Goal: Task Accomplishment & Management: Manage account settings

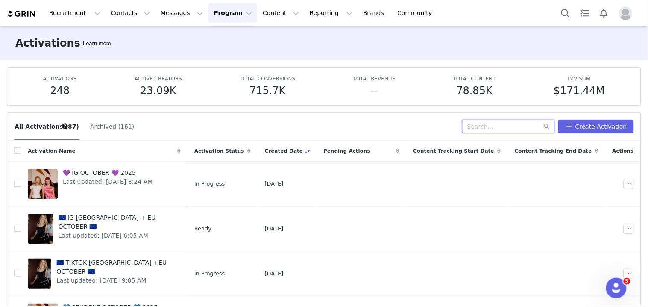
click at [477, 127] on input "text" at bounding box center [508, 127] width 93 height 14
type input "tiktok"
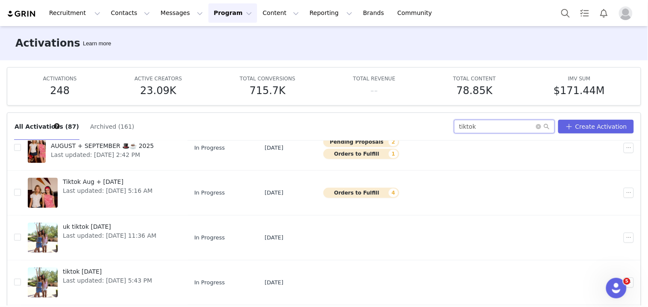
scroll to position [237, 0]
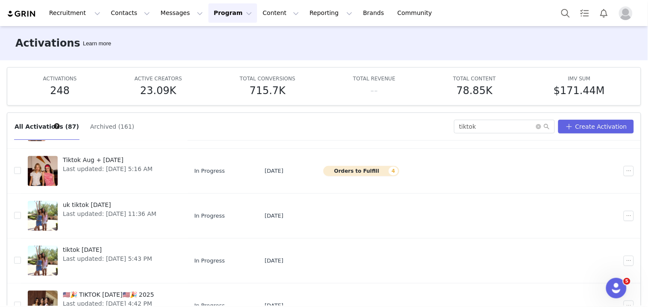
click at [123, 160] on span "Tiktok Aug + Sep 2025" at bounding box center [108, 160] width 90 height 9
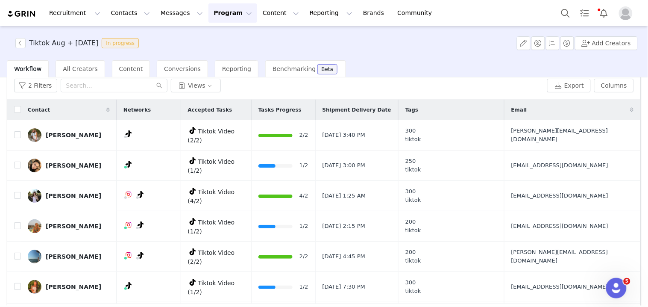
scroll to position [65, 0]
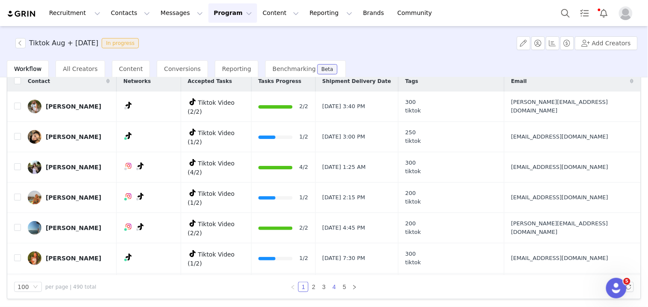
click at [331, 286] on link "4" at bounding box center [333, 286] width 9 height 9
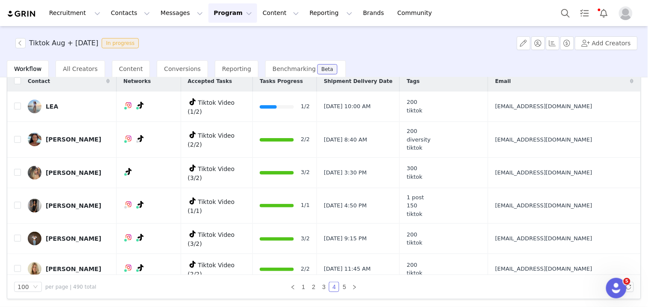
scroll to position [1591, 0]
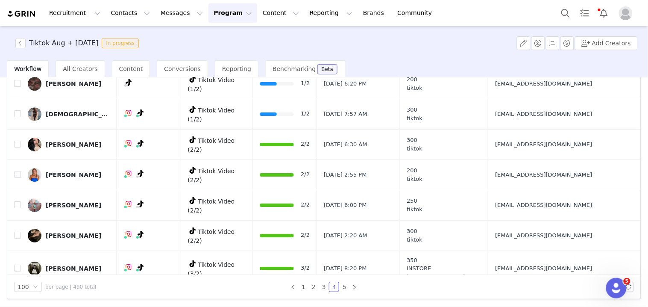
drag, startPoint x: 513, startPoint y: 179, endPoint x: 548, endPoint y: 184, distance: 35.4
click at [548, 286] on td "jahnvi.jani77@gmail.com" at bounding box center [562, 301] width 149 height 30
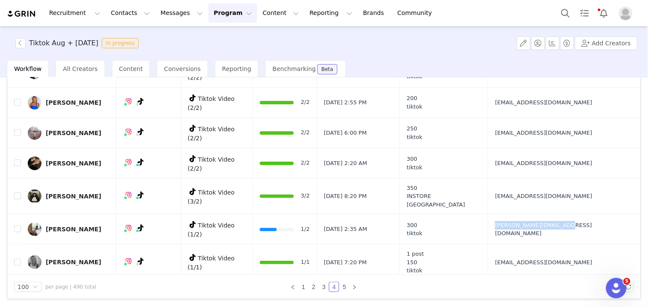
scroll to position [1685, 0]
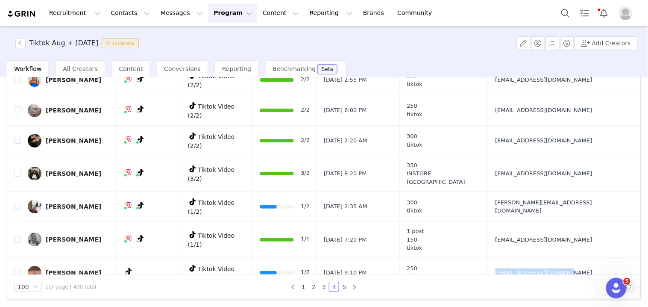
drag, startPoint x: 510, startPoint y: 147, endPoint x: 533, endPoint y: 147, distance: 23.1
click at [533, 257] on td "abbygregson28@gmail.com" at bounding box center [562, 272] width 149 height 30
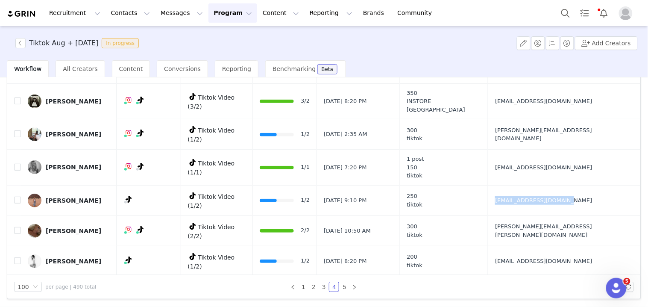
scroll to position [1780, 0]
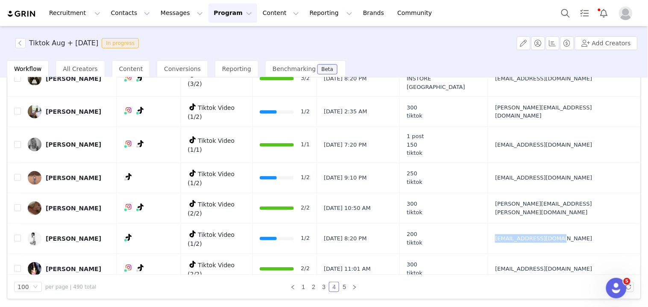
click at [531, 223] on td "matiana2024@gmail.com" at bounding box center [562, 238] width 149 height 30
drag, startPoint x: 514, startPoint y: 192, endPoint x: 526, endPoint y: 192, distance: 12.4
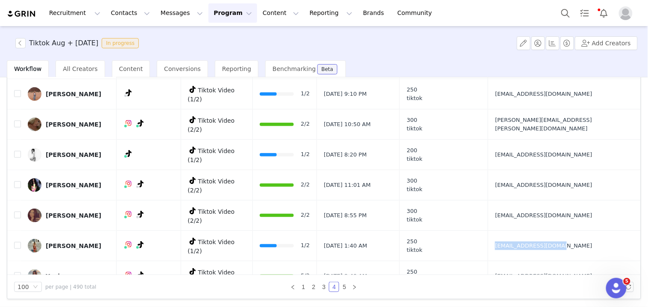
scroll to position [1875, 0]
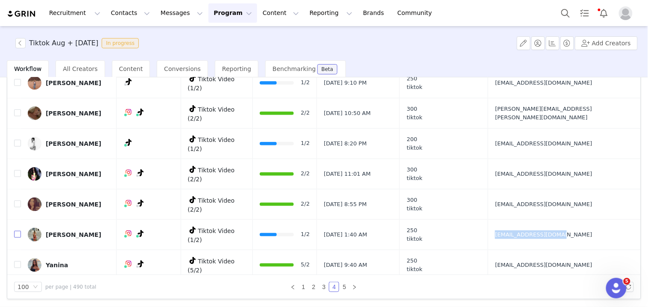
drag, startPoint x: 15, startPoint y: 91, endPoint x: 135, endPoint y: 118, distance: 123.1
click at [15, 231] on input "checkbox" at bounding box center [17, 234] width 7 height 7
checkbox input "true"
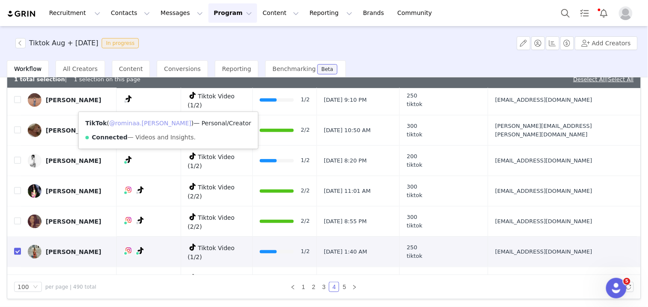
click at [144, 120] on link "@rominaa.zuno" at bounding box center [150, 123] width 82 height 7
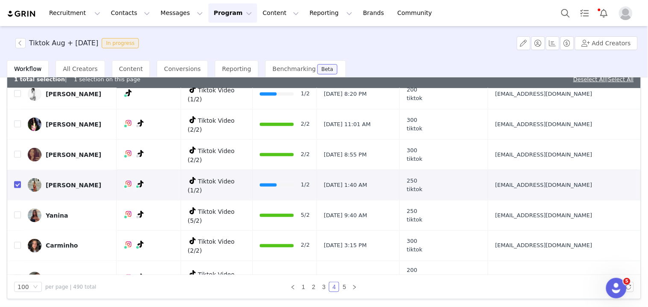
scroll to position [1970, 0]
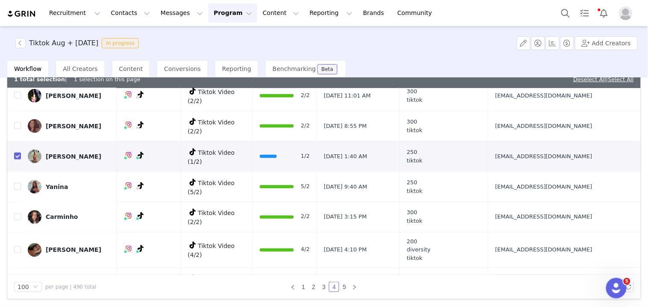
drag, startPoint x: 514, startPoint y: 136, endPoint x: 520, endPoint y: 136, distance: 5.6
click at [519, 268] on td "adelaideschultz.pr@gmail.com" at bounding box center [562, 283] width 149 height 30
copy span "adelaideschultz.pr@gmail.com"
click at [17, 279] on input "checkbox" at bounding box center [17, 282] width 7 height 7
checkbox input "true"
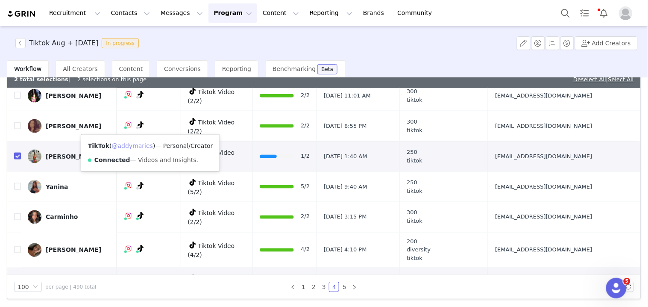
click at [138, 144] on link "@addymaries" at bounding box center [132, 145] width 41 height 7
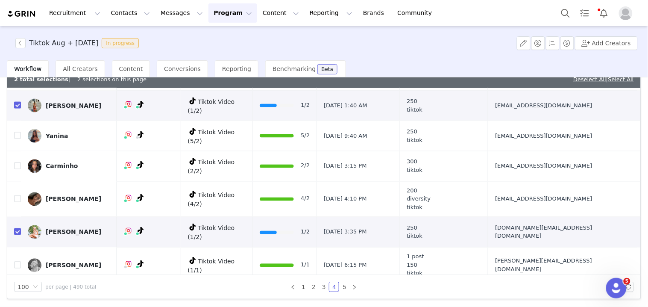
scroll to position [2065, 0]
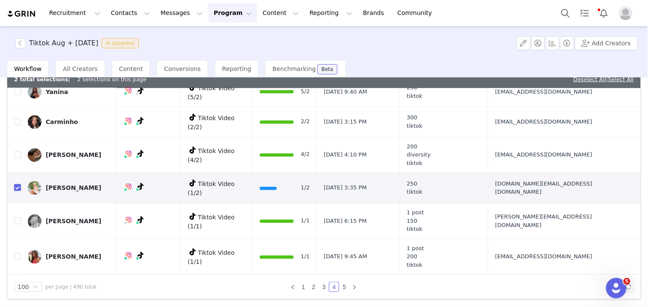
drag, startPoint x: 516, startPoint y: 167, endPoint x: 534, endPoint y: 168, distance: 18.0
copy span "parel.j.jansen@gmail.com"
checkbox input "true"
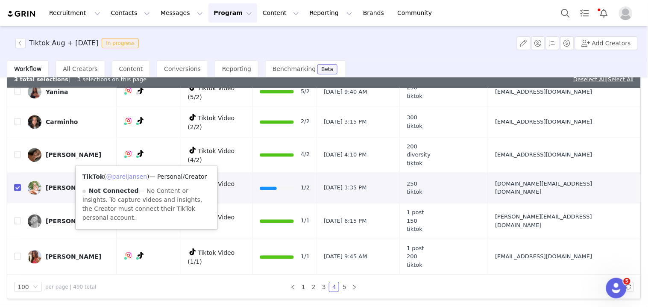
click at [138, 174] on link "@pareljansen" at bounding box center [126, 177] width 41 height 7
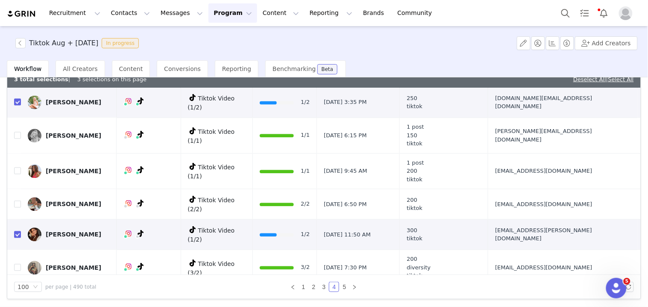
scroll to position [2160, 0]
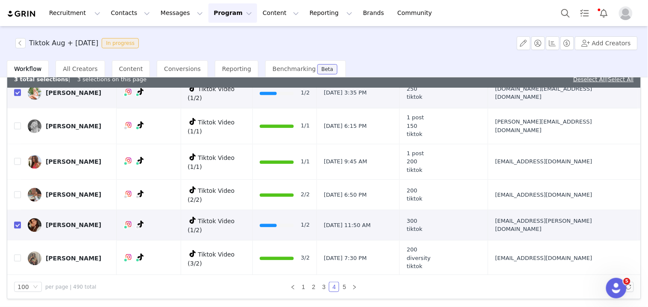
drag, startPoint x: 513, startPoint y: 135, endPoint x: 527, endPoint y: 137, distance: 13.8
click at [527, 276] on td "tomaiaswain@gmail.com" at bounding box center [562, 291] width 149 height 30
copy span "tomaiaswain@gmail.com"
click at [15, 288] on input "checkbox" at bounding box center [17, 291] width 7 height 7
checkbox input "true"
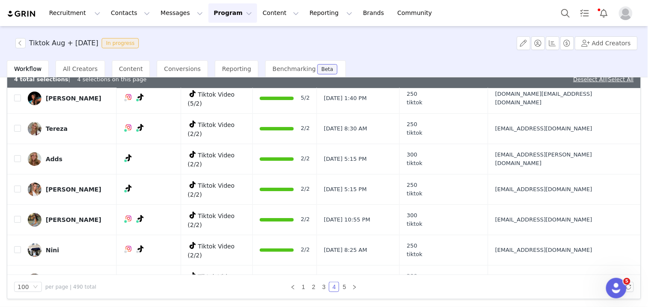
scroll to position [2445, 0]
drag, startPoint x: 517, startPoint y: 151, endPoint x: 530, endPoint y: 151, distance: 12.8
drag, startPoint x: 510, startPoint y: 151, endPoint x: 523, endPoint y: 151, distance: 12.8
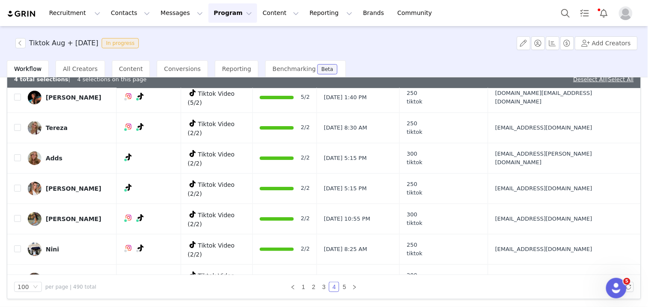
copy span "adeliners0714@gmail.com"
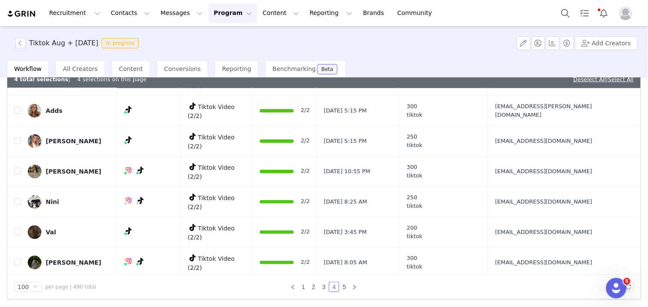
drag, startPoint x: 516, startPoint y: 138, endPoint x: 528, endPoint y: 138, distance: 12.4
copy span "miahmckeevercollab@gmail.com"
checkbox input "true"
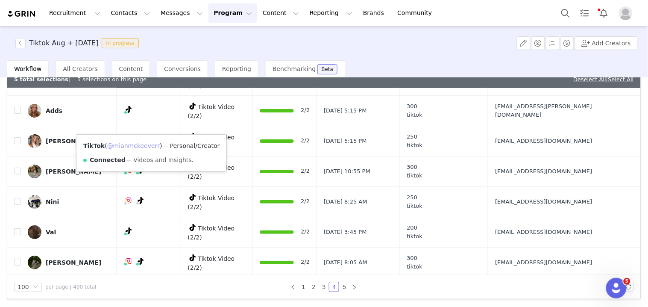
click at [146, 142] on link "@miahmckeeverr" at bounding box center [133, 145] width 53 height 7
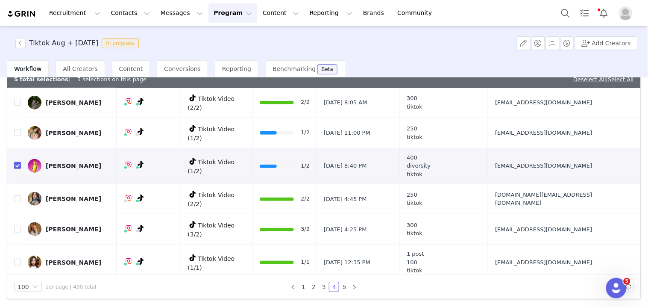
scroll to position [2682, 0]
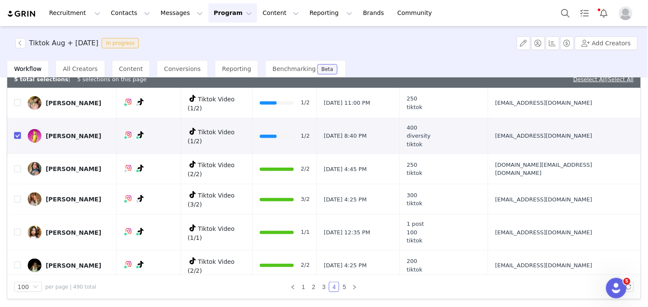
drag, startPoint x: 513, startPoint y: 140, endPoint x: 530, endPoint y: 140, distance: 17.1
copy span "rosalie.bos@icloud.com"
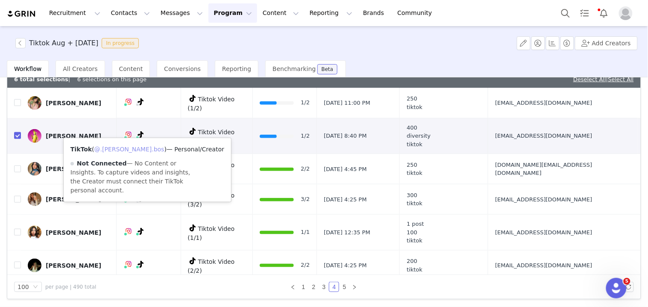
click at [130, 147] on link "@.rosalie.bos" at bounding box center [129, 149] width 70 height 7
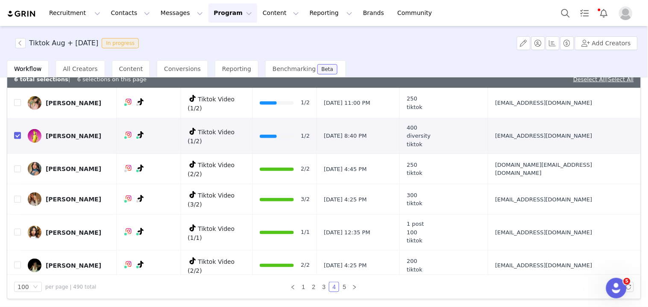
checkbox input "false"
copy span "bella.gluchowskipr@gmail.com"
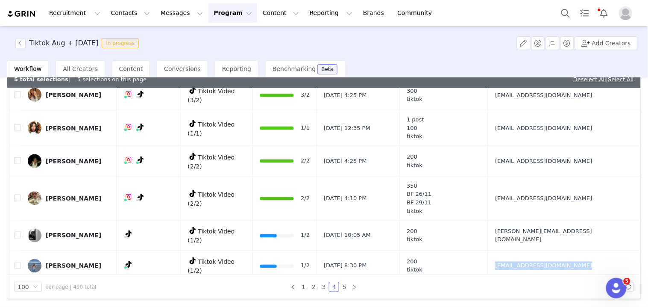
scroll to position [2789, 0]
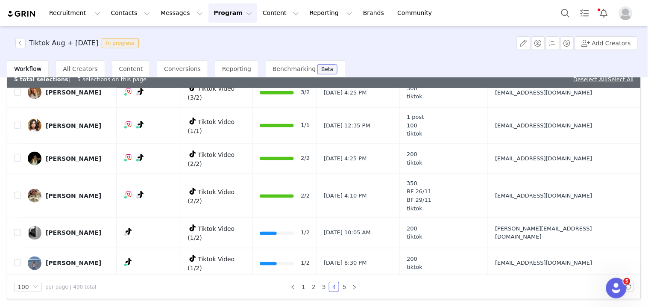
drag, startPoint x: 513, startPoint y: 179, endPoint x: 527, endPoint y: 181, distance: 14.2
copy span "collabteaux@gmail.com"
click at [350, 288] on link at bounding box center [355, 287] width 10 height 10
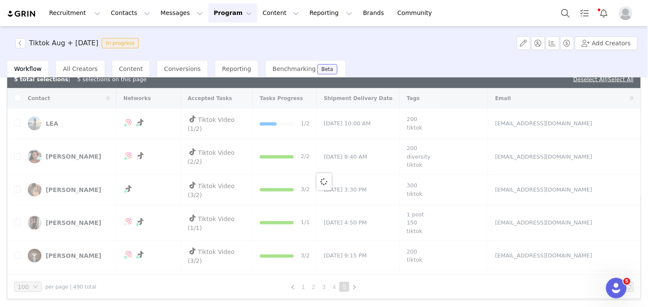
checkbox input "false"
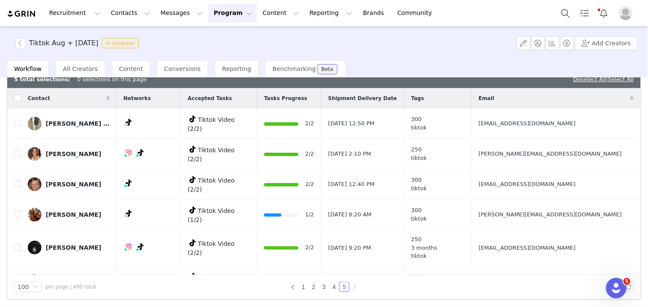
scroll to position [95, 0]
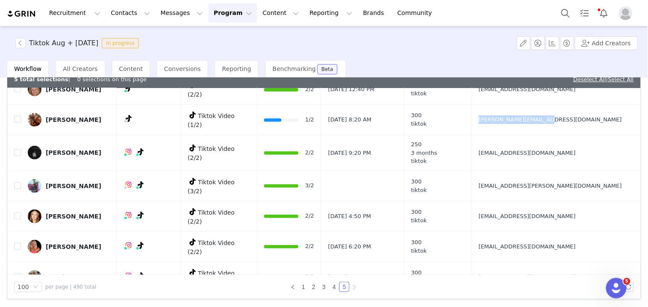
drag, startPoint x: 516, startPoint y: 119, endPoint x: 528, endPoint y: 120, distance: 11.6
click at [528, 120] on td "Dani@loveightbeauty.nl" at bounding box center [555, 120] width 166 height 30
copy span "Dani@loveightbeauty.nl"
click at [20, 116] on input "checkbox" at bounding box center [17, 119] width 7 height 7
checkbox input "true"
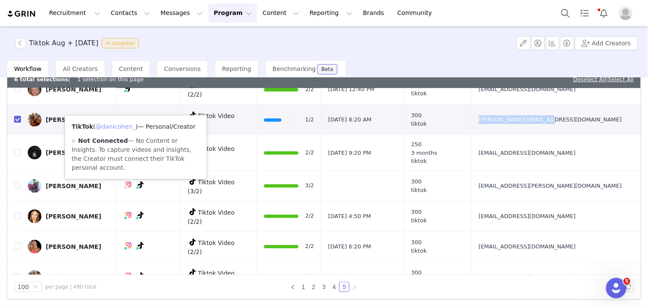
click at [131, 125] on link "@danicohen_" at bounding box center [116, 126] width 40 height 7
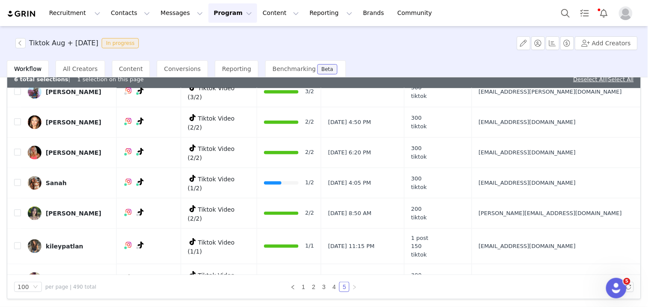
scroll to position [190, 0]
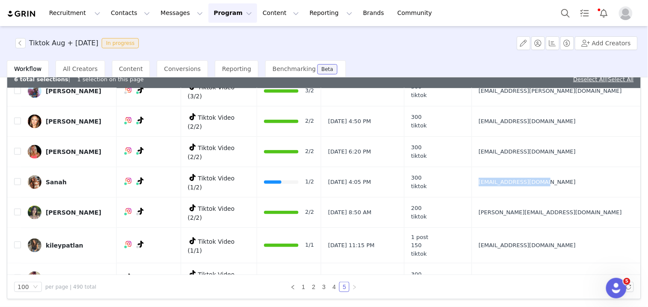
click at [528, 168] on td "sanahgupta@icloud.com" at bounding box center [555, 182] width 166 height 30
copy span "sanahgupta@icloud.com"
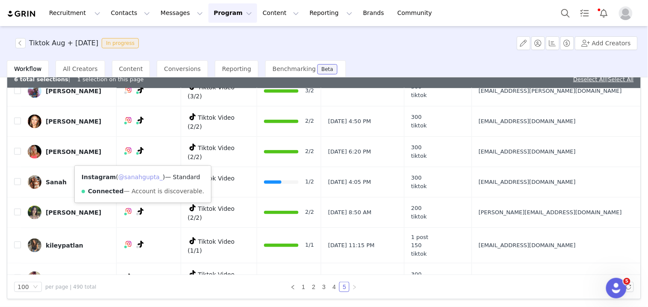
click at [133, 174] on link "@sanahgupta_" at bounding box center [140, 177] width 44 height 7
click at [139, 178] on link "@peterpumpkineater6999999" at bounding box center [137, 177] width 91 height 7
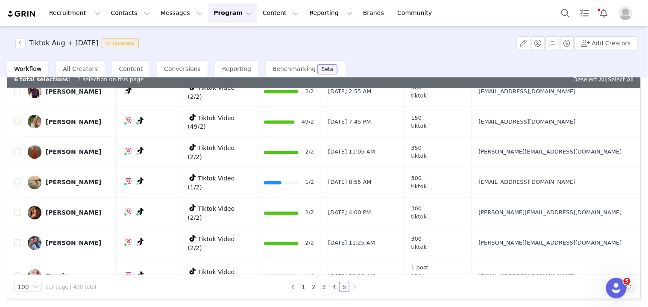
scroll to position [379, 0]
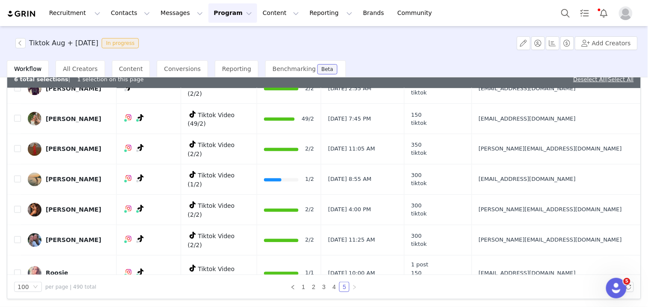
drag, startPoint x: 508, startPoint y: 150, endPoint x: 536, endPoint y: 150, distance: 28.2
click at [536, 165] on tr "Meri Lucena Tiktok Video (1/2) 1/2 Sep 18, 2025 8:55 AM 300 tiktok meriilucena.…" at bounding box center [324, 180] width 634 height 30
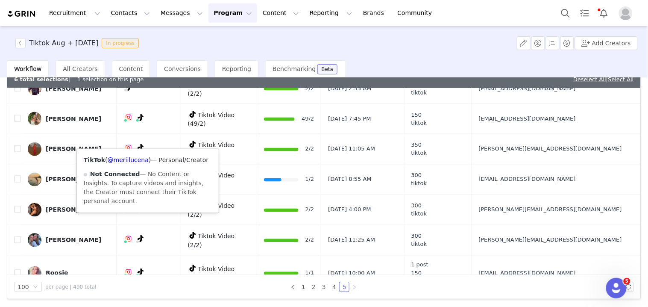
click at [129, 163] on div "TikTok ( @meriilucena ) — Personal/Creator Not Connected — No Content or Insigh…" at bounding box center [148, 181] width 142 height 64
click at [129, 161] on link "@meriilucena" at bounding box center [128, 160] width 41 height 7
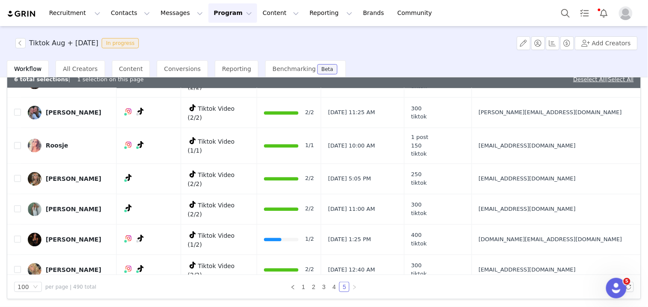
scroll to position [570, 0]
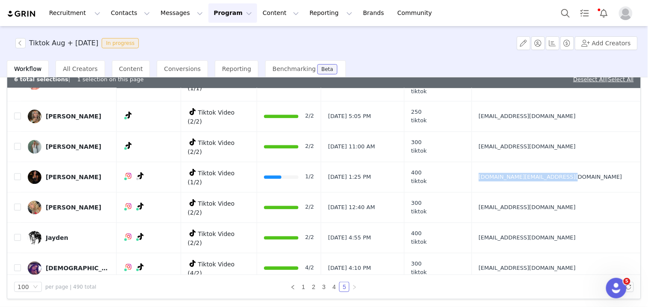
drag, startPoint x: 511, startPoint y: 135, endPoint x: 523, endPoint y: 135, distance: 12.0
click at [522, 162] on td "giusyardolino.promo@gmail.com" at bounding box center [555, 177] width 166 height 30
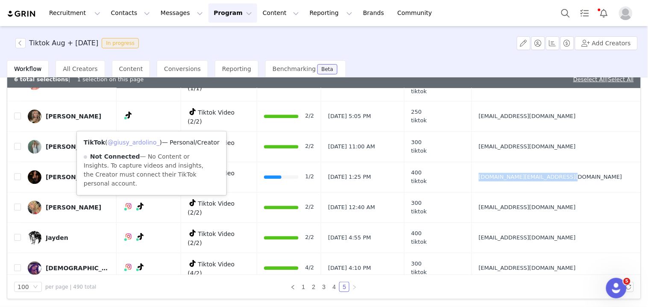
click at [147, 142] on link "@giusy_ardolino_" at bounding box center [134, 142] width 52 height 7
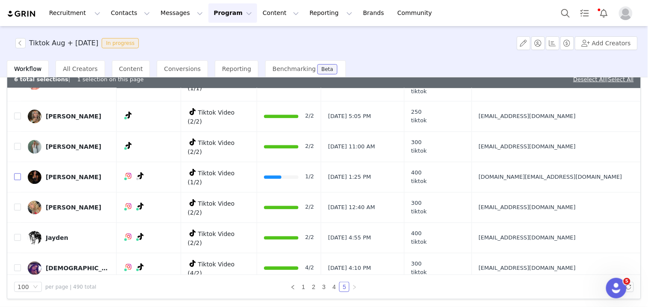
click at [19, 173] on input "checkbox" at bounding box center [17, 176] width 7 height 7
checkbox input "true"
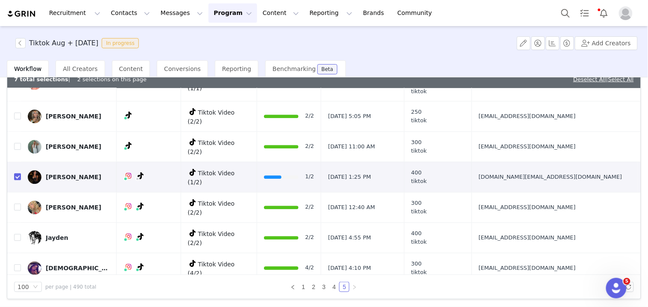
scroll to position [712, 0]
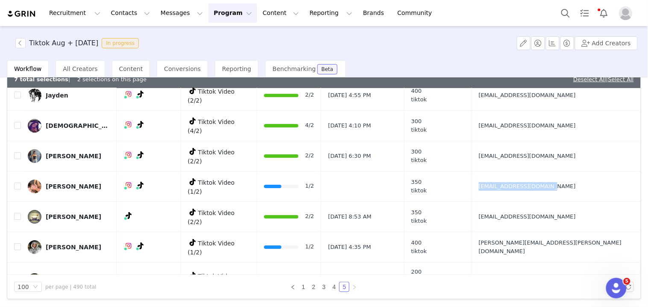
drag, startPoint x: 515, startPoint y: 128, endPoint x: 524, endPoint y: 126, distance: 9.1
click at [524, 171] on td "jadesvenssons@gmail.com" at bounding box center [555, 186] width 166 height 30
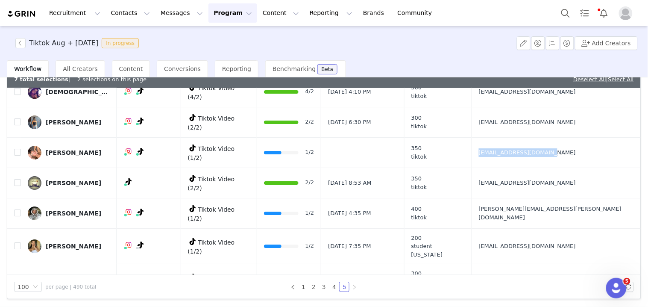
scroll to position [759, 0]
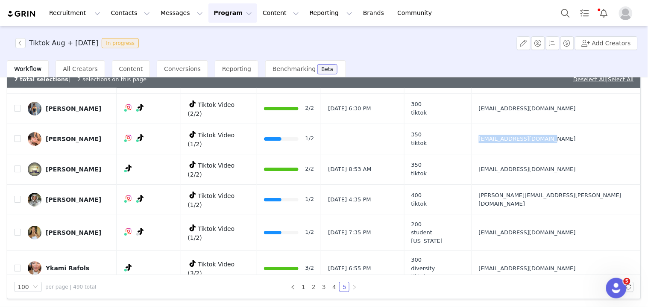
drag, startPoint x: 510, startPoint y: 138, endPoint x: 527, endPoint y: 138, distance: 17.5
click at [527, 184] on td "lauranne.bouchard@hotmail.com" at bounding box center [555, 199] width 166 height 30
click at [522, 215] on td "jourdann.cathro@yahoo.com" at bounding box center [555, 233] width 166 height 36
drag, startPoint x: 18, startPoint y: 161, endPoint x: 89, endPoint y: 165, distance: 70.6
click at [18, 229] on input "checkbox" at bounding box center [17, 232] width 7 height 7
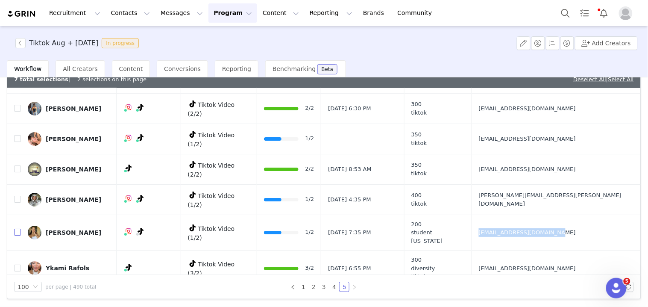
checkbox input "true"
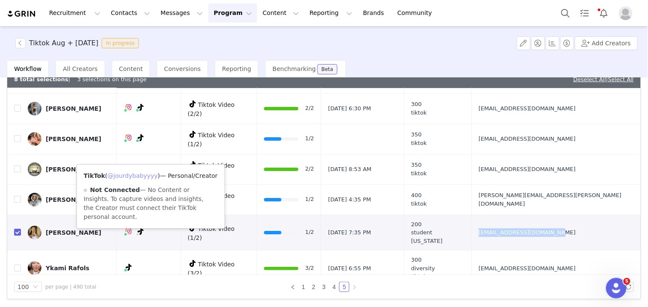
click at [144, 172] on link "@jourdybabyyyy" at bounding box center [133, 175] width 50 height 7
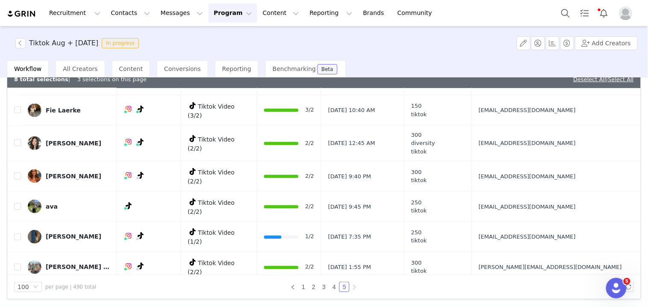
scroll to position [1139, 0]
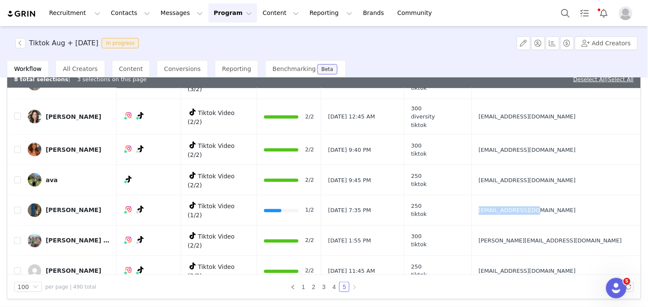
drag, startPoint x: 514, startPoint y: 122, endPoint x: 529, endPoint y: 123, distance: 15.0
click at [529, 195] on td "tiagians@gmail.com" at bounding box center [555, 210] width 166 height 30
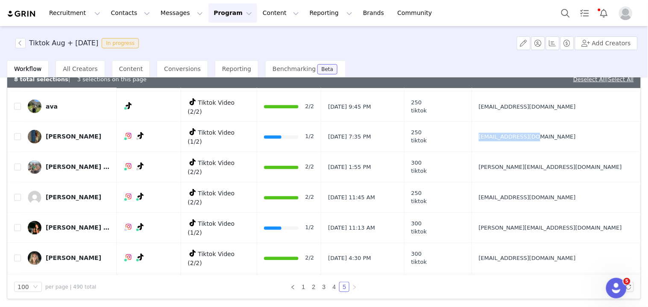
scroll to position [1234, 0]
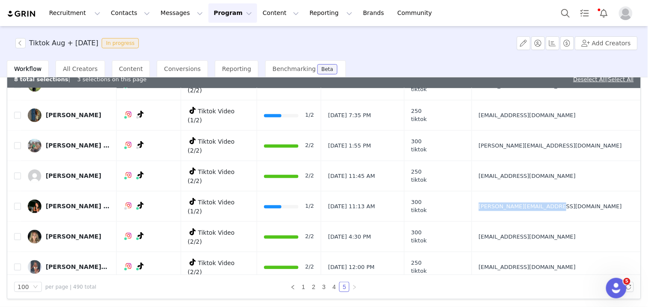
drag, startPoint x: 512, startPoint y: 109, endPoint x: 528, endPoint y: 110, distance: 15.9
click at [528, 191] on td "oceane.ravanona@gmail.com" at bounding box center [555, 206] width 166 height 30
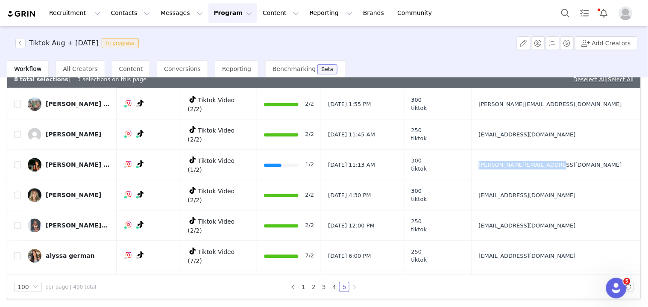
scroll to position [1329, 0]
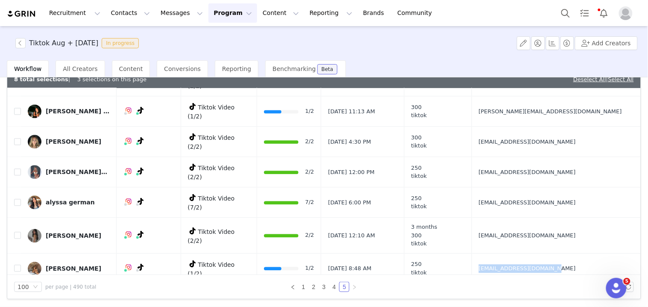
drag, startPoint x: 514, startPoint y: 161, endPoint x: 523, endPoint y: 162, distance: 9.0
click at [523, 253] on td "haidynthrasher@gmail.com" at bounding box center [555, 268] width 166 height 30
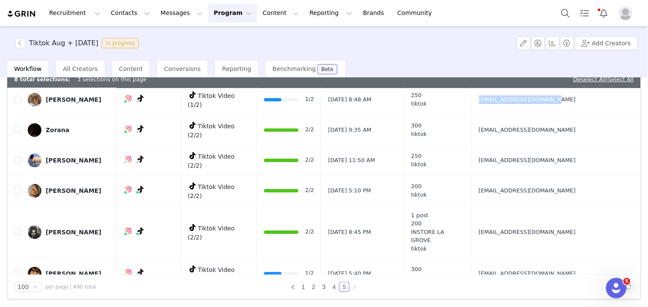
scroll to position [1519, 0]
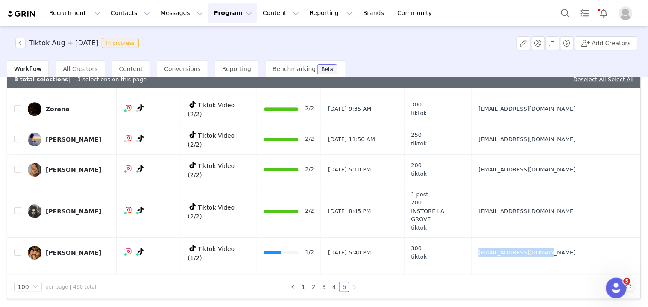
drag, startPoint x: 509, startPoint y: 129, endPoint x: 523, endPoint y: 129, distance: 13.7
click at [523, 237] on td "madiclough27@gmail.com" at bounding box center [555, 252] width 166 height 30
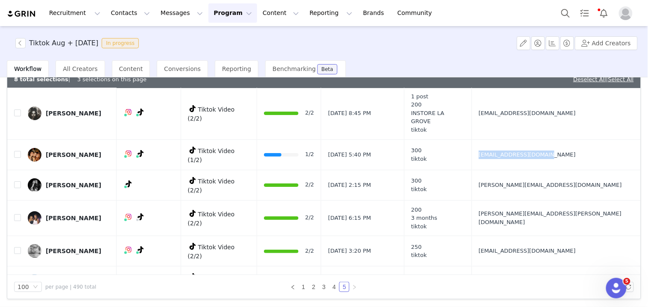
scroll to position [1709, 0]
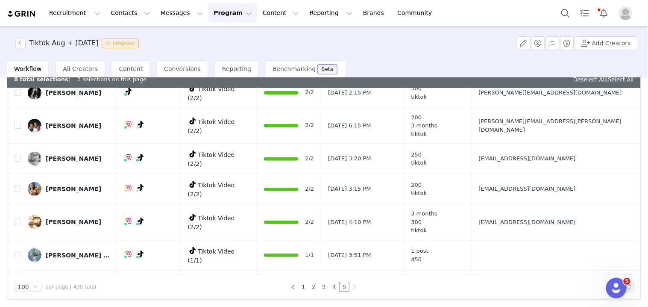
drag, startPoint x: 511, startPoint y: 171, endPoint x: 528, endPoint y: 173, distance: 17.2
click at [139, 181] on link "@danakimchifriedrice" at bounding box center [135, 180] width 65 height 7
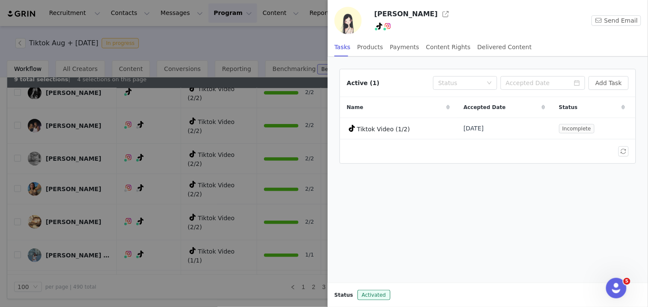
click at [483, 49] on div "Delivered Content" at bounding box center [505, 47] width 54 height 19
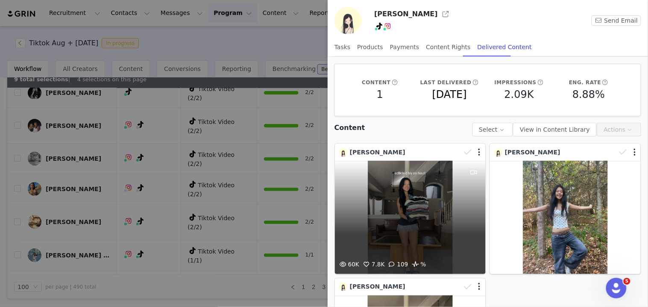
click at [435, 214] on div "60K 7.8K 109 %" at bounding box center [410, 217] width 151 height 113
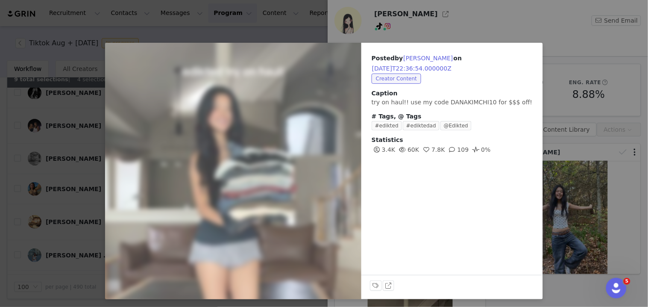
click at [560, 197] on div "Posted by dana kim on 2025-08-30T22:36:54.000000Z Creator Content Caption try o…" at bounding box center [324, 153] width 648 height 307
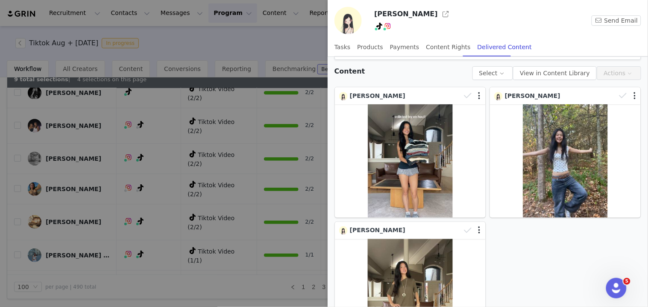
scroll to position [130, 0]
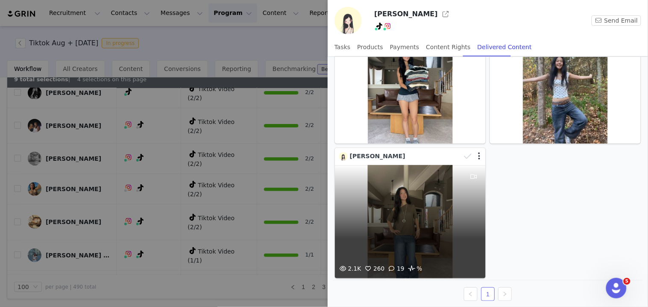
click at [426, 226] on div "2.1K 260 19 %" at bounding box center [410, 221] width 151 height 113
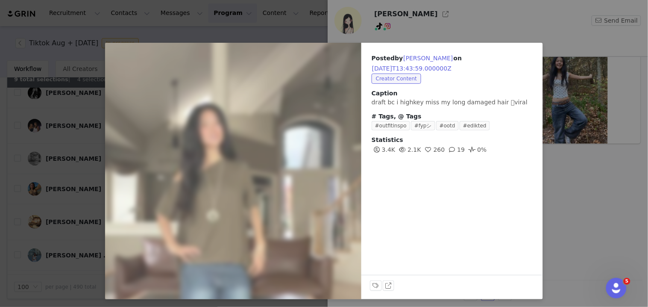
click at [585, 174] on div "Posted by dana kim on 2025-09-24T13:43:59.000000Z Creator Content Caption draft…" at bounding box center [324, 153] width 648 height 307
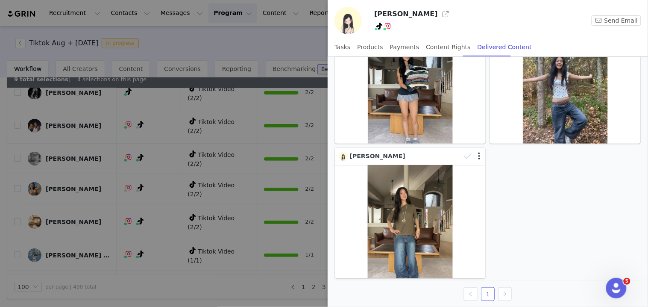
click at [220, 188] on div at bounding box center [324, 153] width 648 height 307
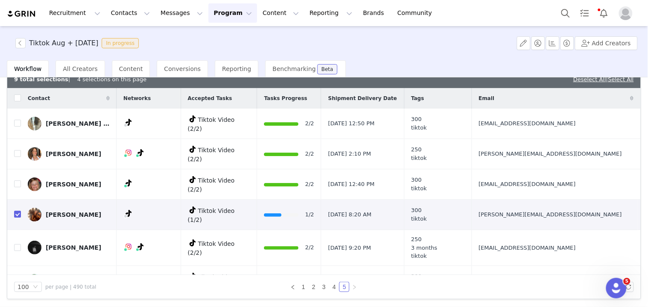
scroll to position [1691, 0]
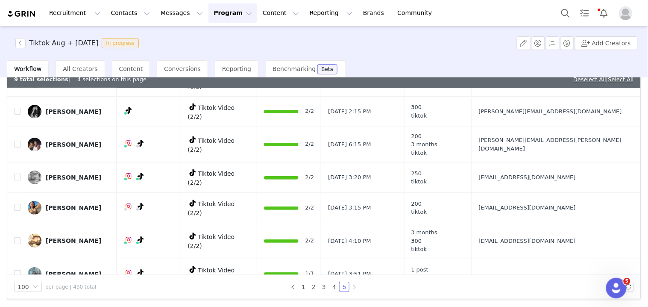
checkbox input "false"
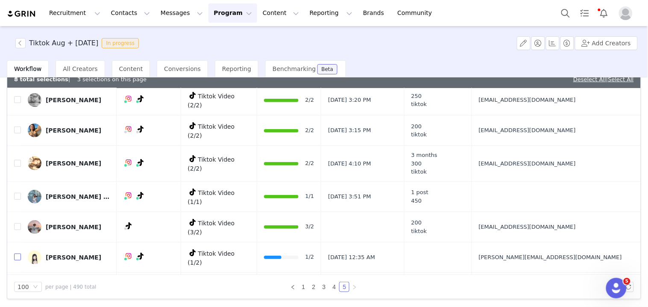
scroll to position [1833, 0]
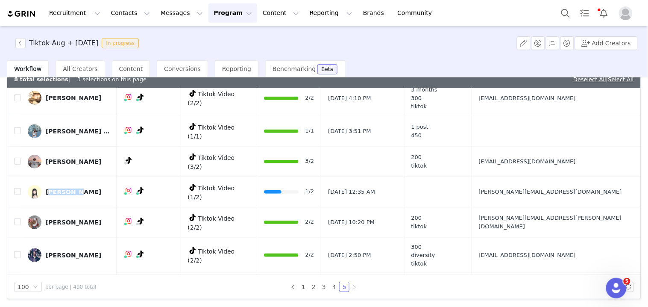
drag, startPoint x: 511, startPoint y: 162, endPoint x: 541, endPoint y: 163, distance: 30.4
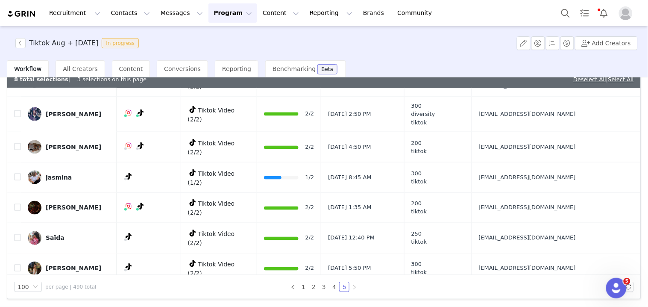
scroll to position [1976, 0]
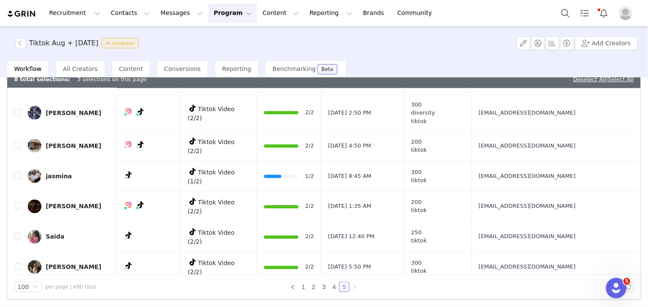
click at [510, 282] on td "caitlynmurph@gmail.com" at bounding box center [555, 300] width 166 height 36
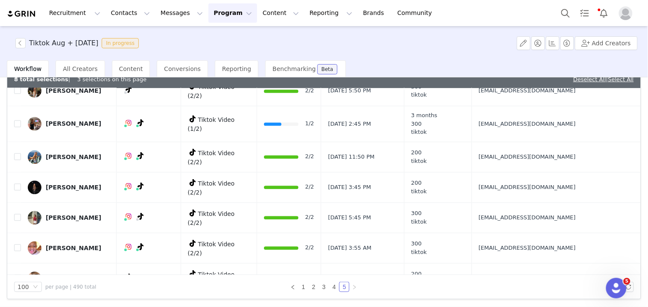
scroll to position [2213, 0]
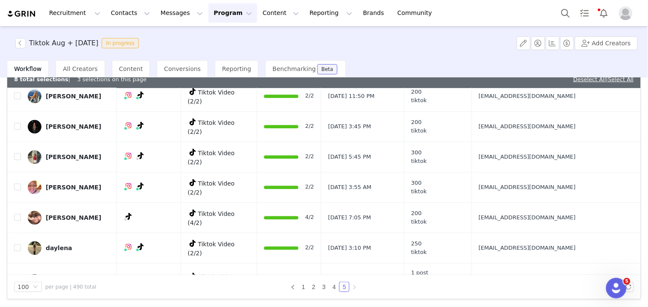
drag, startPoint x: 506, startPoint y: 161, endPoint x: 526, endPoint y: 165, distance: 20.4
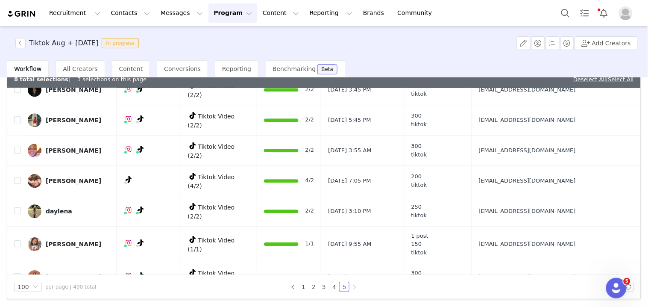
scroll to position [2261, 0]
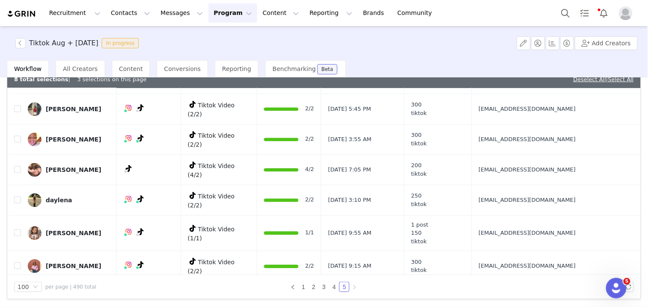
drag, startPoint x: 512, startPoint y: 144, endPoint x: 526, endPoint y: 144, distance: 14.1
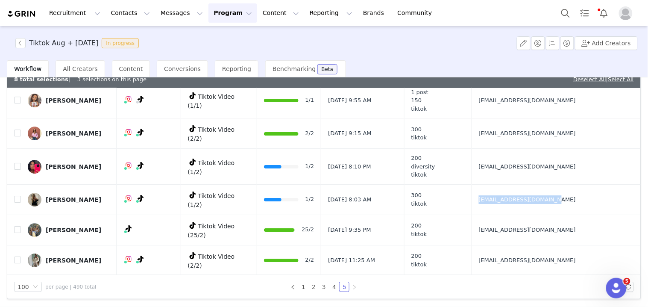
scroll to position [2403, 0]
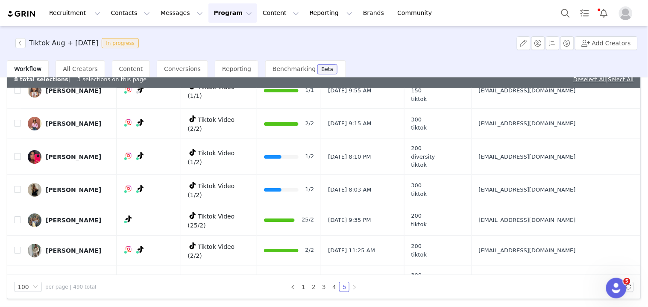
drag, startPoint x: 509, startPoint y: 120, endPoint x: 523, endPoint y: 120, distance: 14.5
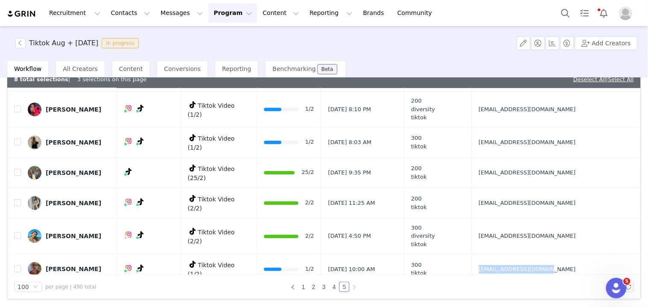
scroll to position [2471, 0]
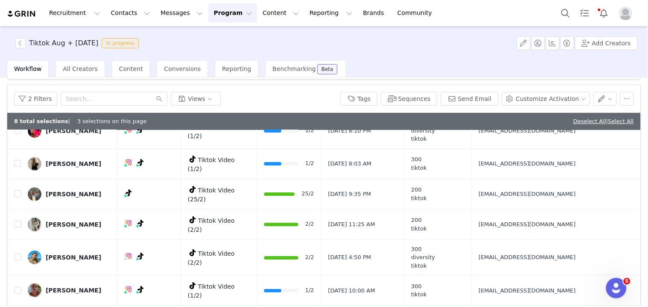
scroll to position [14, 0]
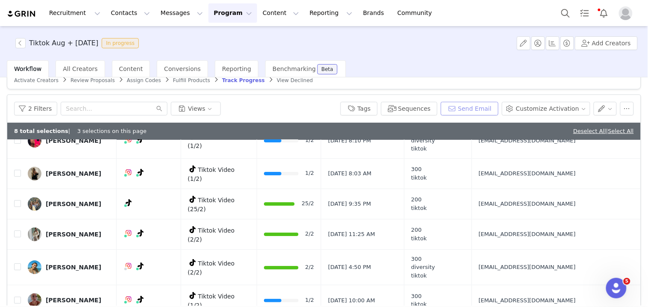
click at [467, 106] on button "Send Email" at bounding box center [470, 109] width 58 height 14
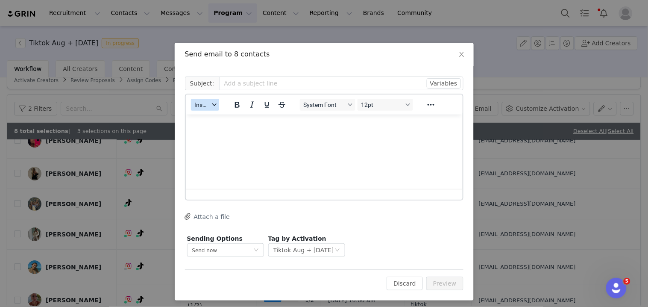
click at [206, 101] on button "Insert" at bounding box center [205, 105] width 28 height 12
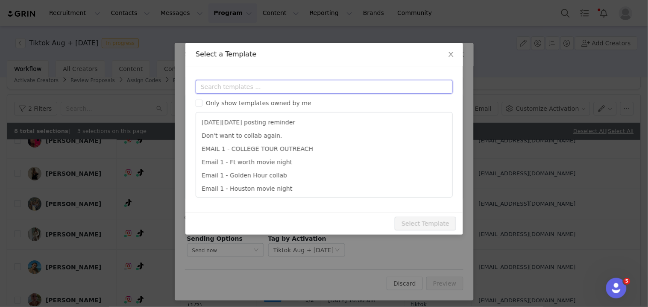
click at [228, 86] on input "text" at bounding box center [324, 87] width 257 height 14
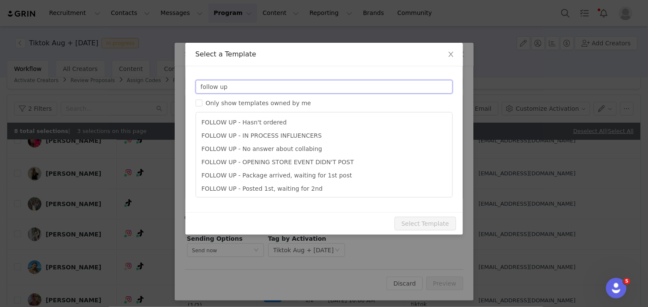
type input "follow up"
click at [313, 189] on li "FOLLOW UP - Posted 1st, waiting for 2nd" at bounding box center [325, 188] width 250 height 13
type input "Checking in your next Edikted collab post!"
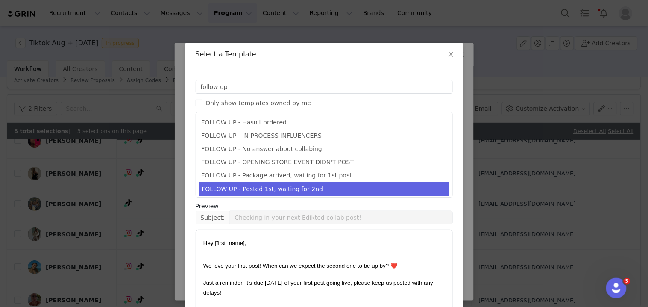
scroll to position [72, 0]
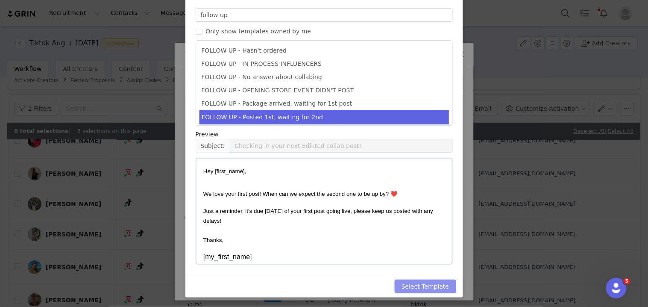
click at [445, 280] on button "Select Template" at bounding box center [426, 286] width 62 height 14
type input "Checking in your next Edikted collab post!"
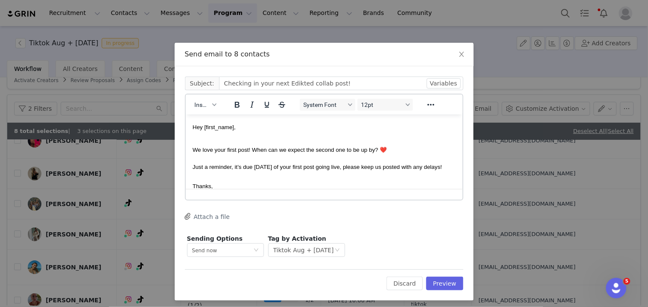
scroll to position [0, 0]
click at [445, 288] on button "Preview" at bounding box center [444, 283] width 37 height 14
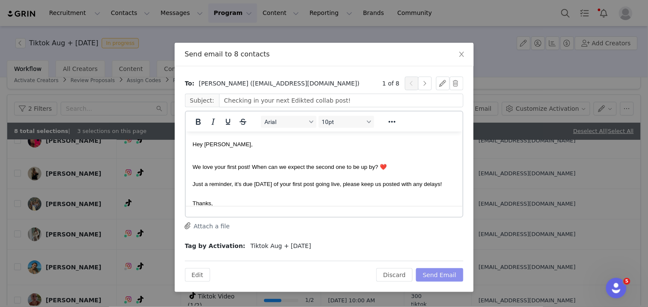
click at [443, 273] on button "Send Email" at bounding box center [439, 275] width 47 height 14
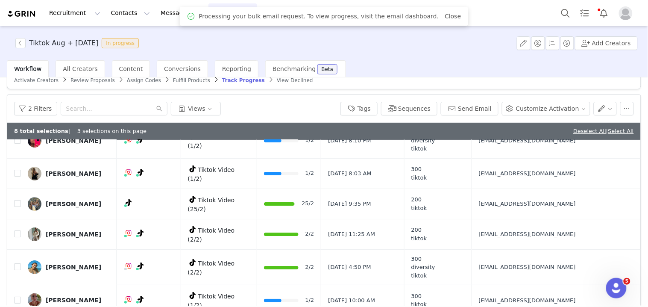
click at [582, 129] on link "Deselect All" at bounding box center [589, 131] width 33 height 6
checkbox input "false"
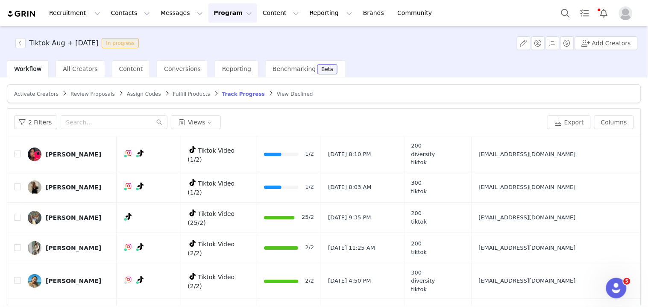
click at [629, 17] on img "Profile" at bounding box center [626, 13] width 14 height 14
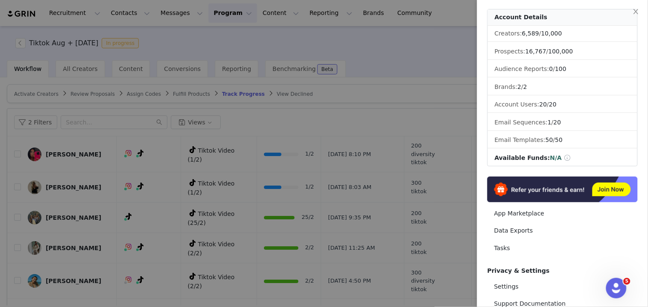
scroll to position [109, 0]
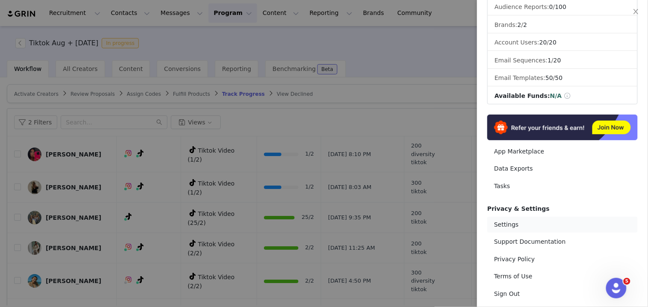
drag, startPoint x: 499, startPoint y: 224, endPoint x: 112, endPoint y: 163, distance: 391.5
click at [499, 224] on link "Settings" at bounding box center [563, 225] width 150 height 16
select select "UTC"
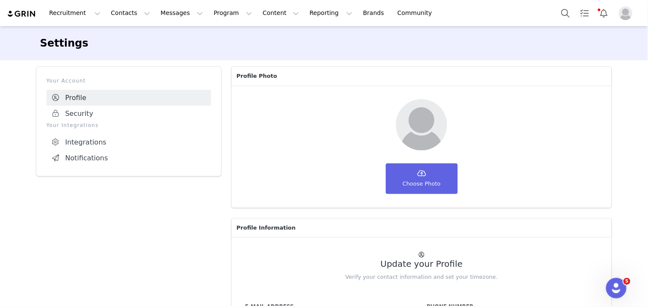
click at [94, 141] on link "Integrations" at bounding box center [129, 142] width 165 height 16
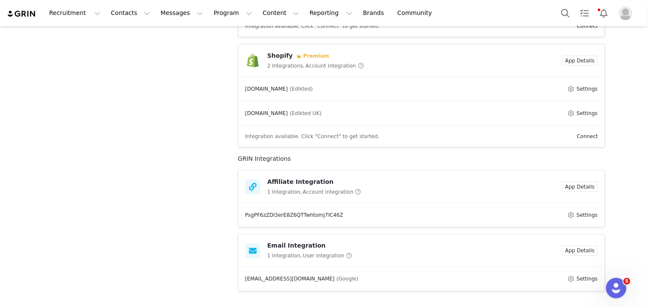
scroll to position [203, 0]
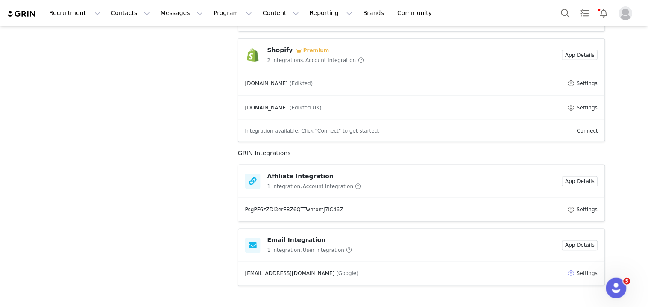
click at [572, 272] on button "Settings" at bounding box center [583, 273] width 31 height 10
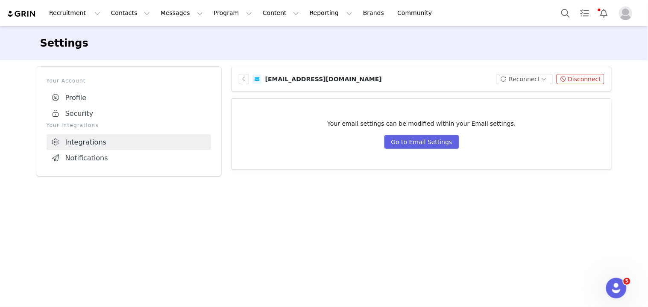
click at [582, 84] on button "Disconnect" at bounding box center [581, 79] width 48 height 10
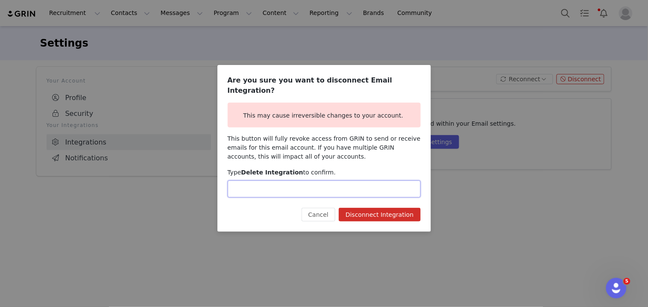
click at [272, 187] on input "text" at bounding box center [324, 188] width 193 height 17
type input "Delete Integration"
click at [393, 208] on button "Disconnect Integration" at bounding box center [380, 215] width 82 height 14
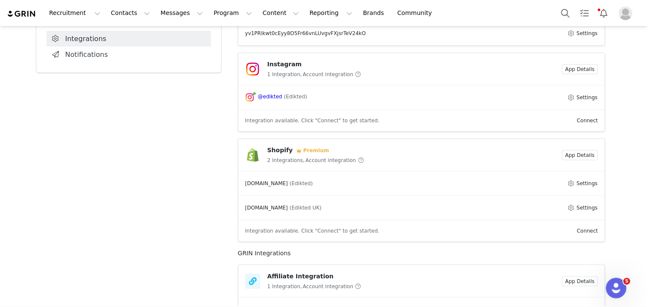
scroll to position [202, 0]
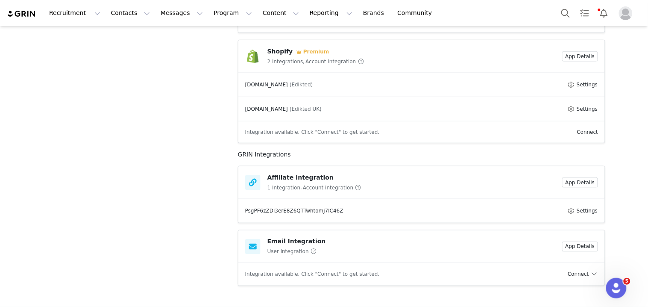
click at [579, 275] on link "Connect" at bounding box center [583, 274] width 30 height 6
click at [583, 242] on li "Connect Email" at bounding box center [598, 247] width 62 height 14
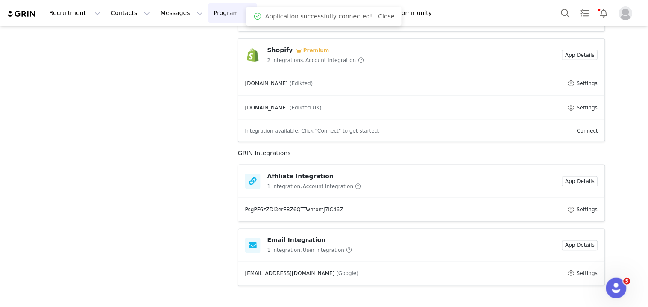
click at [224, 15] on button "Program Program" at bounding box center [233, 12] width 49 height 19
click at [225, 32] on link "Activations" at bounding box center [222, 38] width 68 height 16
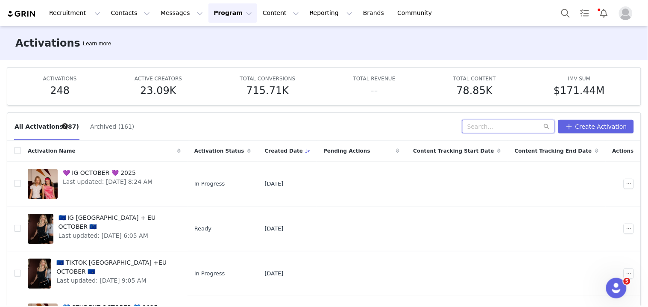
click at [497, 132] on input "text" at bounding box center [508, 127] width 93 height 14
type input "stud"
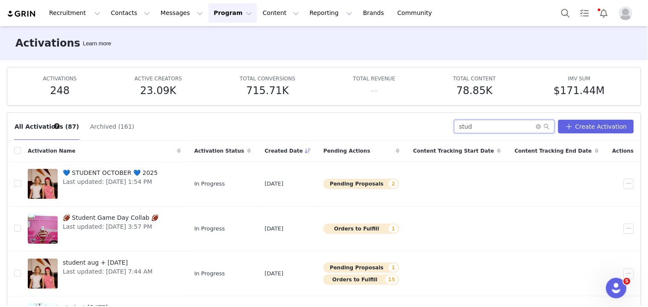
scroll to position [47, 0]
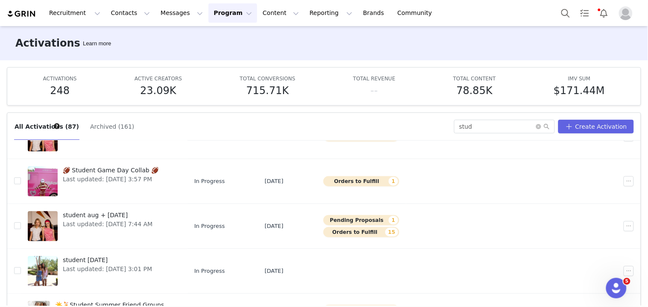
click at [120, 217] on span "student aug + [DATE]" at bounding box center [108, 215] width 90 height 9
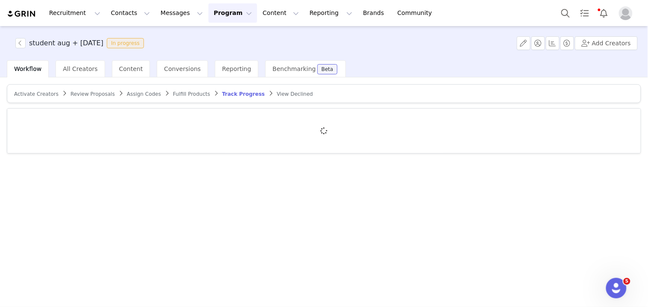
click at [43, 94] on span "Activate Creators" at bounding box center [36, 94] width 44 height 6
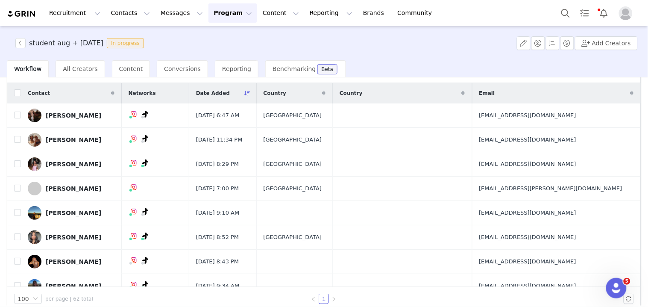
scroll to position [65, 0]
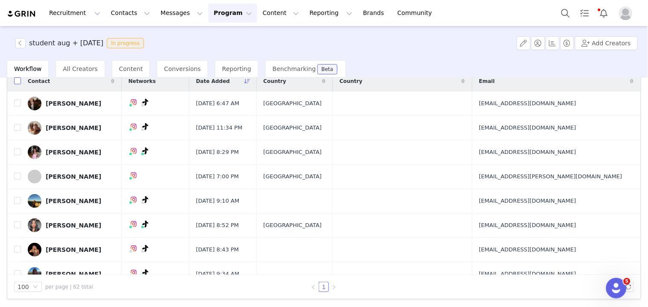
drag, startPoint x: 18, startPoint y: 84, endPoint x: 19, endPoint y: 122, distance: 38.5
click at [18, 84] on input "checkbox" at bounding box center [17, 80] width 7 height 7
checkbox input "true"
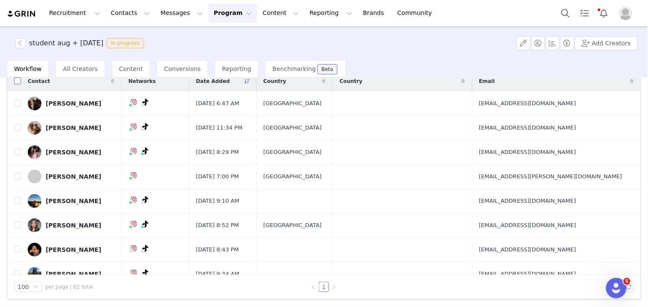
checkbox input "true"
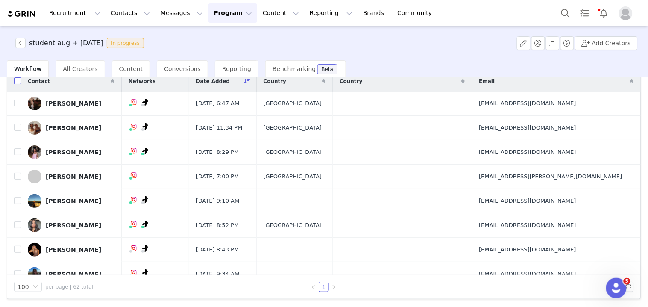
checkbox input "true"
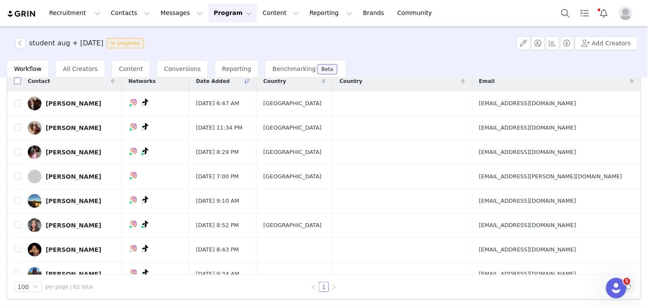
checkbox input "true"
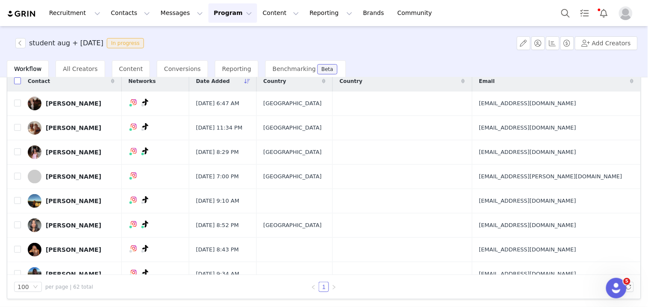
checkbox input "true"
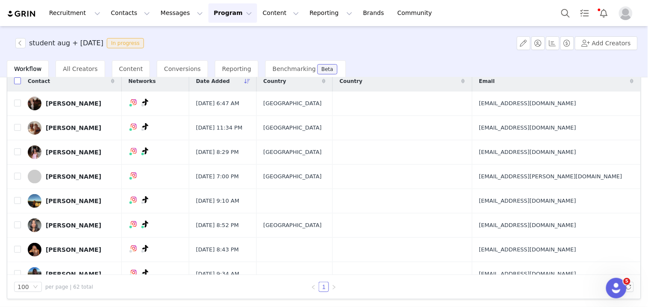
checkbox input "true"
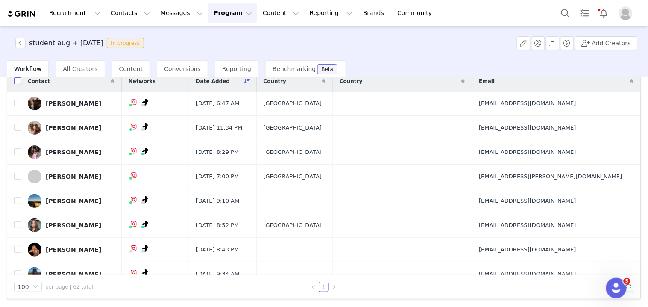
checkbox input "true"
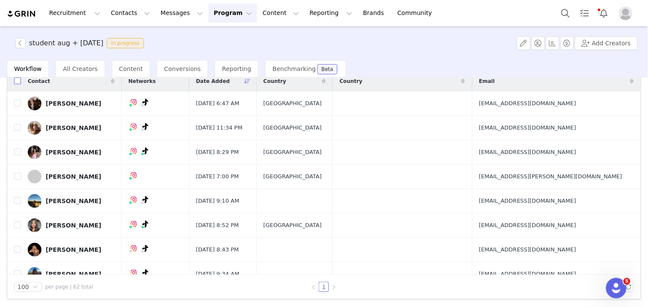
checkbox input "true"
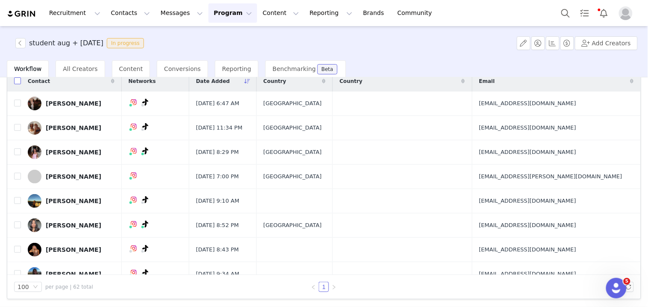
checkbox input "true"
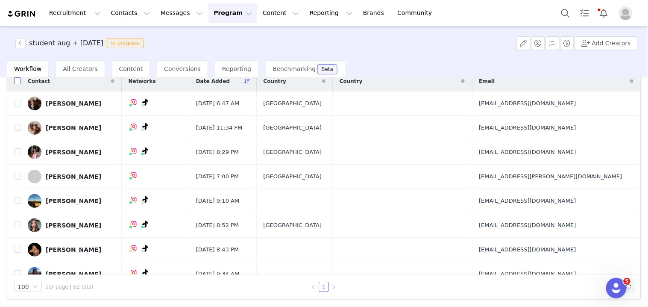
checkbox input "true"
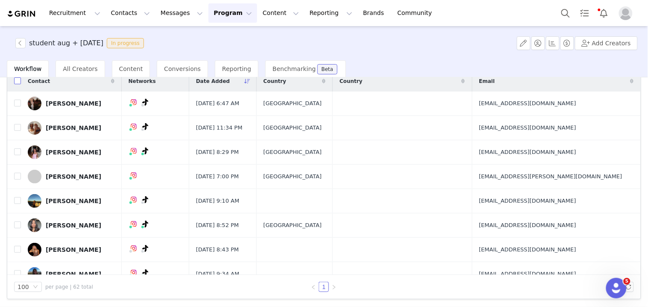
checkbox input "true"
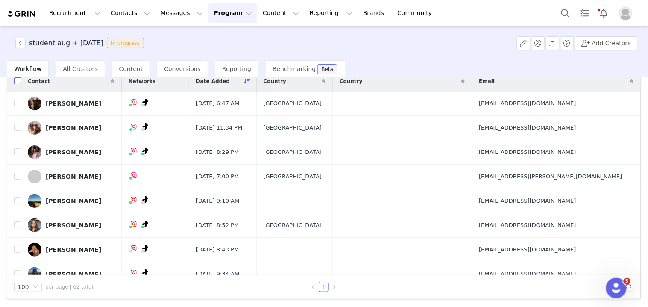
checkbox input "true"
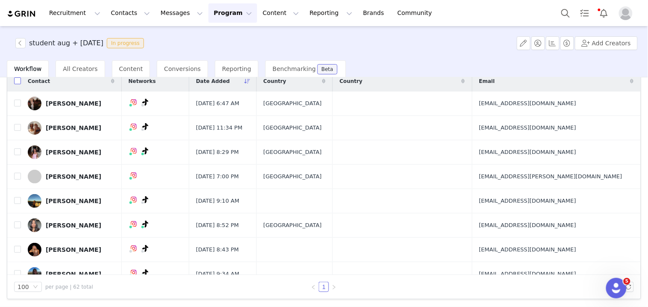
checkbox input "true"
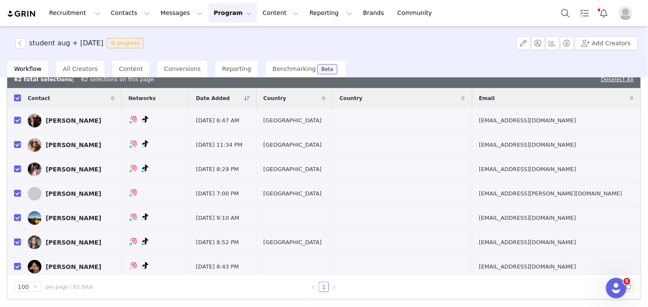
click at [16, 121] on input "checkbox" at bounding box center [17, 120] width 7 height 7
checkbox input "false"
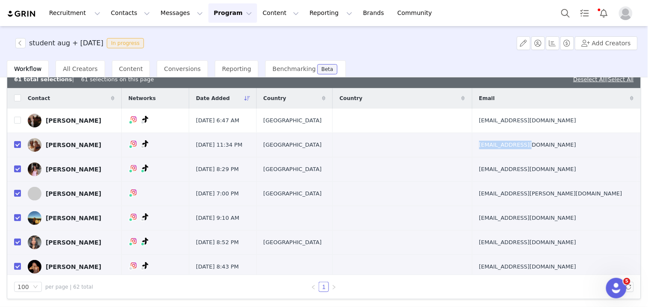
drag, startPoint x: 506, startPoint y: 153, endPoint x: 519, endPoint y: 155, distance: 12.9
click at [519, 155] on td "sck910@gmail.com" at bounding box center [554, 145] width 165 height 24
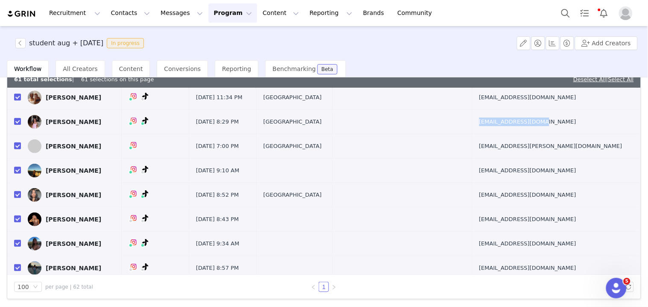
drag, startPoint x: 501, startPoint y: 128, endPoint x: 519, endPoint y: 127, distance: 17.5
click at [519, 127] on td "lipkinemma@gmail.com" at bounding box center [554, 122] width 165 height 24
drag, startPoint x: 506, startPoint y: 153, endPoint x: 501, endPoint y: 153, distance: 4.7
click at [501, 153] on td "gabby.schwake@gmail.com" at bounding box center [554, 146] width 165 height 24
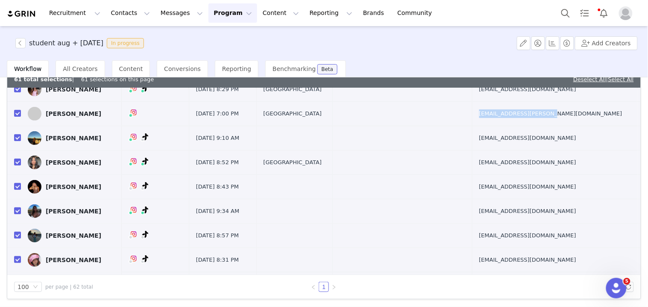
scroll to position [95, 0]
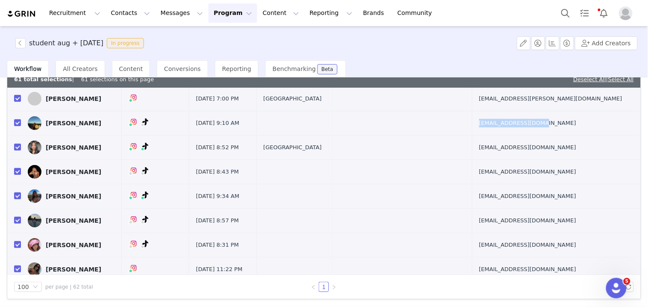
drag, startPoint x: 503, startPoint y: 128, endPoint x: 518, endPoint y: 129, distance: 15.0
click at [518, 129] on td "kapsaanchi@gmail.com" at bounding box center [554, 123] width 165 height 24
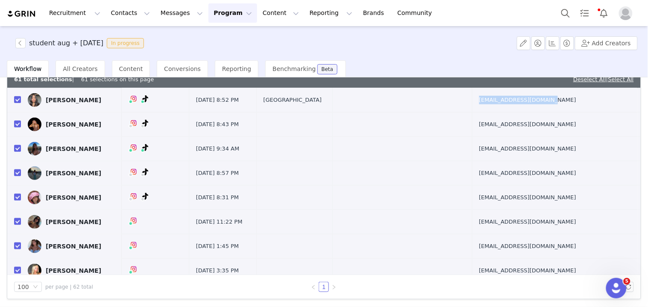
drag, startPoint x: 505, startPoint y: 106, endPoint x: 517, endPoint y: 106, distance: 12.0
click at [517, 106] on td "anvikaaithal2@gmail.com" at bounding box center [554, 100] width 165 height 24
drag, startPoint x: 502, startPoint y: 131, endPoint x: 526, endPoint y: 131, distance: 23.9
click at [526, 131] on td "addiesharp18@gmail.com" at bounding box center [554, 124] width 165 height 24
click at [511, 157] on td "magwel1506@gmail.com" at bounding box center [554, 149] width 165 height 24
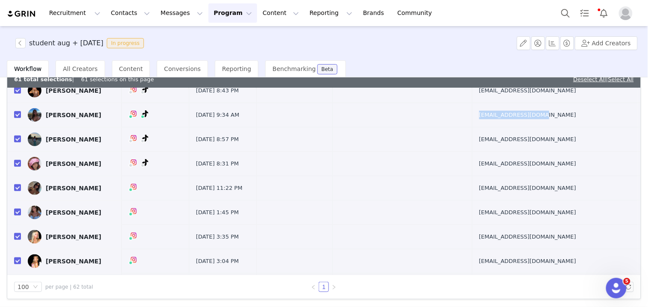
scroll to position [190, 0]
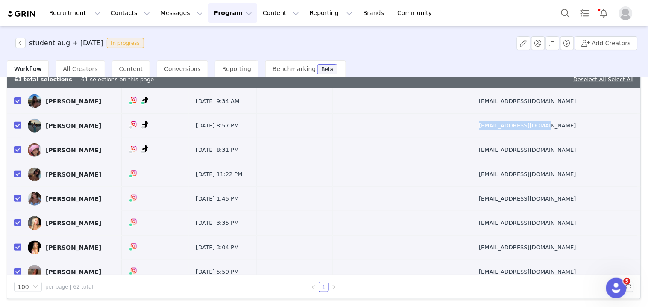
drag, startPoint x: 503, startPoint y: 133, endPoint x: 514, endPoint y: 133, distance: 10.7
click at [514, 133] on td "eve.wartski@gmail.com" at bounding box center [554, 126] width 165 height 24
drag, startPoint x: 512, startPoint y: 155, endPoint x: 521, endPoint y: 156, distance: 9.4
click at [521, 156] on td "loganfeldman1@gmail.com" at bounding box center [554, 150] width 165 height 24
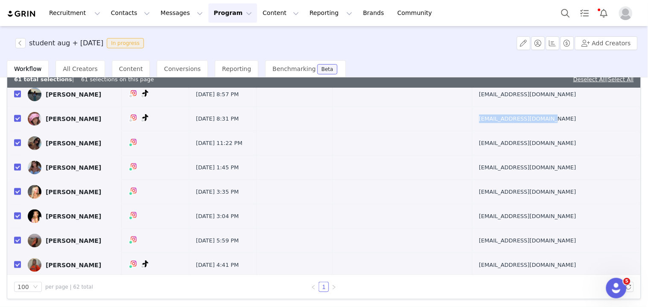
scroll to position [237, 0]
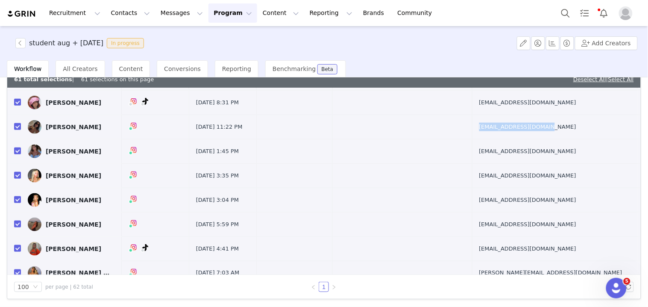
drag, startPoint x: 502, startPoint y: 136, endPoint x: 509, endPoint y: 134, distance: 6.6
click at [508, 135] on td "avamagaletta@gmail.com" at bounding box center [554, 127] width 165 height 24
drag, startPoint x: 502, startPoint y: 159, endPoint x: 532, endPoint y: 159, distance: 29.9
click at [531, 159] on td "abby@abbyrinn.com" at bounding box center [554, 151] width 165 height 24
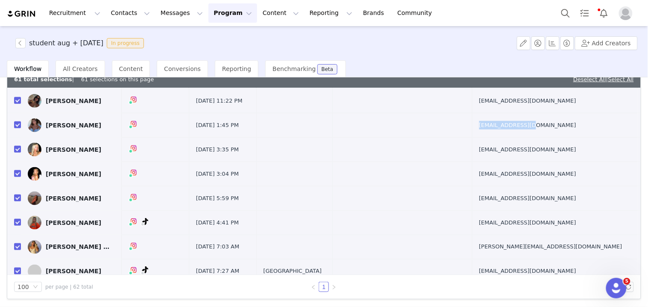
scroll to position [285, 0]
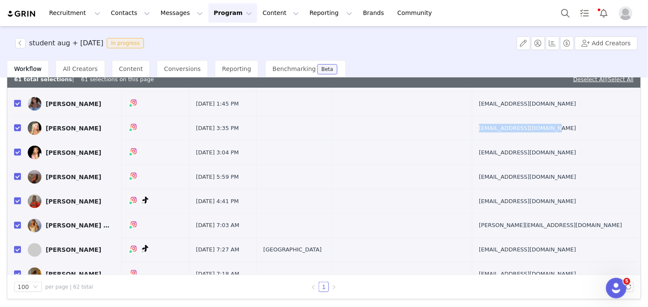
drag, startPoint x: 506, startPoint y: 135, endPoint x: 515, endPoint y: 135, distance: 8.1
click at [514, 135] on td "madisonrayner3@gmail.com" at bounding box center [554, 128] width 165 height 24
click at [503, 158] on td "dulaneybennett@gmail.com" at bounding box center [554, 153] width 165 height 24
click at [16, 152] on input "checkbox" at bounding box center [17, 152] width 7 height 7
checkbox input "false"
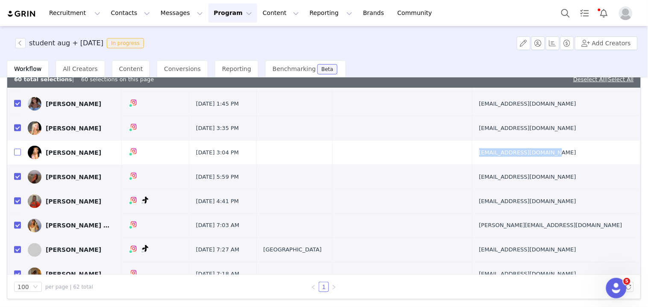
scroll to position [332, 0]
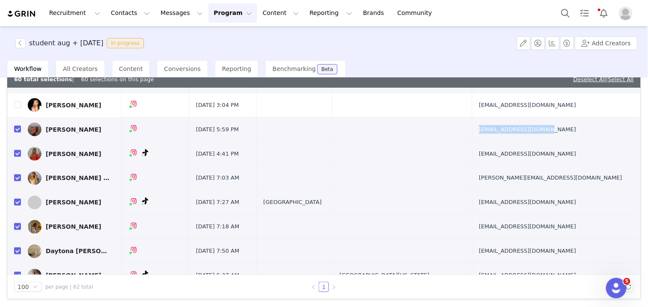
drag, startPoint x: 494, startPoint y: 135, endPoint x: 524, endPoint y: 137, distance: 30.0
click at [524, 137] on tr "Ava Sophia Sep 22, 2025 5:59 PM avadevivo352@gmail.com" at bounding box center [324, 130] width 634 height 24
click at [15, 130] on input "checkbox" at bounding box center [17, 129] width 7 height 7
checkbox input "false"
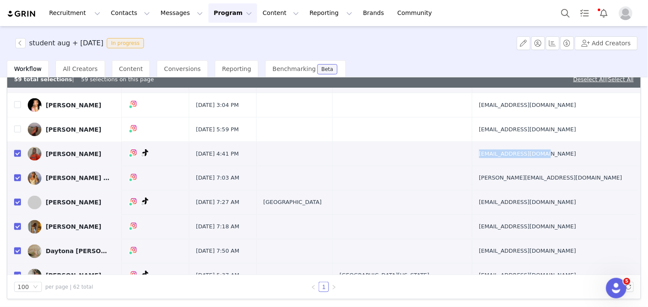
drag, startPoint x: 504, startPoint y: 161, endPoint x: 521, endPoint y: 163, distance: 17.2
click at [521, 163] on td "mcherikos32@gmail.com" at bounding box center [554, 154] width 165 height 24
click at [16, 155] on input "checkbox" at bounding box center [17, 153] width 7 height 7
checkbox input "false"
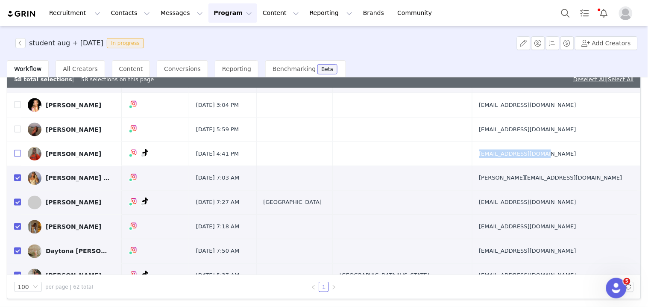
scroll to position [379, 0]
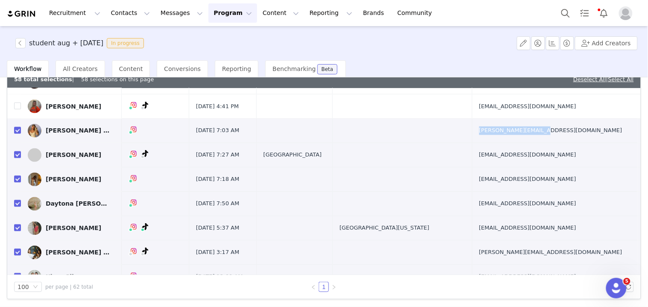
drag, startPoint x: 496, startPoint y: 135, endPoint x: 524, endPoint y: 138, distance: 28.3
click at [524, 138] on tr "Ana clara Sep 22, 2025 7:03 AM ana.pucetti@gmail.com" at bounding box center [324, 131] width 634 height 24
click at [15, 133] on input "checkbox" at bounding box center [17, 130] width 7 height 7
checkbox input "false"
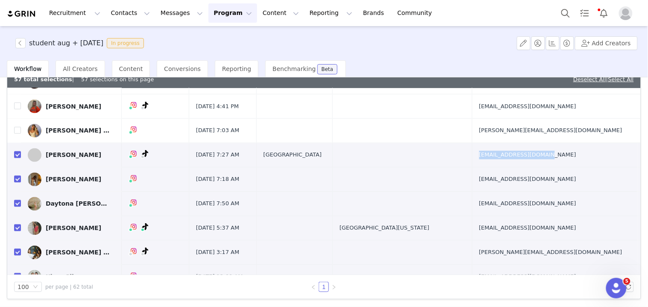
drag, startPoint x: 500, startPoint y: 161, endPoint x: 533, endPoint y: 159, distance: 32.9
click at [533, 159] on td "reaganomara@icloud.com" at bounding box center [554, 155] width 165 height 24
click at [16, 155] on input "checkbox" at bounding box center [17, 154] width 7 height 7
checkbox input "false"
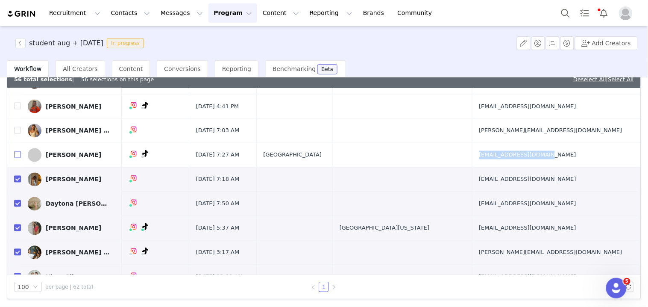
scroll to position [427, 0]
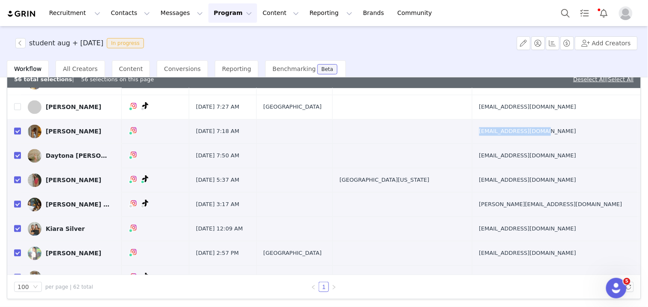
drag, startPoint x: 502, startPoint y: 138, endPoint x: 518, endPoint y: 136, distance: 16.3
click at [518, 136] on td "satvikaalur@gmail.com" at bounding box center [554, 132] width 165 height 24
drag, startPoint x: 19, startPoint y: 135, endPoint x: 53, endPoint y: 135, distance: 33.3
click at [19, 135] on input "checkbox" at bounding box center [17, 131] width 7 height 7
checkbox input "false"
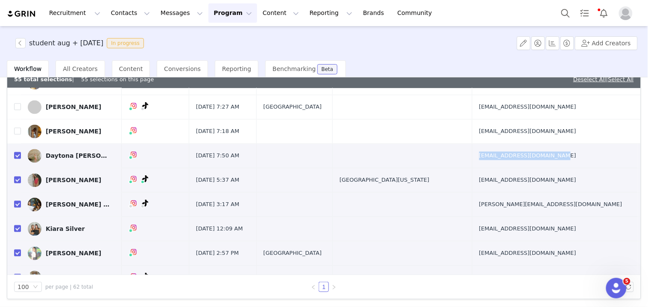
drag, startPoint x: 510, startPoint y: 163, endPoint x: 520, endPoint y: 163, distance: 9.4
click at [520, 163] on td "daytonagibboney@icloud.com" at bounding box center [554, 156] width 165 height 24
click at [15, 159] on input "checkbox" at bounding box center [17, 155] width 7 height 7
checkbox input "false"
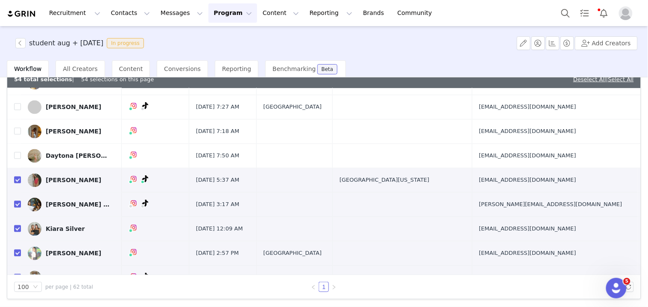
drag, startPoint x: 509, startPoint y: 188, endPoint x: 520, endPoint y: 188, distance: 10.7
click at [518, 188] on td "Ashleypalomino617@gmail.com" at bounding box center [554, 180] width 165 height 24
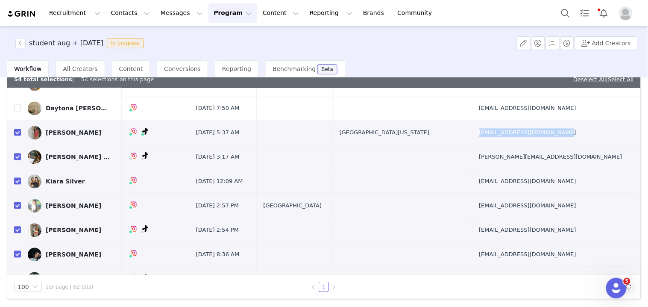
click at [16, 131] on input "checkbox" at bounding box center [17, 132] width 7 height 7
checkbox input "false"
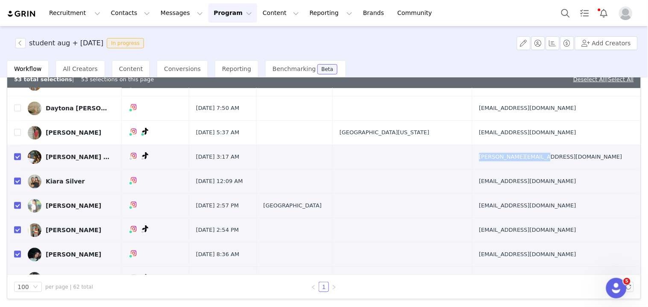
drag, startPoint x: 506, startPoint y: 165, endPoint x: 521, endPoint y: 165, distance: 14.1
click at [521, 165] on td "emily.you07@gmail.com" at bounding box center [554, 157] width 165 height 24
click at [17, 159] on input "checkbox" at bounding box center [17, 156] width 7 height 7
checkbox input "false"
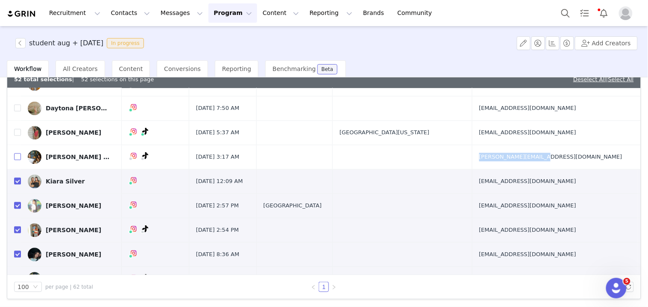
scroll to position [522, 0]
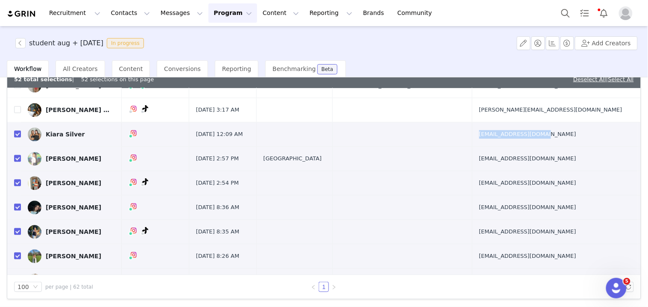
drag, startPoint x: 501, startPoint y: 144, endPoint x: 516, endPoint y: 142, distance: 15.5
click at [516, 142] on td "kikisilver@icloud.com" at bounding box center [554, 134] width 165 height 24
click at [19, 138] on label at bounding box center [17, 134] width 7 height 9
click at [19, 137] on input "checkbox" at bounding box center [17, 133] width 7 height 7
checkbox input "false"
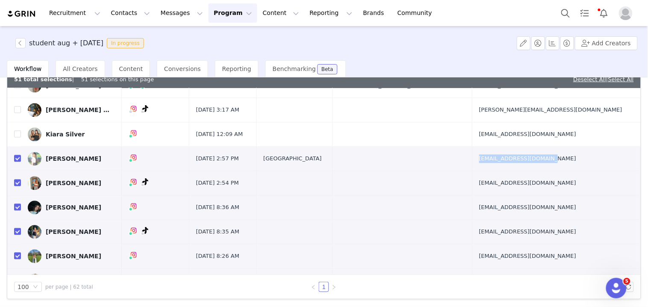
drag, startPoint x: 516, startPoint y: 168, endPoint x: 523, endPoint y: 167, distance: 6.9
click at [523, 167] on td "alcindorcutie@gmail.com" at bounding box center [554, 159] width 165 height 24
drag, startPoint x: 18, startPoint y: 159, endPoint x: 70, endPoint y: 159, distance: 51.3
click at [18, 159] on input "checkbox" at bounding box center [17, 158] width 7 height 7
checkbox input "false"
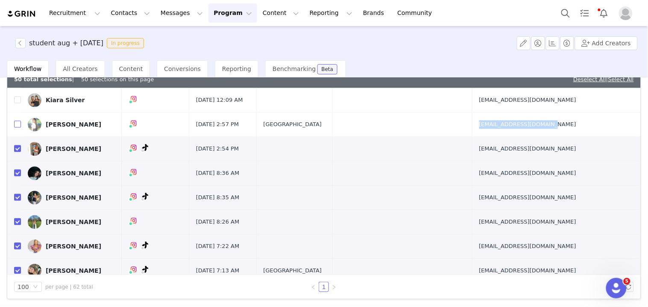
scroll to position [570, 0]
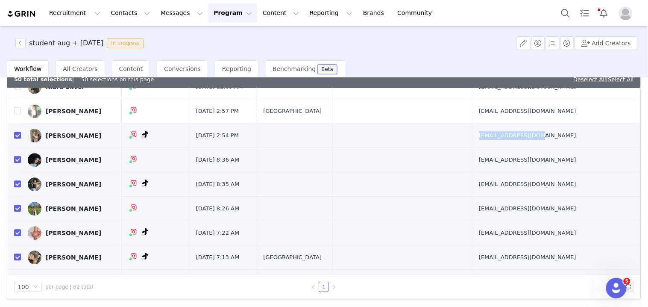
drag, startPoint x: 497, startPoint y: 143, endPoint x: 510, endPoint y: 144, distance: 13.4
click at [510, 144] on tr "Cate Meehan Sep 16, 2025 2:54 PM cate@meehanhome.com" at bounding box center [324, 136] width 634 height 24
click at [18, 138] on input "checkbox" at bounding box center [17, 135] width 7 height 7
checkbox input "false"
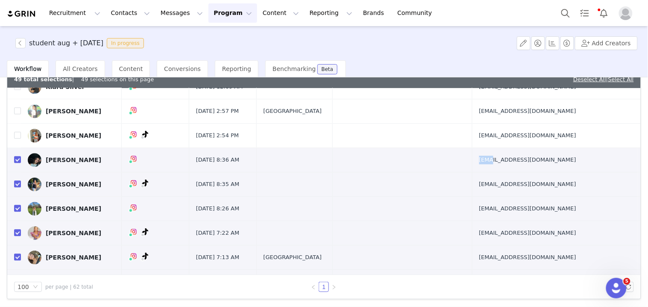
drag, startPoint x: 509, startPoint y: 164, endPoint x: 522, endPoint y: 164, distance: 12.8
click at [521, 164] on td "emmy.valeck@gmail.com" at bounding box center [554, 160] width 165 height 24
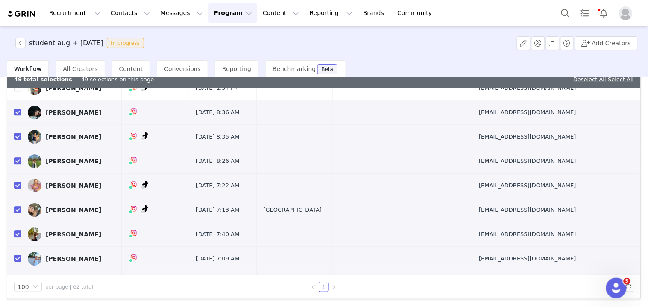
click at [510, 121] on td "emmy.valeck@gmail.com" at bounding box center [554, 112] width 165 height 24
drag, startPoint x: 500, startPoint y: 119, endPoint x: 523, endPoint y: 115, distance: 23.5
click at [529, 121] on td "emmy.valeck@gmail.com" at bounding box center [554, 112] width 165 height 24
click at [18, 111] on input "checkbox" at bounding box center [17, 112] width 7 height 7
checkbox input "false"
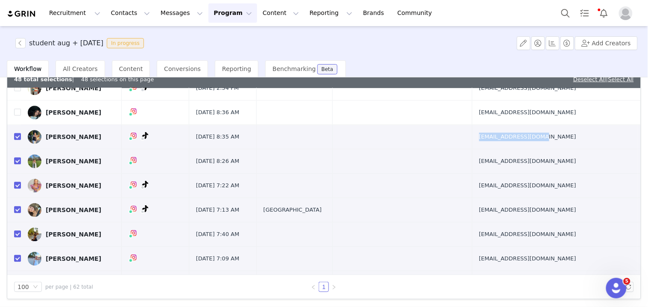
drag, startPoint x: 499, startPoint y: 143, endPoint x: 528, endPoint y: 144, distance: 29.1
click at [528, 144] on td "virichey07@gmail.com" at bounding box center [554, 137] width 165 height 24
click at [18, 138] on input "checkbox" at bounding box center [17, 136] width 7 height 7
checkbox input "false"
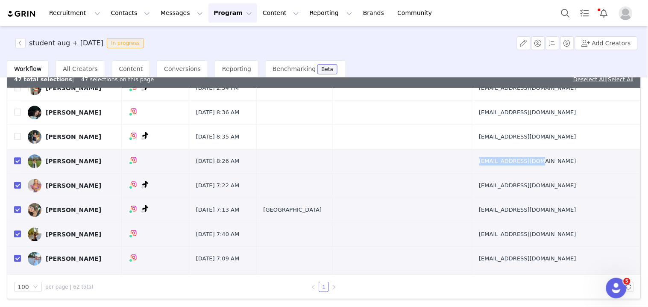
click at [524, 170] on td "aclav0918@gmail.com" at bounding box center [554, 161] width 165 height 24
click at [15, 160] on input "checkbox" at bounding box center [17, 160] width 7 height 7
checkbox input "false"
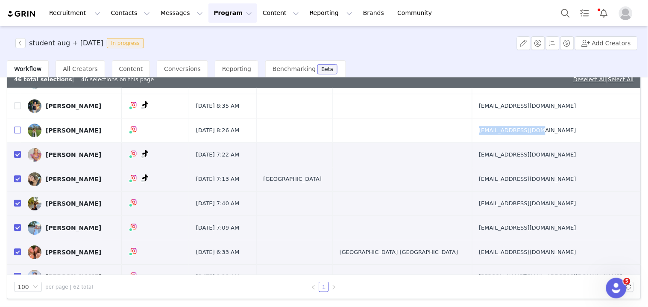
scroll to position [665, 0]
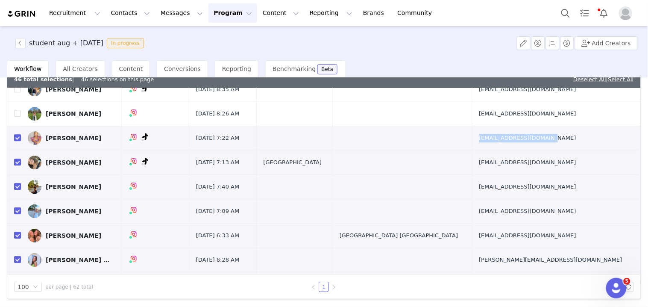
drag, startPoint x: 509, startPoint y: 143, endPoint x: 532, endPoint y: 143, distance: 23.5
click at [532, 143] on td "castletenisha@gmail.com" at bounding box center [554, 138] width 165 height 24
click at [15, 140] on input "checkbox" at bounding box center [17, 137] width 7 height 7
checkbox input "false"
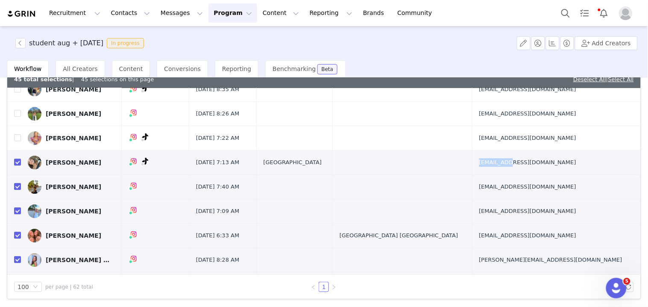
drag, startPoint x: 499, startPoint y: 169, endPoint x: 528, endPoint y: 167, distance: 29.1
click at [528, 167] on td "Oliviapollock28@gmail.com" at bounding box center [554, 162] width 165 height 24
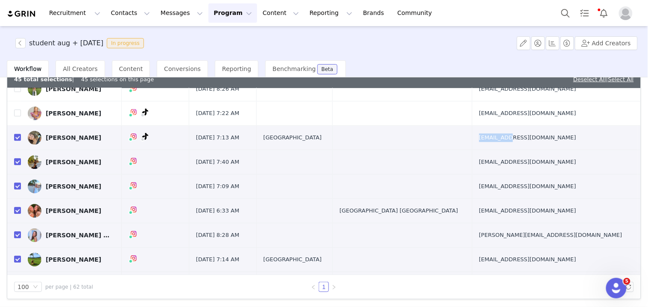
scroll to position [712, 0]
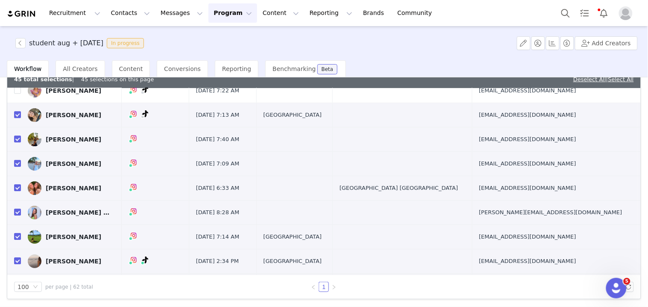
click at [520, 121] on td "Oliviapollock28@gmail.com" at bounding box center [554, 115] width 165 height 24
drag, startPoint x: 503, startPoint y: 121, endPoint x: 523, endPoint y: 124, distance: 19.9
click at [523, 124] on td "Oliviapollock28@gmail.com" at bounding box center [554, 115] width 165 height 24
click at [18, 117] on input "checkbox" at bounding box center [17, 114] width 7 height 7
checkbox input "false"
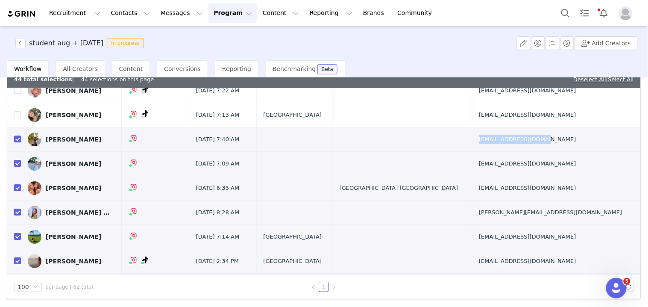
drag, startPoint x: 499, startPoint y: 147, endPoint x: 512, endPoint y: 130, distance: 21.7
click at [524, 147] on td "ameliepwang@gmail.com" at bounding box center [554, 139] width 165 height 24
click at [16, 141] on input "checkbox" at bounding box center [17, 138] width 7 height 7
checkbox input "false"
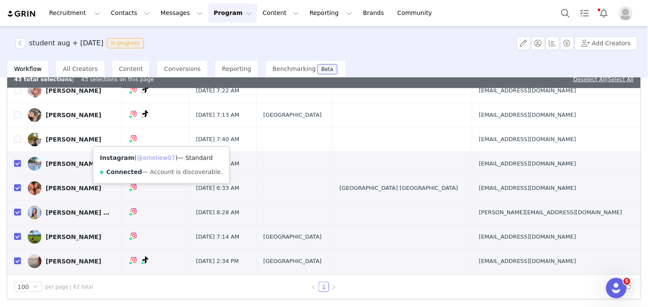
click at [154, 160] on link "@ameliew07" at bounding box center [156, 157] width 39 height 7
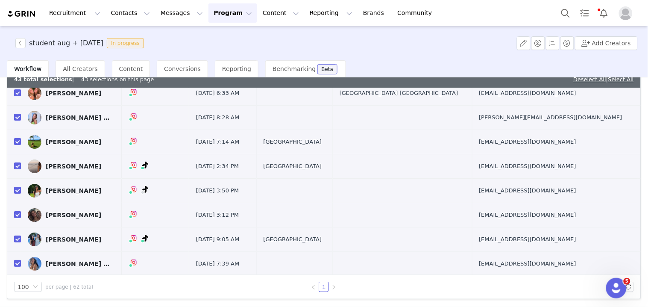
scroll to position [759, 0]
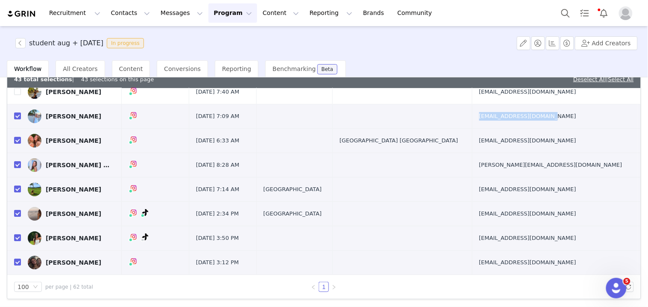
drag, startPoint x: 501, startPoint y: 123, endPoint x: 521, endPoint y: 123, distance: 20.1
click at [521, 123] on td "alibethwilson@gmail.com" at bounding box center [554, 116] width 165 height 24
click at [18, 117] on input "checkbox" at bounding box center [17, 115] width 7 height 7
checkbox input "false"
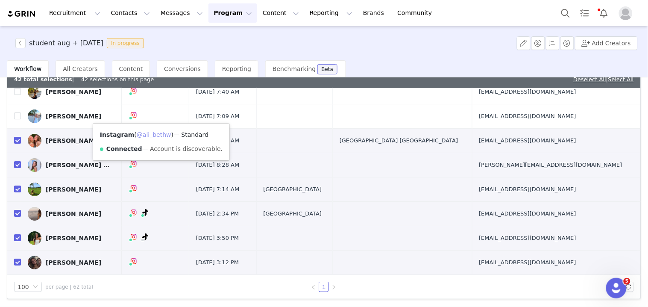
click at [159, 132] on link "@ali_bethw" at bounding box center [154, 134] width 35 height 7
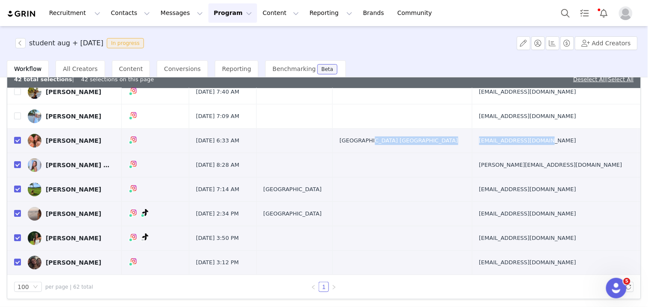
drag, startPoint x: 497, startPoint y: 151, endPoint x: 536, endPoint y: 152, distance: 38.9
click at [536, 152] on tr "Kieran Sullivan Sep 15, 2025 6:33 AM Chicago IL kieranadele@icloud.com" at bounding box center [324, 141] width 634 height 24
click at [16, 142] on input "checkbox" at bounding box center [17, 140] width 7 height 7
checkbox input "false"
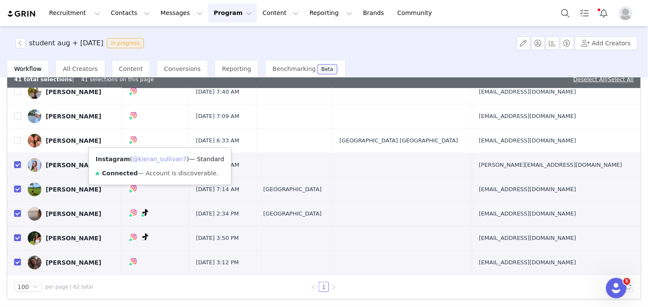
click at [156, 157] on link "@kieran_sullivan7" at bounding box center [159, 159] width 54 height 7
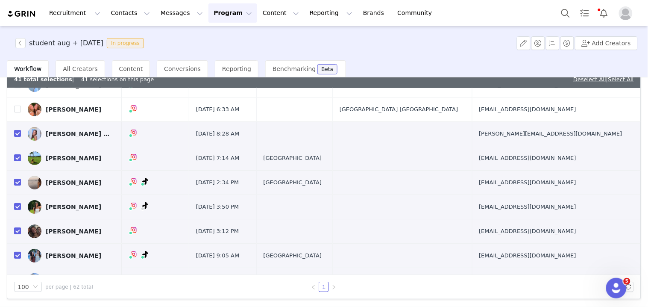
scroll to position [807, 0]
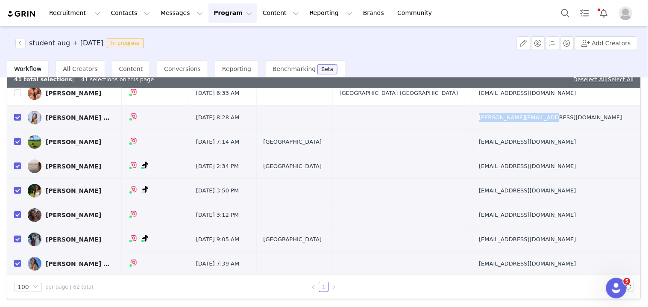
drag, startPoint x: 504, startPoint y: 126, endPoint x: 519, endPoint y: 126, distance: 14.5
click at [519, 126] on td "wells.shopfor@gmail.com" at bounding box center [554, 118] width 165 height 24
click at [14, 118] on input "checkbox" at bounding box center [17, 117] width 7 height 7
checkbox input "false"
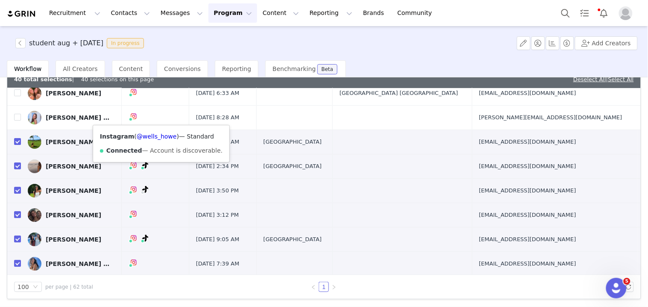
click at [154, 130] on div "Instagram ( @wells_howe ) — Standard Connected — Account is discoverable." at bounding box center [161, 143] width 136 height 37
click at [154, 134] on link "@wells_howe" at bounding box center [157, 136] width 40 height 7
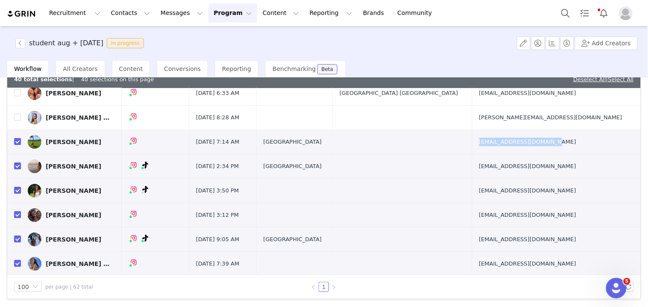
drag, startPoint x: 502, startPoint y: 152, endPoint x: 523, endPoint y: 152, distance: 20.9
click at [523, 152] on td "quinnsnowdon26@gmail.com" at bounding box center [554, 142] width 165 height 24
drag, startPoint x: 18, startPoint y: 144, endPoint x: 36, endPoint y: 142, distance: 17.6
click at [18, 144] on input "checkbox" at bounding box center [17, 141] width 7 height 7
checkbox input "false"
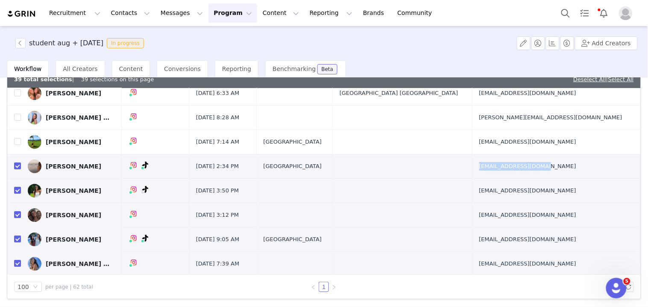
drag, startPoint x: 498, startPoint y: 172, endPoint x: 522, endPoint y: 173, distance: 23.5
click at [520, 173] on tr "Camryn Elizabeth Sep 12, 2025 2:34 PM United States cwagner4577@gmail.com" at bounding box center [324, 166] width 634 height 24
click at [19, 168] on input "checkbox" at bounding box center [17, 165] width 7 height 7
checkbox input "false"
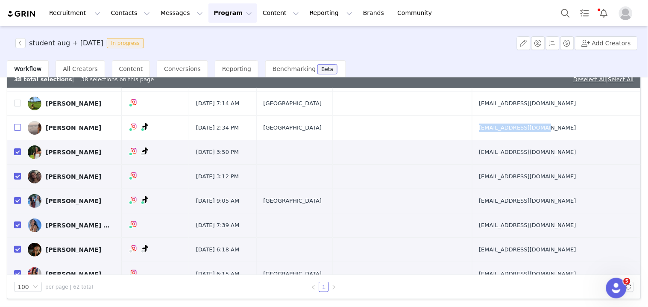
scroll to position [855, 0]
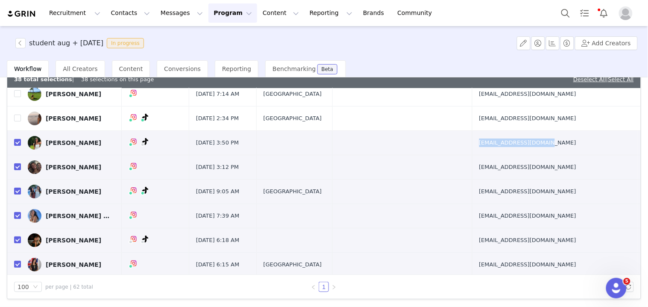
drag, startPoint x: 499, startPoint y: 150, endPoint x: 522, endPoint y: 150, distance: 22.7
click at [522, 150] on tr "Brynn Granade Sep 11, 2025 3:50 PM brynngranade@gmail.com" at bounding box center [324, 143] width 634 height 24
click at [18, 144] on input "checkbox" at bounding box center [17, 142] width 7 height 7
checkbox input "false"
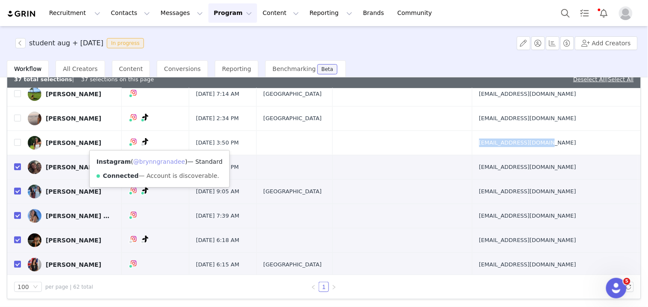
click at [155, 160] on link "@brynngranadee" at bounding box center [159, 161] width 52 height 7
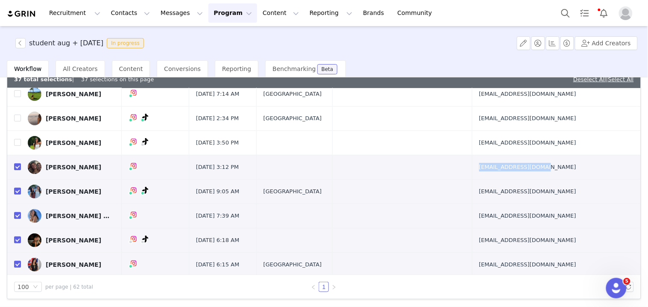
click at [505, 176] on td "paigeas2005@gmail.com" at bounding box center [554, 167] width 165 height 24
drag, startPoint x: 18, startPoint y: 168, endPoint x: 177, endPoint y: 160, distance: 160.0
click at [18, 168] on input "checkbox" at bounding box center [17, 166] width 7 height 7
checkbox input "false"
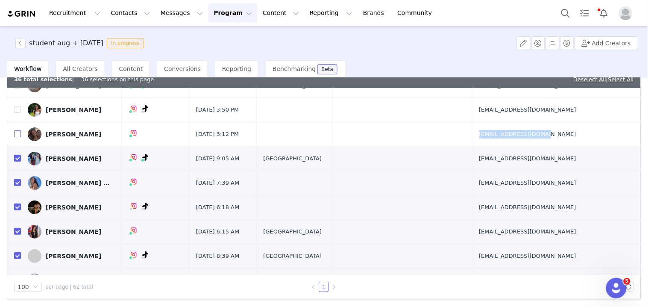
scroll to position [902, 0]
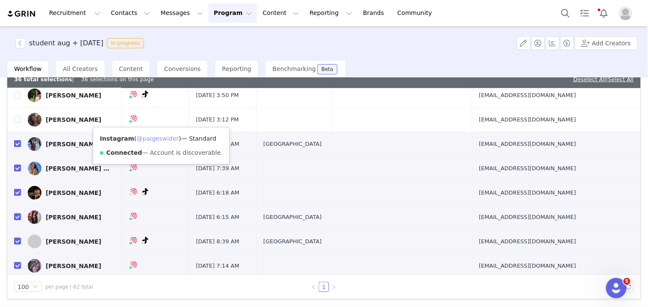
click at [154, 135] on link "@paigeswider" at bounding box center [158, 138] width 42 height 7
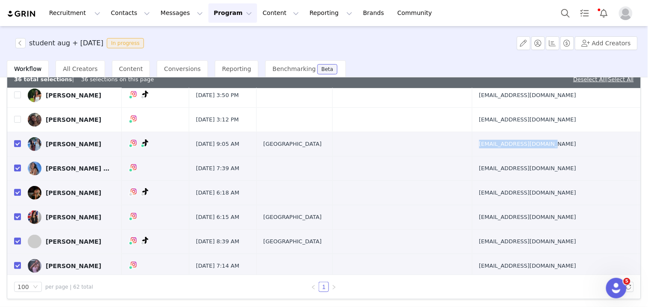
drag, startPoint x: 501, startPoint y: 155, endPoint x: 513, endPoint y: 155, distance: 12.0
click at [513, 155] on td "milenabocato@icloud.com" at bounding box center [554, 144] width 165 height 24
click at [18, 144] on input "checkbox" at bounding box center [17, 143] width 7 height 7
checkbox input "false"
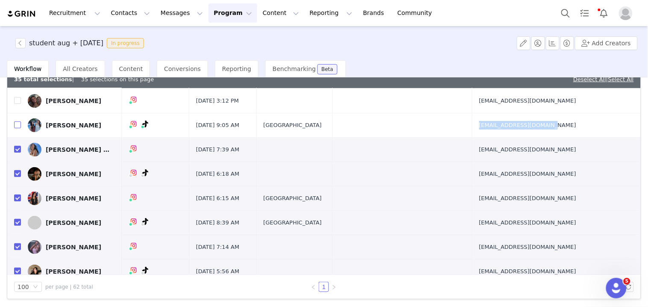
scroll to position [950, 0]
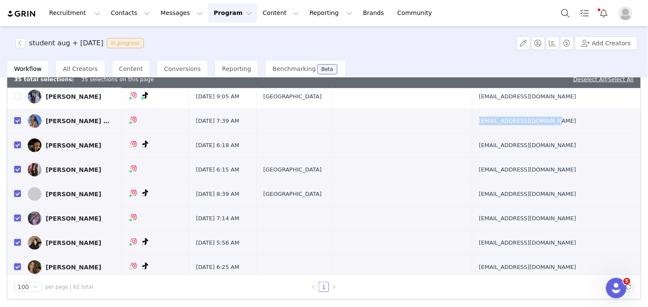
drag, startPoint x: 505, startPoint y: 132, endPoint x: 507, endPoint y: 127, distance: 5.4
click at [507, 127] on td "grace.im.timan@gmail.com" at bounding box center [554, 121] width 165 height 24
click at [17, 121] on input "checkbox" at bounding box center [17, 120] width 7 height 7
checkbox input "false"
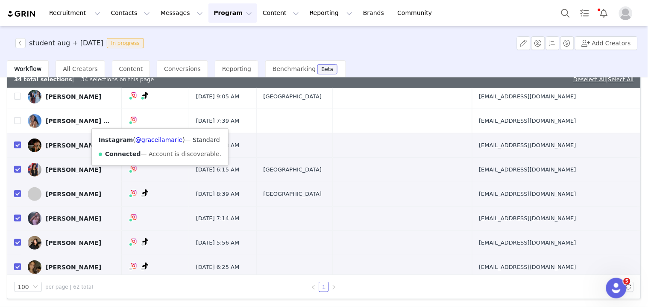
click at [157, 144] on div "Instagram ( @graceilamarie ) — Standard Connected — Account is discoverable." at bounding box center [160, 147] width 136 height 37
click at [158, 139] on link "@graceilamarie" at bounding box center [158, 139] width 47 height 7
drag, startPoint x: 502, startPoint y: 155, endPoint x: 520, endPoint y: 156, distance: 18.4
click at [520, 156] on td "einberg.k@gmail.com" at bounding box center [554, 145] width 165 height 24
drag, startPoint x: 19, startPoint y: 147, endPoint x: 42, endPoint y: 149, distance: 23.1
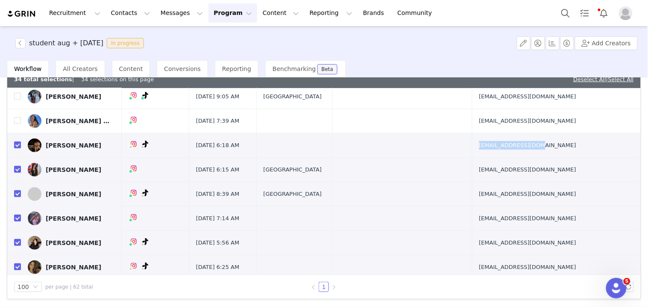
click at [19, 147] on input "checkbox" at bounding box center [17, 144] width 7 height 7
checkbox input "false"
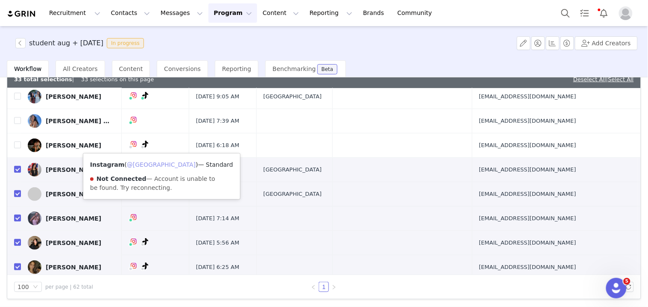
click at [154, 162] on link "@kristinaeinberg" at bounding box center [161, 164] width 69 height 7
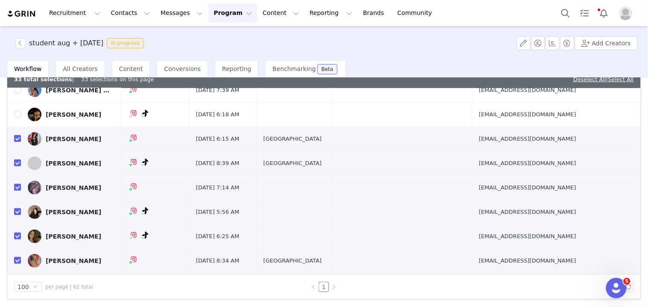
scroll to position [997, 0]
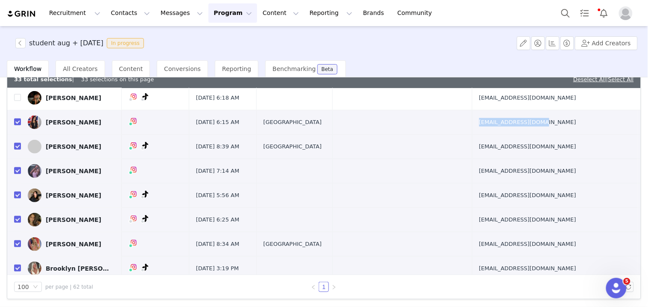
click at [504, 127] on td "izzysmieja@gmail.com" at bounding box center [554, 122] width 165 height 24
drag, startPoint x: 17, startPoint y: 127, endPoint x: 80, endPoint y: 131, distance: 62.9
click at [17, 127] on label at bounding box center [17, 122] width 7 height 9
click at [17, 125] on input "checkbox" at bounding box center [17, 121] width 7 height 7
checkbox input "false"
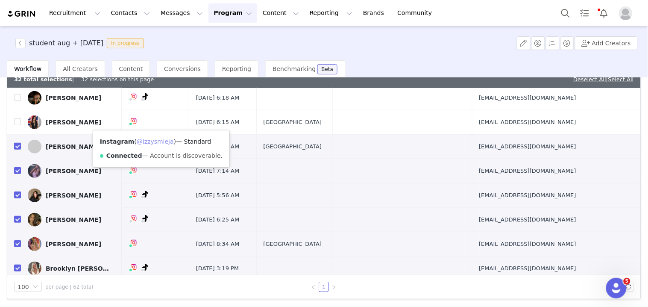
click at [154, 142] on link "@izzysmieja" at bounding box center [155, 141] width 37 height 7
drag, startPoint x: 498, startPoint y: 153, endPoint x: 522, endPoint y: 153, distance: 23.9
click at [522, 153] on td "nadineakumiah@gmail.com" at bounding box center [554, 147] width 165 height 24
click at [18, 148] on input "checkbox" at bounding box center [17, 146] width 7 height 7
checkbox input "false"
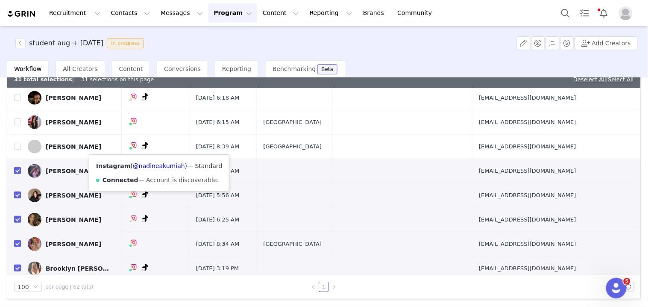
click at [155, 159] on div "Instagram ( @nadineakumiah ) — Standard Connected — Account is discoverable." at bounding box center [159, 173] width 140 height 37
click at [158, 165] on link "@nadineakumiah" at bounding box center [159, 165] width 52 height 7
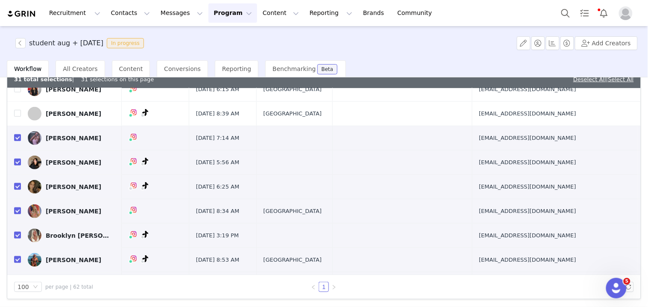
scroll to position [1044, 0]
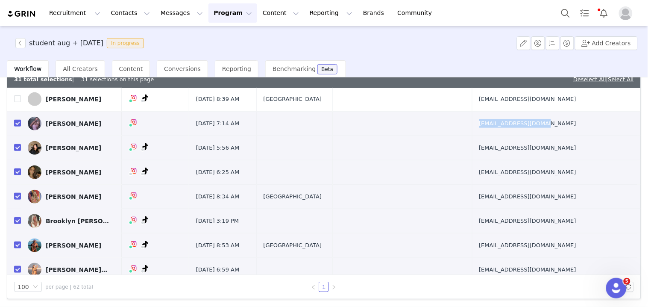
drag, startPoint x: 506, startPoint y: 133, endPoint x: 503, endPoint y: 129, distance: 5.5
click at [503, 129] on td "scottabby04@yahoo.com" at bounding box center [554, 124] width 165 height 24
drag, startPoint x: 15, startPoint y: 124, endPoint x: 130, endPoint y: 126, distance: 114.5
click at [16, 124] on input "checkbox" at bounding box center [17, 123] width 7 height 7
checkbox input "false"
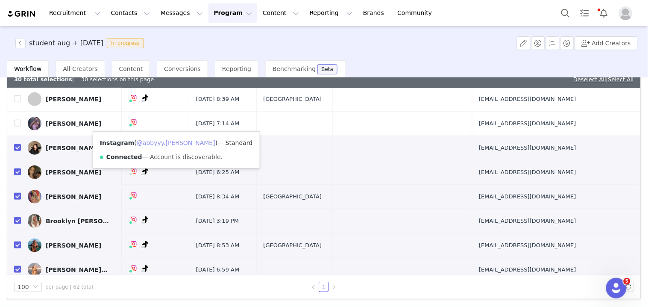
click at [157, 145] on link "@abbyyy.scott" at bounding box center [176, 142] width 79 height 7
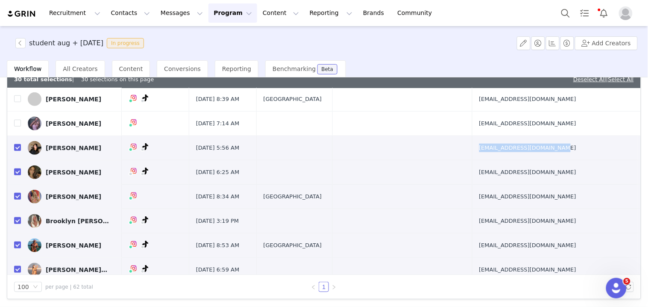
click at [525, 159] on td "michellehuang177@gmail.com" at bounding box center [554, 148] width 165 height 24
click at [14, 150] on input "checkbox" at bounding box center [17, 147] width 7 height 7
checkbox input "false"
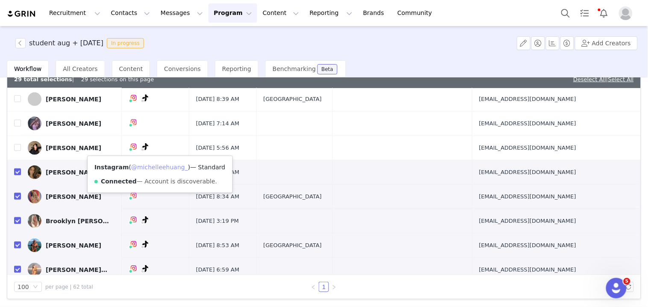
click at [156, 164] on link "@michelleehuang_" at bounding box center [159, 167] width 57 height 7
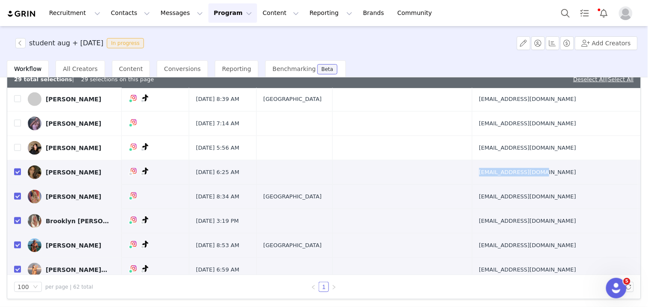
drag, startPoint x: 501, startPoint y: 180, endPoint x: 531, endPoint y: 181, distance: 29.9
click at [531, 181] on td "cparikos23@gmail.com" at bounding box center [554, 172] width 165 height 24
click at [17, 174] on input "checkbox" at bounding box center [17, 171] width 7 height 7
checkbox input "false"
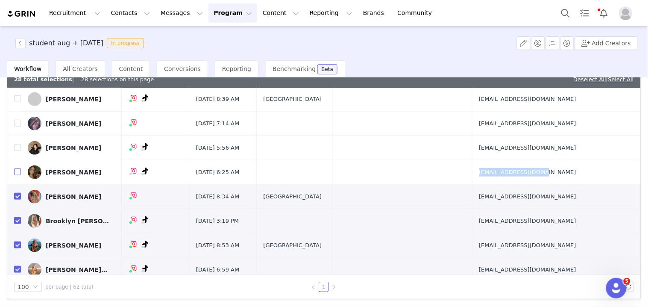
scroll to position [1092, 0]
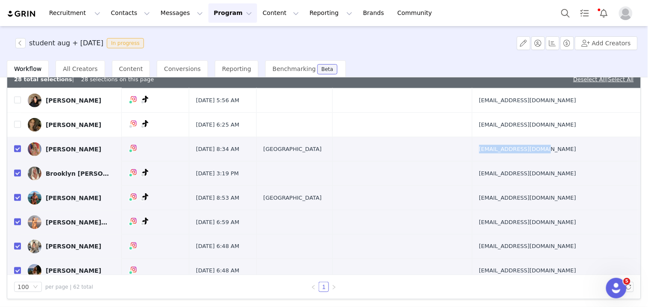
click at [518, 156] on td "katerivers8@gmail.com" at bounding box center [554, 149] width 165 height 24
click at [18, 152] on input "checkbox" at bounding box center [17, 148] width 7 height 7
checkbox input "false"
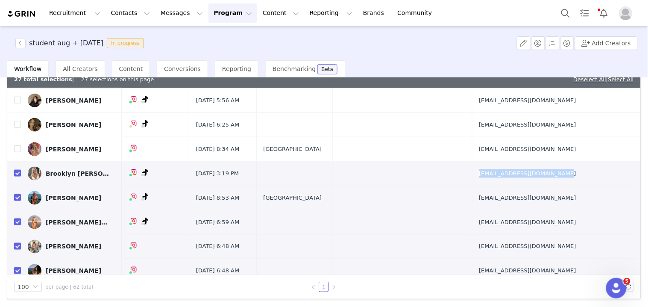
drag, startPoint x: 509, startPoint y: 182, endPoint x: 521, endPoint y: 181, distance: 12.0
click at [521, 181] on td "brooklynshinn12@outlook.com" at bounding box center [554, 174] width 165 height 24
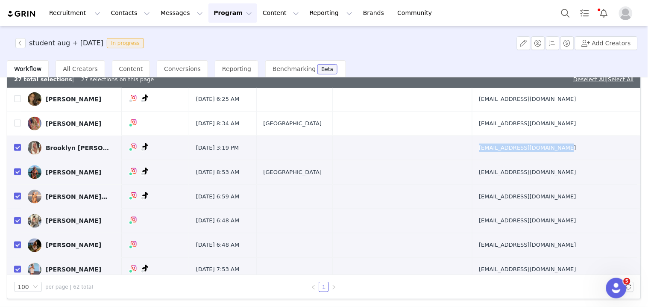
scroll to position [1139, 0]
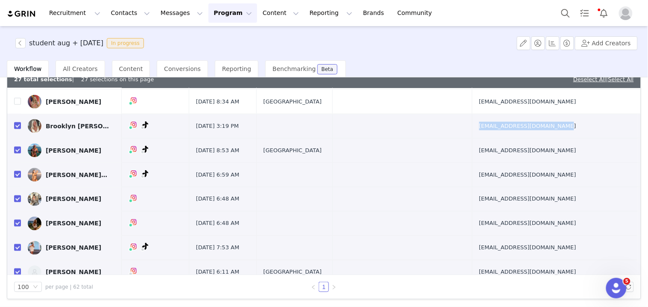
drag, startPoint x: 19, startPoint y: 130, endPoint x: 162, endPoint y: 130, distance: 142.7
click at [18, 129] on input "checkbox" at bounding box center [17, 125] width 7 height 7
checkbox input "false"
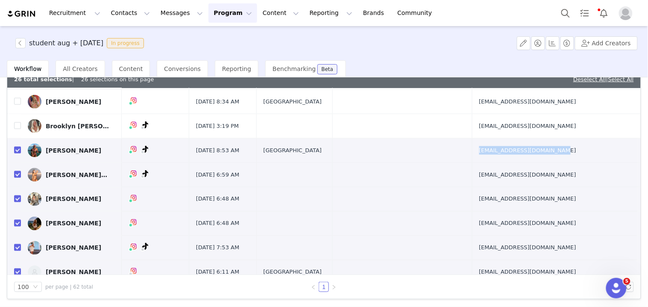
drag, startPoint x: 505, startPoint y: 157, endPoint x: 526, endPoint y: 157, distance: 20.9
click at [526, 157] on td "charleehuntsmann@gmail.com" at bounding box center [554, 150] width 165 height 24
click at [19, 153] on input "checkbox" at bounding box center [17, 150] width 7 height 7
checkbox input "false"
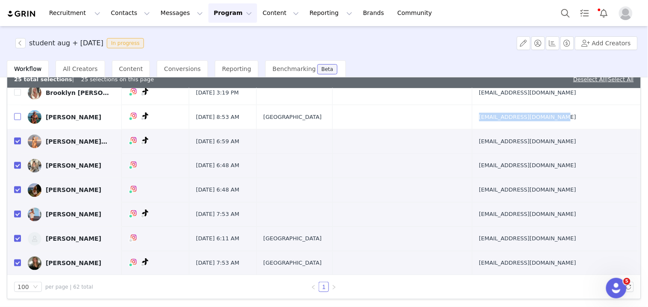
scroll to position [1187, 0]
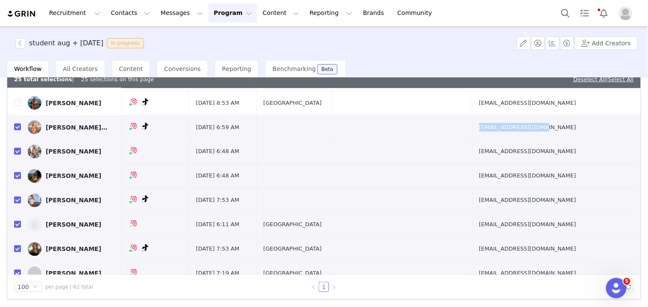
drag, startPoint x: 502, startPoint y: 135, endPoint x: 516, endPoint y: 135, distance: 14.1
click at [516, 135] on td "jdsaigusa@icloud.com" at bounding box center [554, 127] width 165 height 24
click at [18, 127] on input "checkbox" at bounding box center [17, 127] width 7 height 7
checkbox input "false"
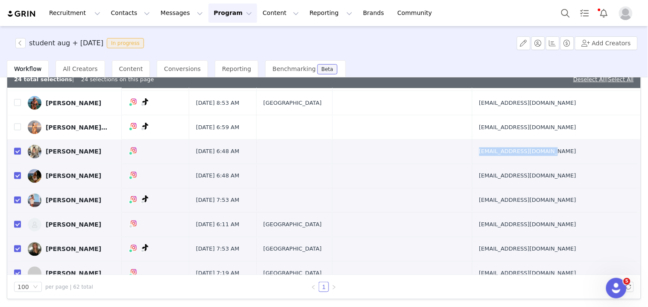
drag, startPoint x: 503, startPoint y: 160, endPoint x: 524, endPoint y: 160, distance: 21.4
click at [524, 160] on td "zoeisabelle05@gmail.com" at bounding box center [554, 152] width 165 height 24
drag, startPoint x: 17, startPoint y: 152, endPoint x: 48, endPoint y: 152, distance: 31.2
click at [17, 152] on input "checkbox" at bounding box center [17, 151] width 7 height 7
checkbox input "false"
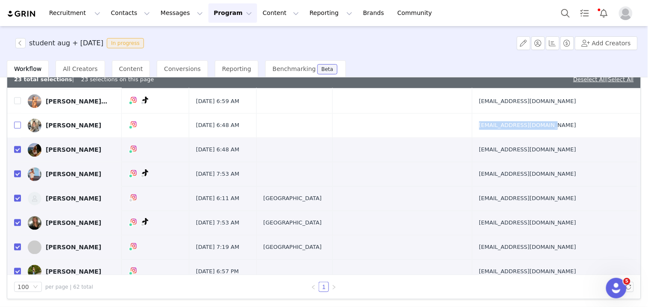
scroll to position [1234, 0]
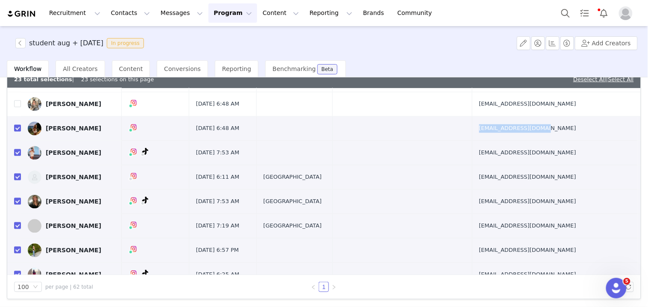
drag, startPoint x: 503, startPoint y: 139, endPoint x: 524, endPoint y: 139, distance: 20.9
click at [524, 139] on td "cducharme99@gmail.com" at bounding box center [554, 129] width 165 height 24
click at [19, 129] on input "checkbox" at bounding box center [17, 128] width 7 height 7
checkbox input "false"
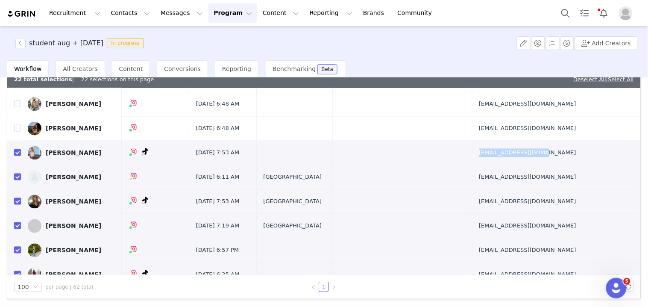
drag, startPoint x: 503, startPoint y: 159, endPoint x: 527, endPoint y: 159, distance: 23.9
click at [527, 159] on td "marind6002@gmail.com" at bounding box center [554, 153] width 165 height 24
click at [18, 156] on input "checkbox" at bounding box center [17, 152] width 7 height 7
checkbox input "false"
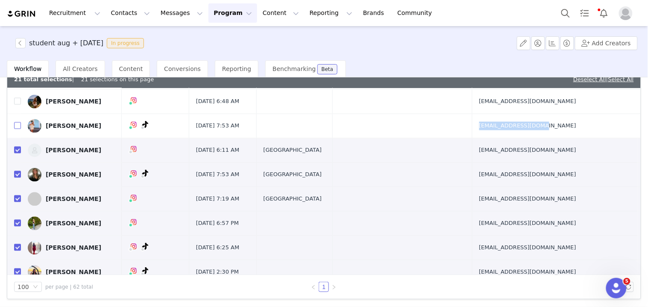
scroll to position [1282, 0]
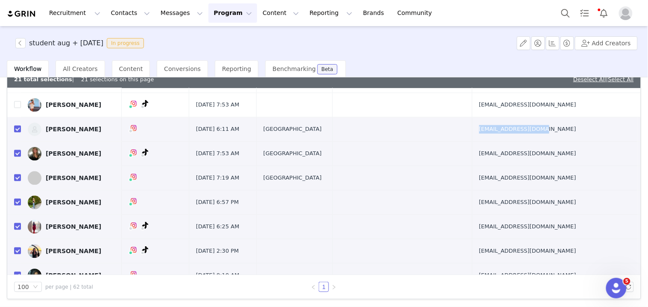
drag, startPoint x: 500, startPoint y: 138, endPoint x: 518, endPoint y: 138, distance: 17.9
click at [516, 138] on td "madioncol@icloud.com" at bounding box center [554, 130] width 165 height 24
click at [18, 132] on input "checkbox" at bounding box center [17, 129] width 7 height 7
checkbox input "false"
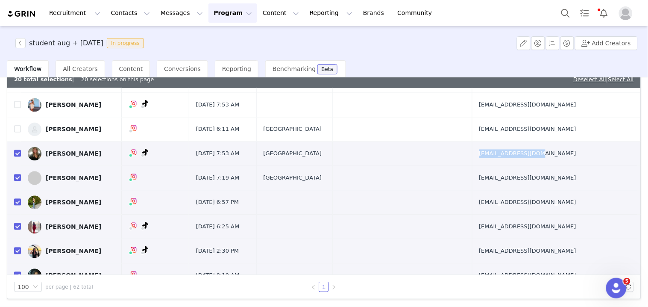
drag, startPoint x: 512, startPoint y: 165, endPoint x: 529, endPoint y: 164, distance: 17.1
click at [528, 164] on td "cheinauer@gmail.com" at bounding box center [554, 154] width 165 height 24
click at [18, 156] on input "checkbox" at bounding box center [17, 153] width 7 height 7
checkbox input "false"
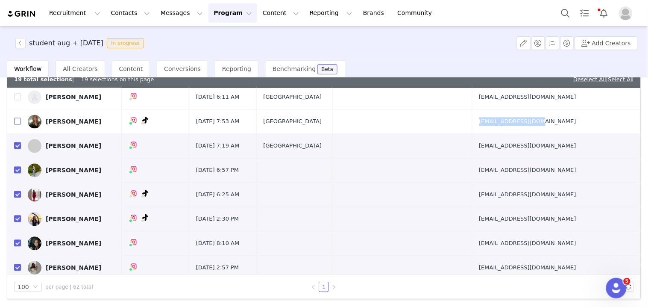
scroll to position [1329, 0]
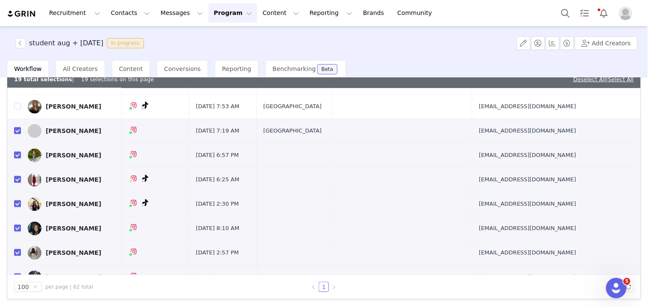
click at [506, 138] on td "Peytonedwards9@icloud.com" at bounding box center [554, 131] width 165 height 24
drag, startPoint x: 503, startPoint y: 137, endPoint x: 520, endPoint y: 138, distance: 16.3
click at [520, 138] on td "Peytonedwards9@icloud.com" at bounding box center [554, 131] width 165 height 24
click at [20, 131] on input "checkbox" at bounding box center [17, 130] width 7 height 7
checkbox input "false"
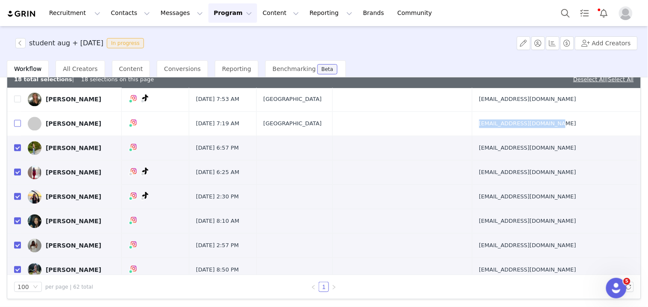
scroll to position [1347, 0]
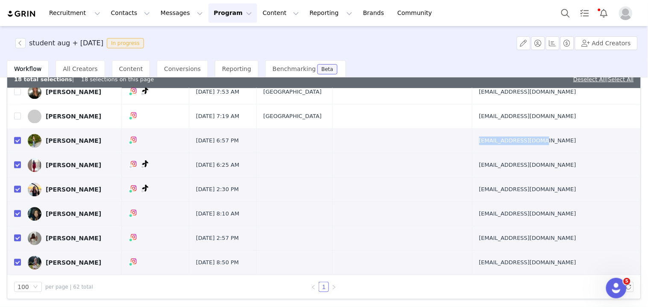
drag, startPoint x: 500, startPoint y: 146, endPoint x: 524, endPoint y: 146, distance: 23.5
click at [523, 146] on td "ellehoule2@gmail.com" at bounding box center [554, 141] width 165 height 24
click at [16, 139] on input "checkbox" at bounding box center [17, 140] width 7 height 7
checkbox input "false"
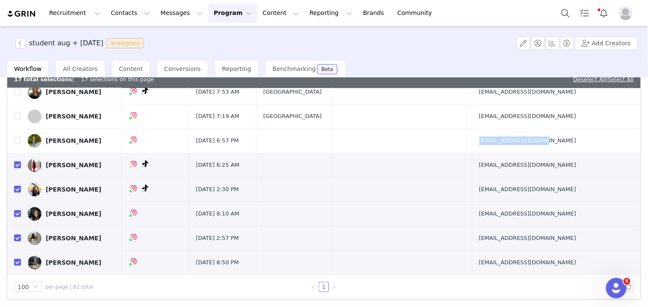
click at [18, 165] on input "checkbox" at bounding box center [17, 164] width 7 height 7
checkbox input "false"
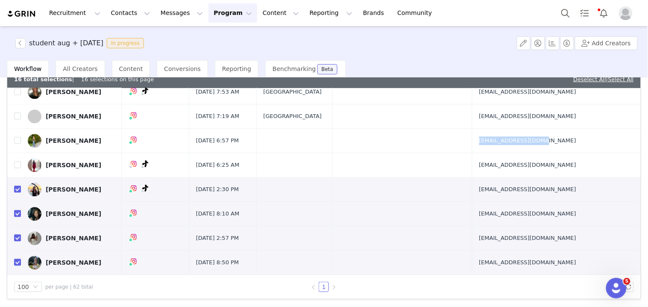
click at [15, 191] on input "checkbox" at bounding box center [17, 188] width 7 height 7
checkbox input "false"
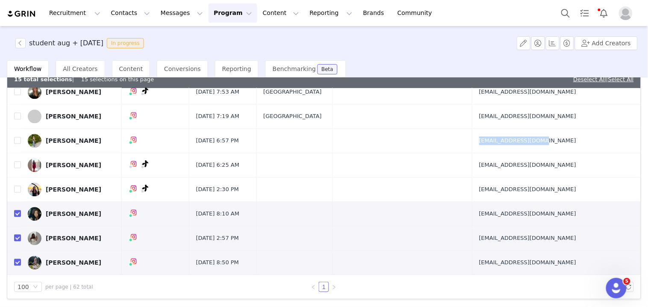
click at [18, 215] on input "checkbox" at bounding box center [17, 213] width 7 height 7
checkbox input "false"
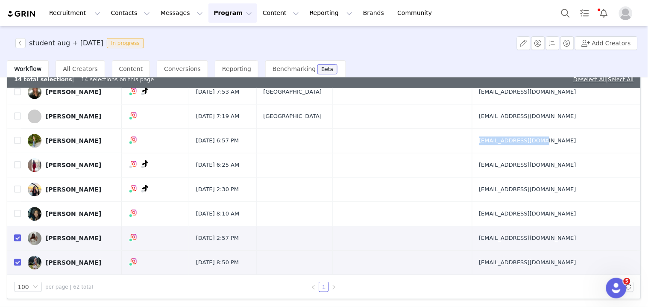
click at [19, 241] on input "checkbox" at bounding box center [17, 237] width 7 height 7
checkbox input "false"
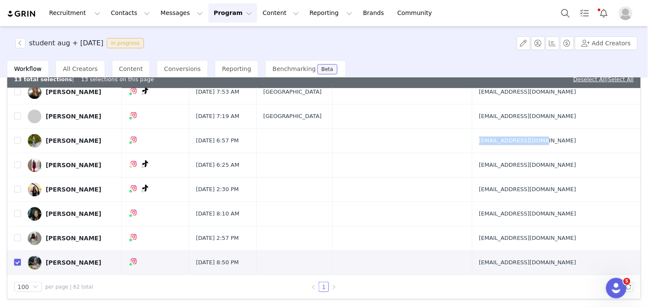
click at [18, 261] on input "checkbox" at bounding box center [17, 262] width 7 height 7
checkbox input "false"
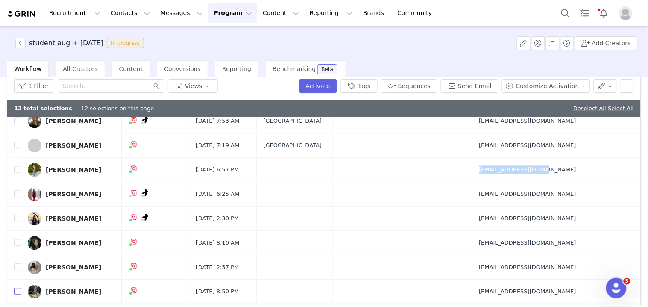
scroll to position [12, 0]
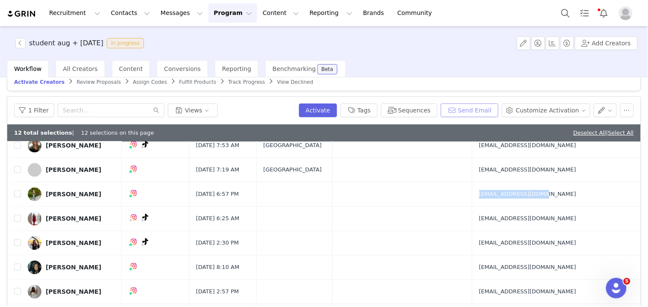
click at [483, 108] on button "Send Email" at bounding box center [470, 110] width 58 height 14
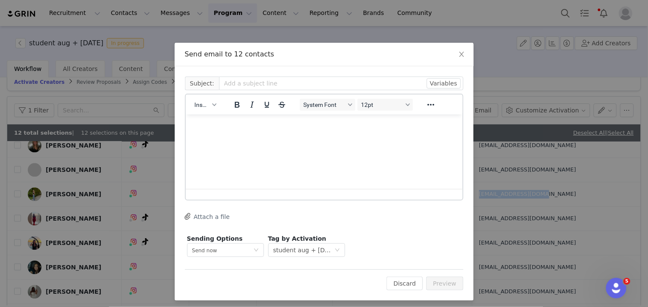
scroll to position [0, 0]
click at [212, 105] on icon "button" at bounding box center [214, 105] width 4 height 4
click at [206, 123] on div "Insert Template" at bounding box center [232, 119] width 77 height 10
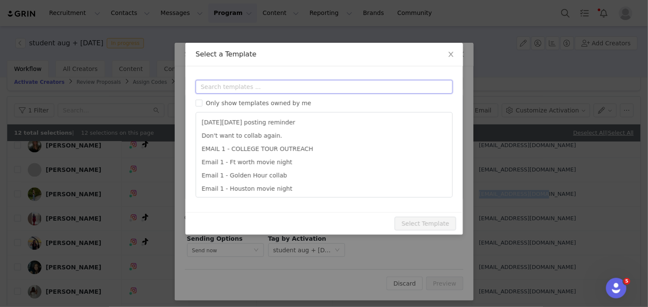
click at [228, 87] on input "text" at bounding box center [324, 87] width 257 height 14
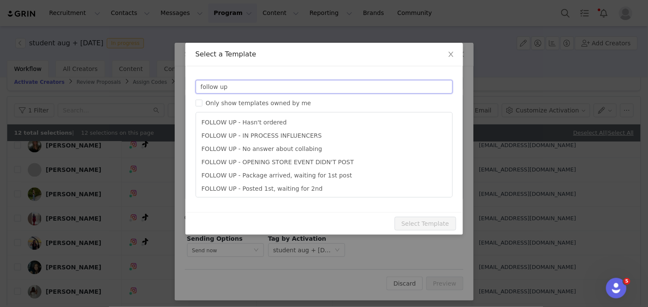
type input "follow up"
type input "Your Edikted collab order is waiting!"
click at [265, 126] on li "FOLLOW UP - Hasn't ordered" at bounding box center [325, 122] width 250 height 13
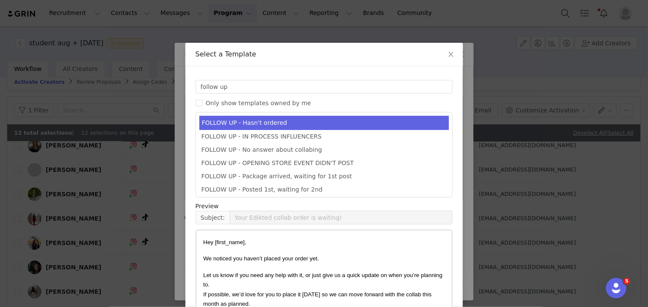
scroll to position [72, 0]
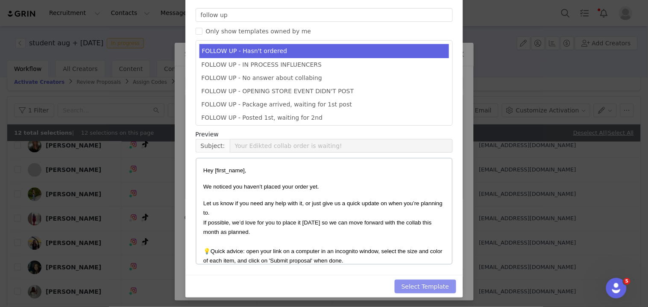
click at [436, 279] on button "Select Template" at bounding box center [426, 286] width 62 height 14
type input "Your Edikted collab order is waiting!"
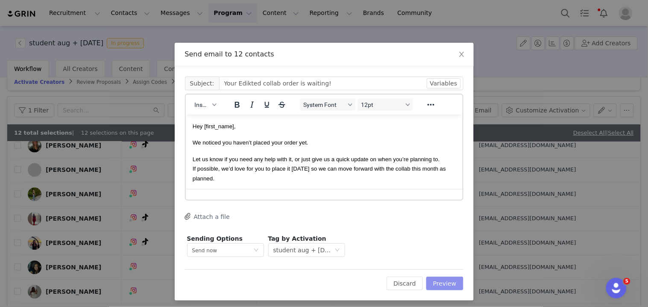
click at [443, 285] on button "Preview" at bounding box center [444, 283] width 37 height 14
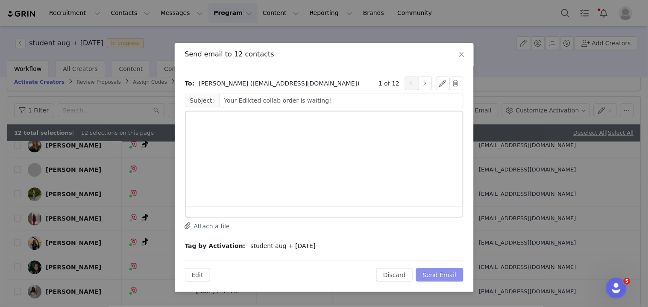
click at [449, 281] on button "Send Email" at bounding box center [439, 275] width 47 height 14
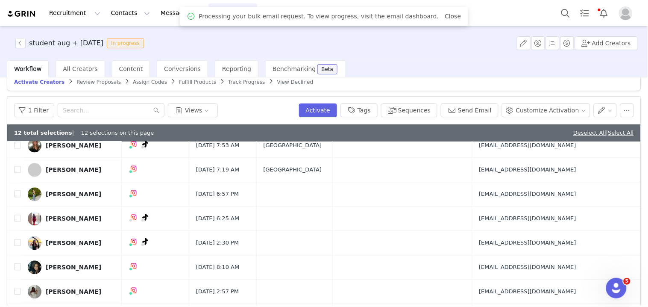
click at [579, 129] on link "Deselect All" at bounding box center [589, 132] width 33 height 6
checkbox input "false"
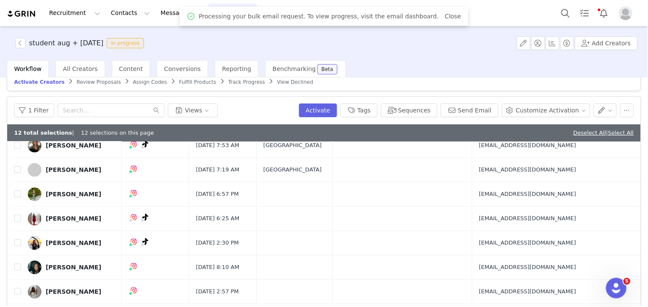
checkbox input "false"
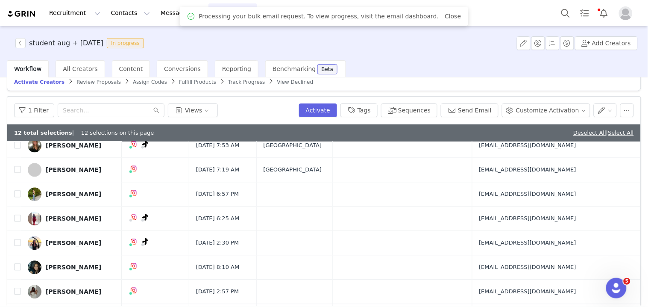
checkbox input "false"
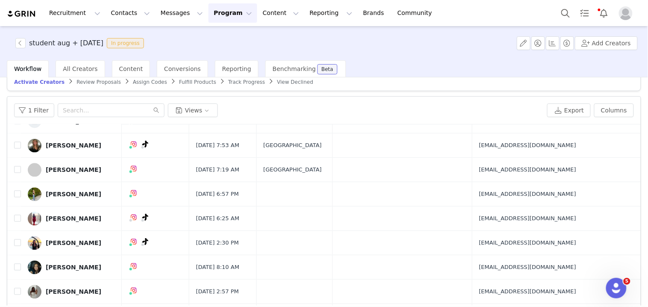
scroll to position [65, 0]
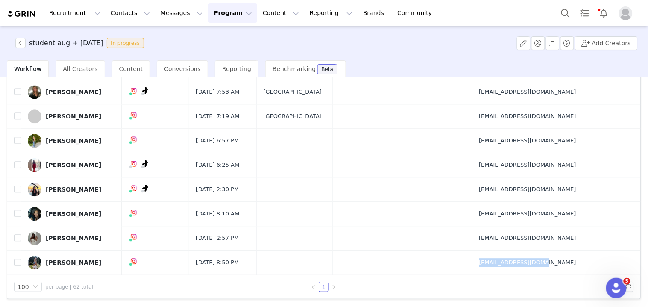
drag, startPoint x: 511, startPoint y: 271, endPoint x: 526, endPoint y: 272, distance: 15.0
click at [525, 272] on td "katekent42@gmail.com" at bounding box center [554, 262] width 165 height 24
drag, startPoint x: 500, startPoint y: 244, endPoint x: 526, endPoint y: 246, distance: 26.6
click at [526, 246] on td "blakenisenson@gmail.com" at bounding box center [554, 238] width 165 height 24
click at [15, 263] on input "checkbox" at bounding box center [17, 262] width 7 height 7
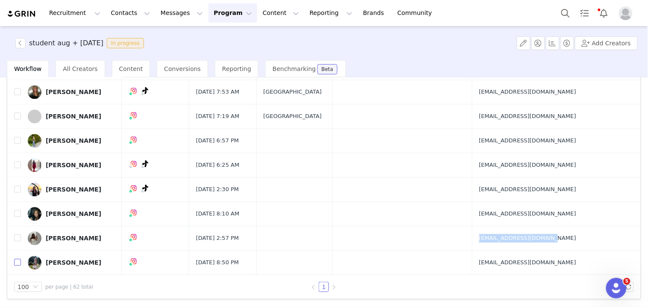
checkbox input "true"
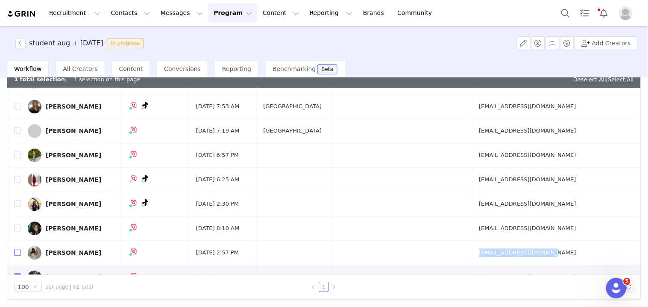
click at [16, 254] on input "checkbox" at bounding box center [17, 252] width 7 height 7
checkbox input "true"
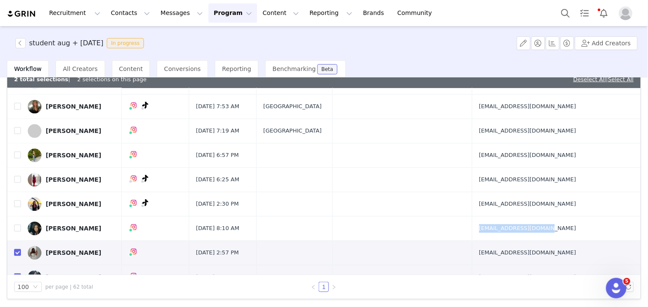
click at [538, 237] on td "kikigalvin06@yahoo.com" at bounding box center [554, 228] width 165 height 24
click at [18, 231] on input "checkbox" at bounding box center [17, 227] width 7 height 7
checkbox input "true"
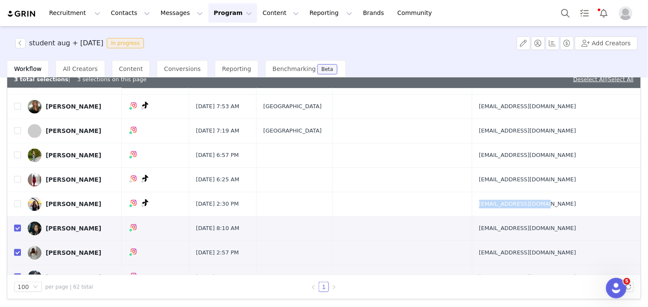
drag, startPoint x: 505, startPoint y: 212, endPoint x: 521, endPoint y: 212, distance: 16.2
click at [521, 212] on td "siri.ural@outlook.com" at bounding box center [554, 204] width 165 height 24
drag, startPoint x: 503, startPoint y: 191, endPoint x: 527, endPoint y: 191, distance: 23.9
click at [527, 191] on td "santosuossolulu@gmail.com" at bounding box center [554, 180] width 165 height 24
drag, startPoint x: 17, startPoint y: 185, endPoint x: 26, endPoint y: 185, distance: 8.5
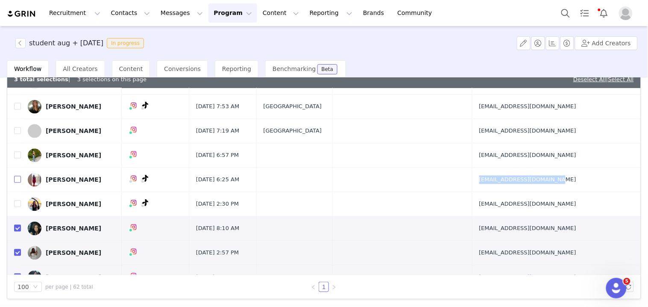
click at [17, 182] on input "checkbox" at bounding box center [17, 179] width 7 height 7
checkbox input "true"
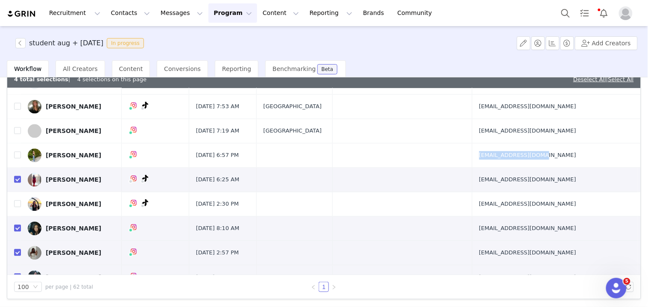
drag, startPoint x: 500, startPoint y: 164, endPoint x: 521, endPoint y: 163, distance: 21.4
click at [521, 163] on td "ellehoule2@gmail.com" at bounding box center [554, 155] width 165 height 24
drag, startPoint x: 18, startPoint y: 159, endPoint x: 103, endPoint y: 154, distance: 85.6
click at [18, 158] on input "checkbox" at bounding box center [17, 154] width 7 height 7
checkbox input "true"
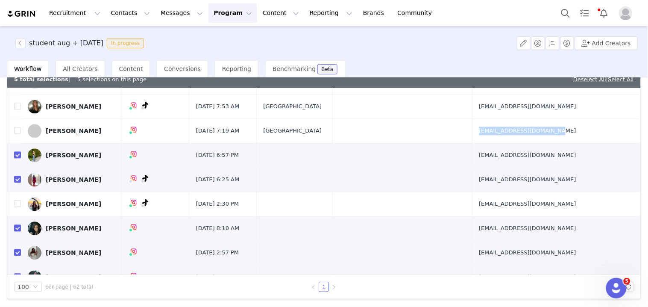
drag, startPoint x: 508, startPoint y: 140, endPoint x: 523, endPoint y: 140, distance: 15.4
click at [523, 140] on tr "Peyton Edwards Aug 24, 2025 7:19 AM United States Peytonedwards9@icloud.com" at bounding box center [324, 131] width 634 height 24
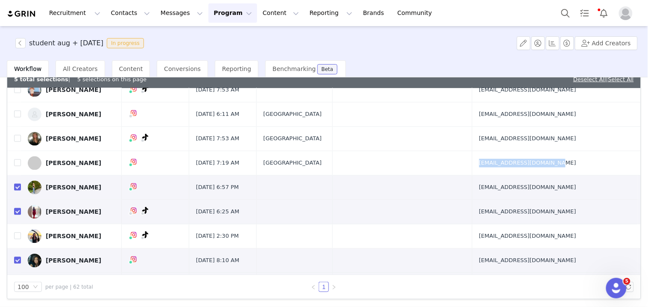
scroll to position [1282, 0]
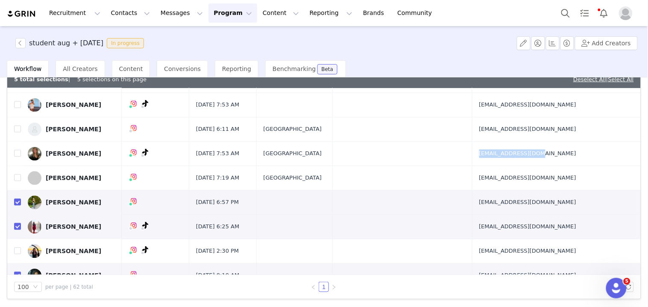
drag, startPoint x: 506, startPoint y: 164, endPoint x: 503, endPoint y: 160, distance: 4.8
click at [503, 160] on td "cheinauer@gmail.com" at bounding box center [554, 154] width 165 height 24
drag, startPoint x: 15, startPoint y: 156, endPoint x: 124, endPoint y: 156, distance: 109.4
click at [15, 156] on input "checkbox" at bounding box center [17, 153] width 7 height 7
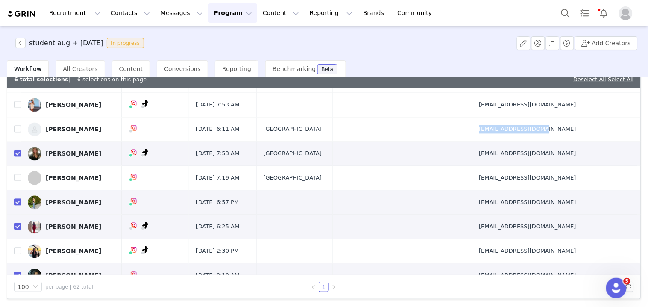
drag, startPoint x: 501, startPoint y: 135, endPoint x: 522, endPoint y: 137, distance: 21.1
click at [522, 137] on td "madioncol@icloud.com" at bounding box center [554, 130] width 165 height 24
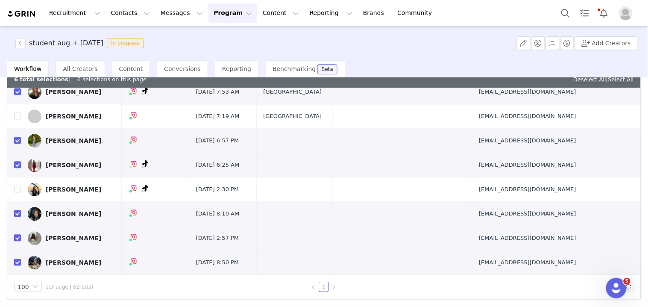
click at [61, 264] on div "Kate Kent" at bounding box center [74, 262] width 56 height 7
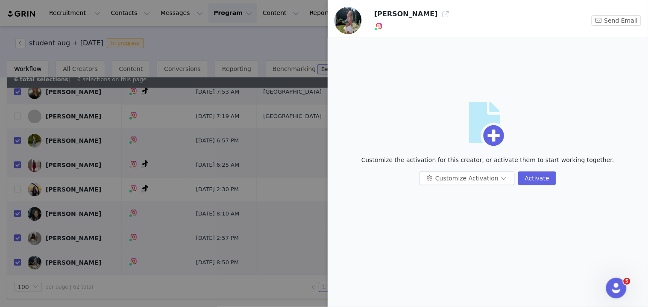
click at [439, 14] on button "button" at bounding box center [446, 14] width 14 height 14
click at [195, 215] on div at bounding box center [324, 153] width 648 height 307
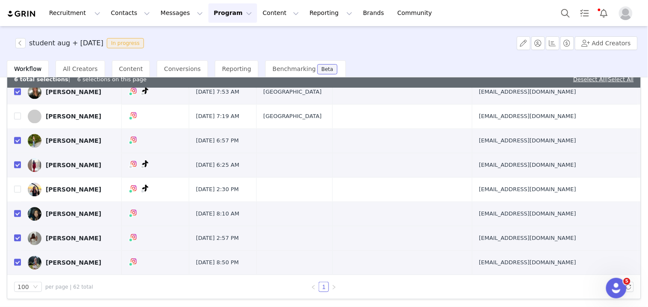
click at [84, 239] on div "Blake Nisenson" at bounding box center [74, 238] width 56 height 7
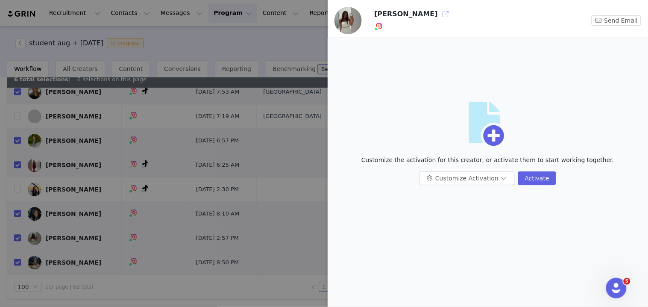
click at [439, 13] on button "button" at bounding box center [446, 14] width 14 height 14
click at [258, 172] on div at bounding box center [324, 153] width 648 height 307
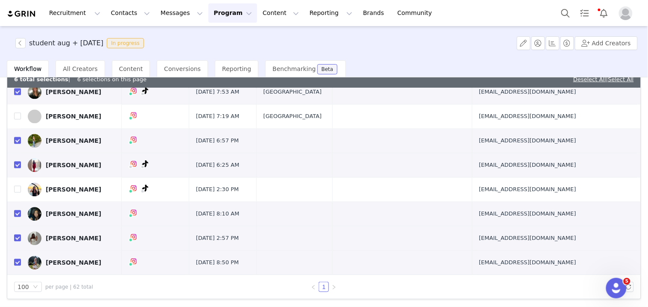
click at [68, 212] on div "Kiki Galvin" at bounding box center [74, 213] width 56 height 7
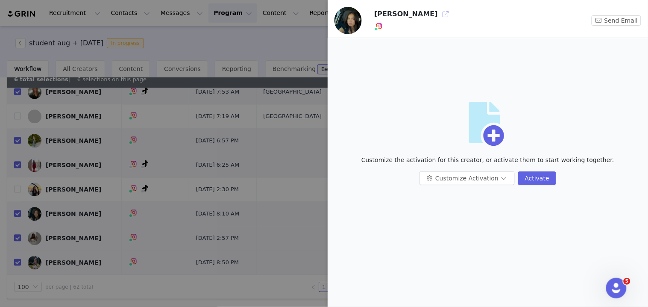
click at [439, 14] on button "button" at bounding box center [446, 14] width 14 height 14
click at [174, 181] on div at bounding box center [324, 153] width 648 height 307
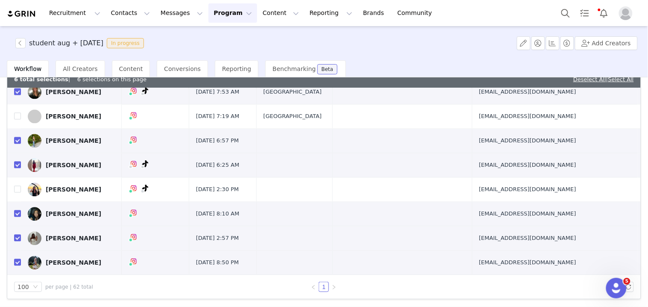
click at [74, 164] on div "Lulu Santos" at bounding box center [74, 165] width 56 height 7
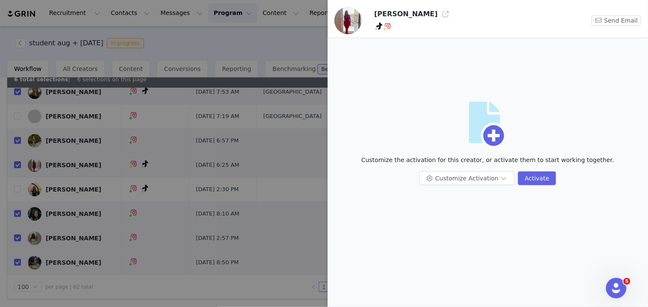
click at [439, 13] on button "button" at bounding box center [446, 14] width 14 height 14
click at [155, 146] on div at bounding box center [324, 153] width 648 height 307
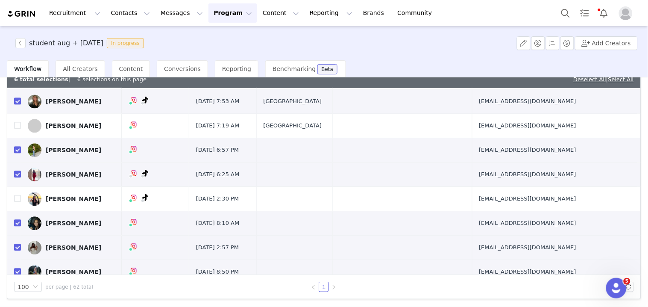
scroll to position [1299, 0]
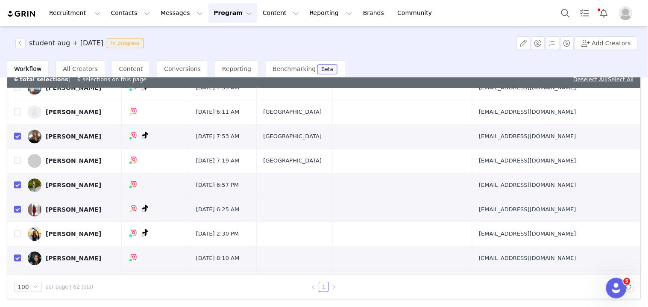
drag, startPoint x: 68, startPoint y: 184, endPoint x: 93, endPoint y: 185, distance: 24.8
click at [68, 184] on div "Elle Houle" at bounding box center [74, 185] width 56 height 7
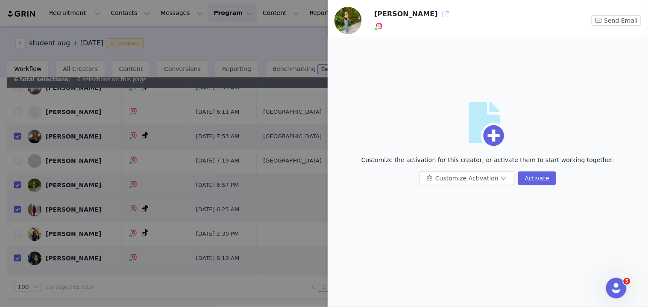
click at [439, 16] on button "button" at bounding box center [446, 14] width 14 height 14
click at [159, 156] on div at bounding box center [324, 153] width 648 height 307
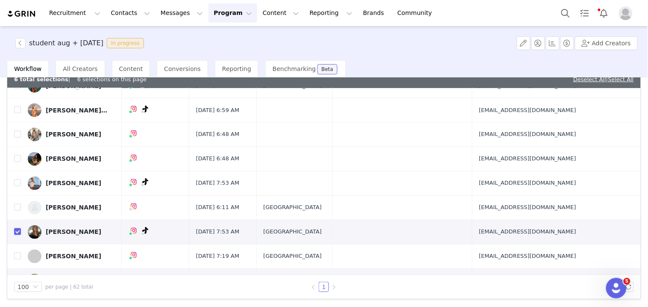
scroll to position [1251, 0]
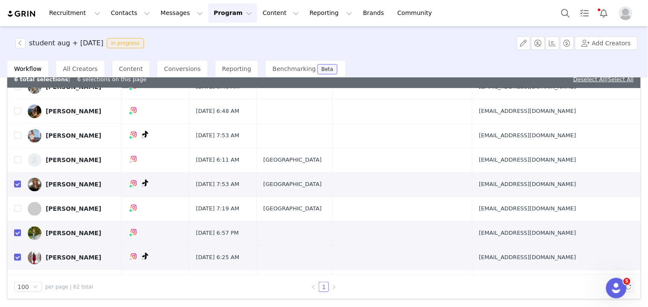
click at [69, 185] on div "Cassie Kay" at bounding box center [74, 184] width 56 height 7
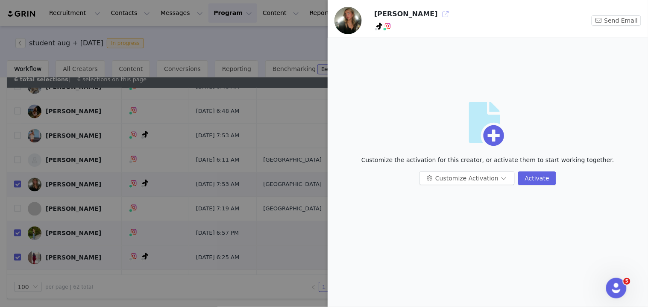
click at [439, 15] on button "button" at bounding box center [446, 14] width 14 height 14
click at [205, 209] on div at bounding box center [324, 153] width 648 height 307
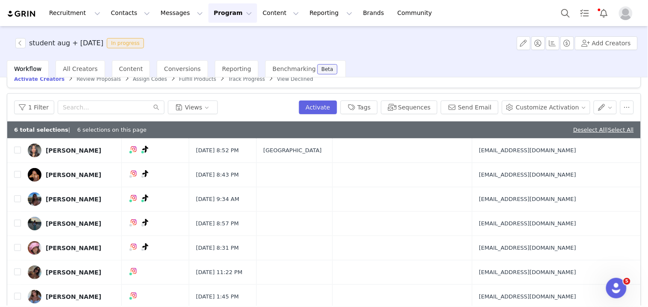
scroll to position [3, 0]
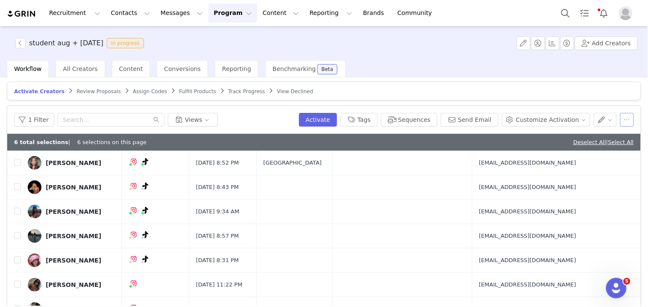
click at [623, 121] on button "button" at bounding box center [628, 120] width 14 height 14
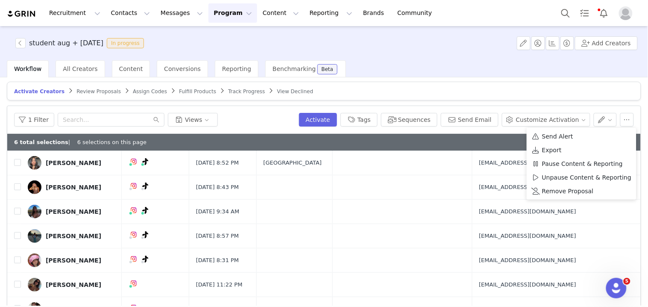
click at [574, 187] on span "Remove Proposal" at bounding box center [568, 190] width 52 height 9
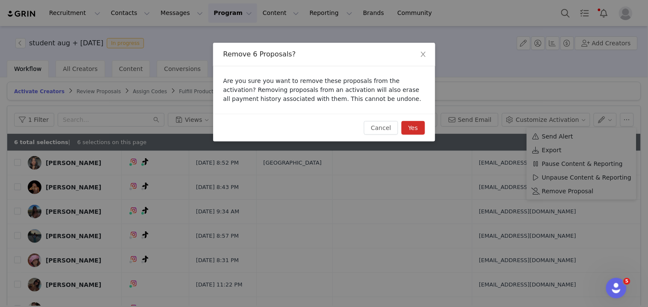
click at [419, 123] on button "Yes" at bounding box center [414, 128] width 24 height 14
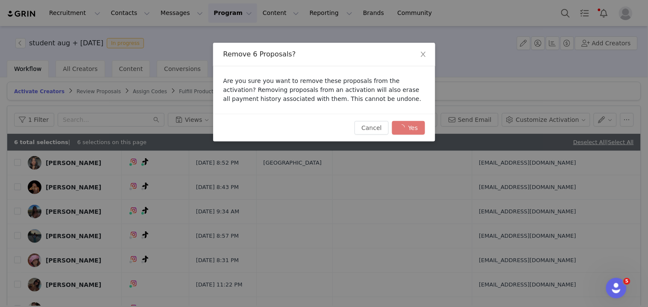
checkbox input "false"
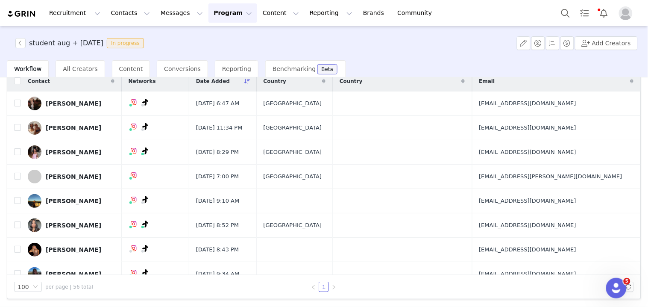
scroll to position [0, 0]
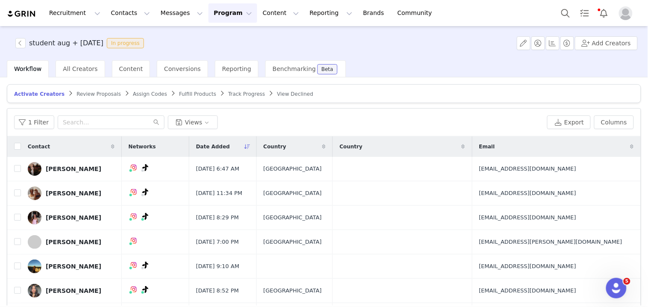
click at [180, 91] on link "Fulfill Products" at bounding box center [197, 94] width 37 height 6
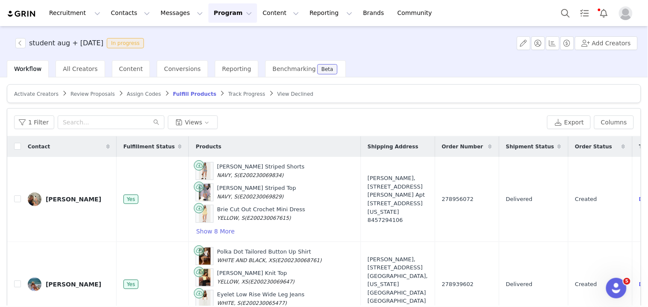
click at [36, 272] on li "100" at bounding box center [28, 271] width 28 height 14
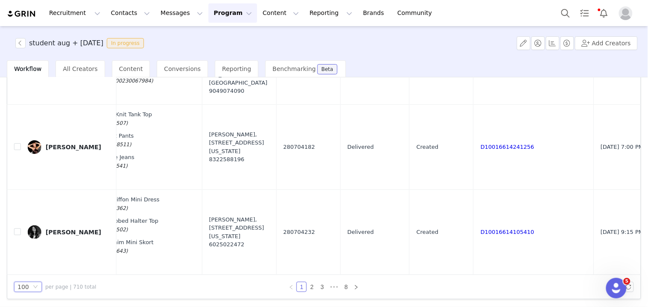
scroll to position [8367, 159]
click at [309, 282] on link "2" at bounding box center [311, 286] width 9 height 9
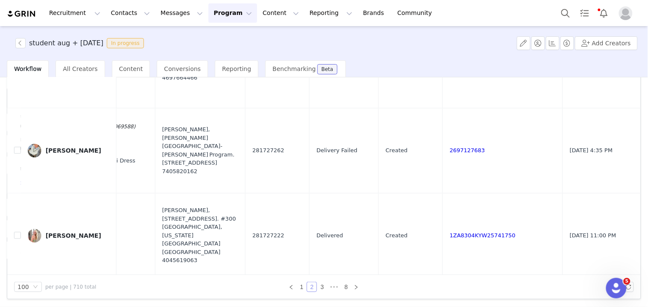
scroll to position [6362, 222]
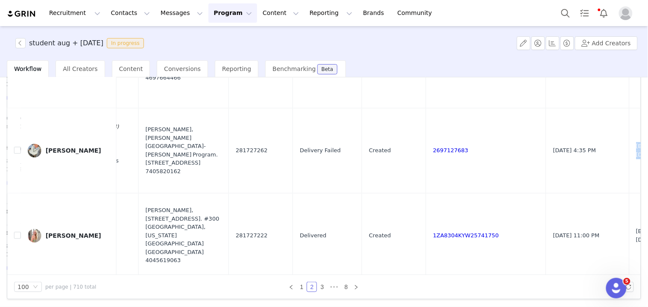
drag, startPoint x: 532, startPoint y: 195, endPoint x: 547, endPoint y: 188, distance: 16.8
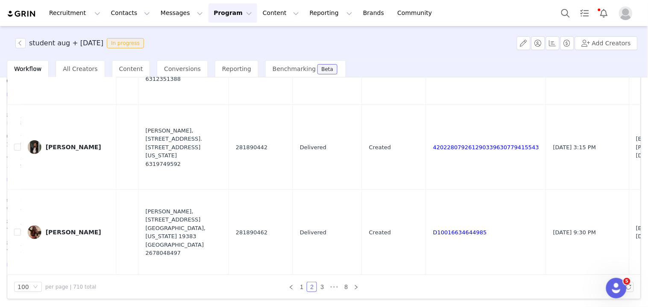
scroll to position [8368, 222]
click at [319, 285] on link "3" at bounding box center [322, 286] width 9 height 9
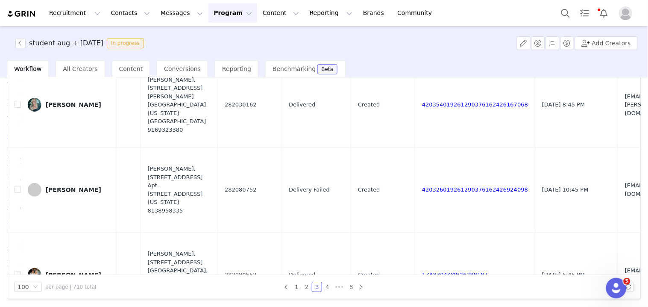
scroll to position [3323, 220]
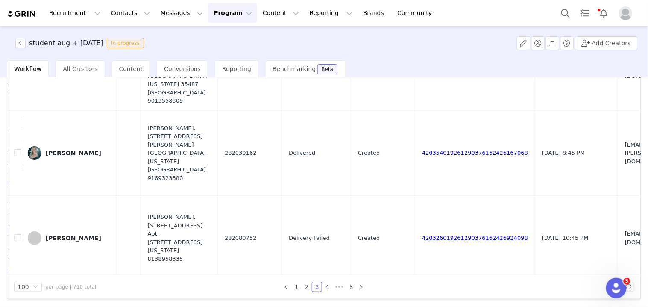
drag, startPoint x: 582, startPoint y: 204, endPoint x: 557, endPoint y: 202, distance: 24.9
click at [618, 203] on td "[EMAIL_ADDRESS][DOMAIN_NAME]" at bounding box center [650, 237] width 65 height 85
drag, startPoint x: 550, startPoint y: 203, endPoint x: 565, endPoint y: 203, distance: 15.4
click at [618, 203] on td "[EMAIL_ADDRESS][DOMAIN_NAME]" at bounding box center [650, 237] width 65 height 85
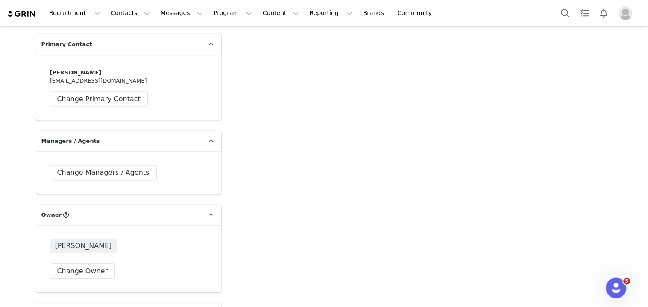
scroll to position [2089, 0]
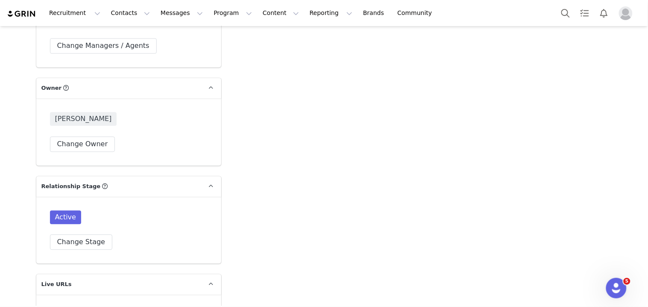
scroll to position [2147, 0]
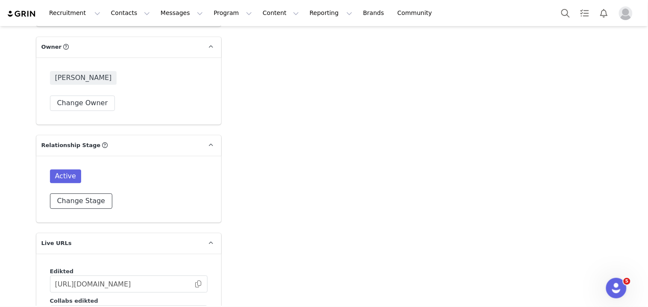
click at [95, 193] on button "Change Stage" at bounding box center [81, 200] width 63 height 15
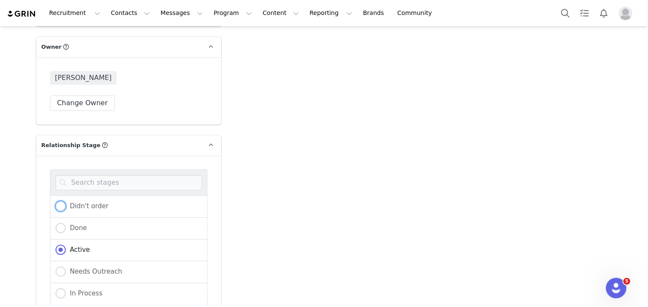
click at [87, 202] on span "Didn't order" at bounding box center [87, 206] width 43 height 8
click at [66, 201] on input "Didn't order" at bounding box center [61, 206] width 10 height 11
radio input "true"
radio input "false"
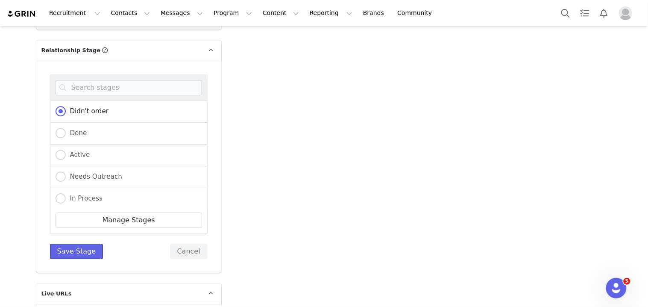
click at [81, 244] on button "Save Stage" at bounding box center [76, 251] width 53 height 15
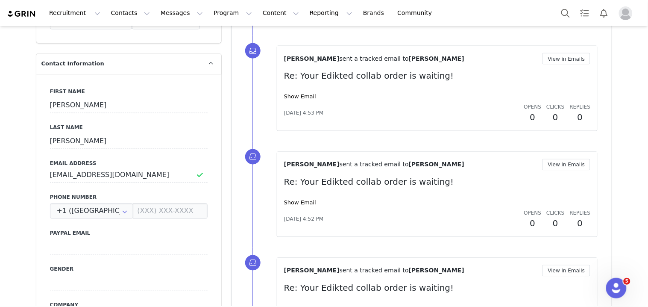
scroll to position [206, 0]
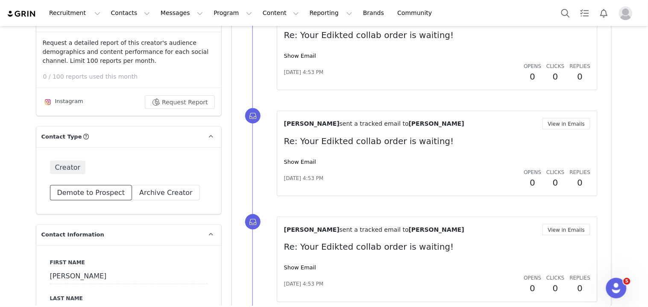
click at [80, 193] on button "Demote to Prospect" at bounding box center [91, 192] width 82 height 15
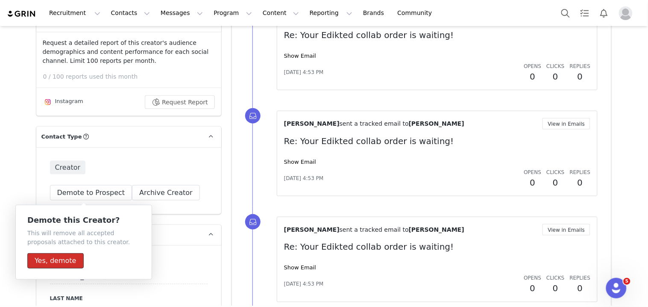
click at [65, 264] on button "Yes, demote" at bounding box center [55, 260] width 56 height 15
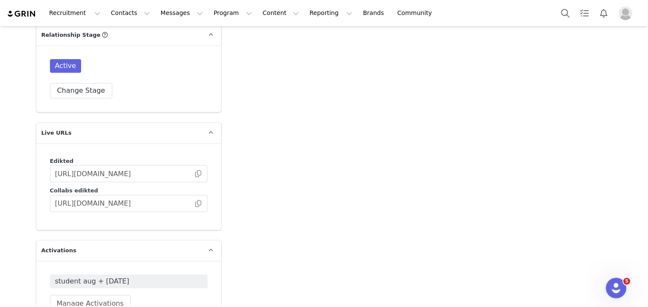
scroll to position [2229, 0]
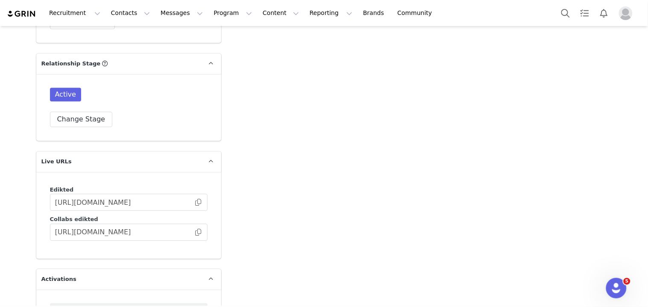
click at [74, 104] on div "Active Change Stage" at bounding box center [128, 107] width 185 height 67
click at [74, 112] on button "Change Stage" at bounding box center [81, 119] width 63 height 15
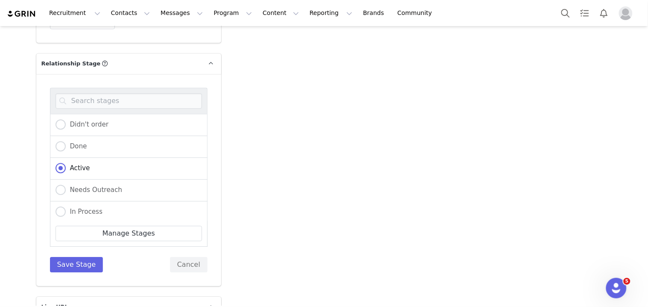
click at [73, 121] on span "Didn't order" at bounding box center [87, 125] width 43 height 8
click at [66, 119] on input "Didn't order" at bounding box center [61, 124] width 10 height 11
radio input "true"
radio input "false"
click at [70, 231] on div "Didn't order Done Active Needs Outreach In Process Creator Ongoing Not Relevent…" at bounding box center [129, 180] width 158 height 185
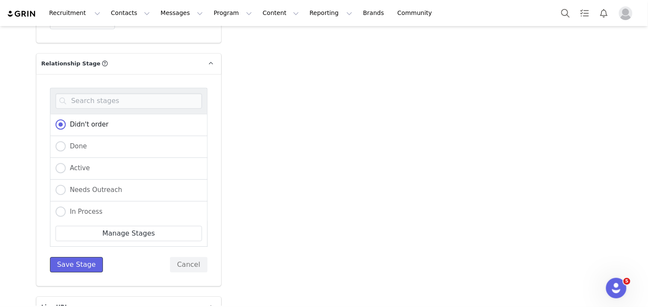
click at [73, 257] on button "Save Stage" at bounding box center [76, 264] width 53 height 15
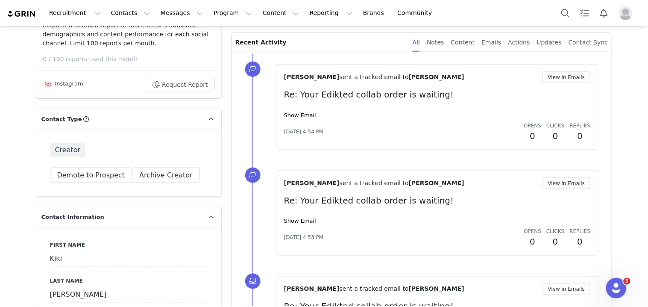
scroll to position [237, 0]
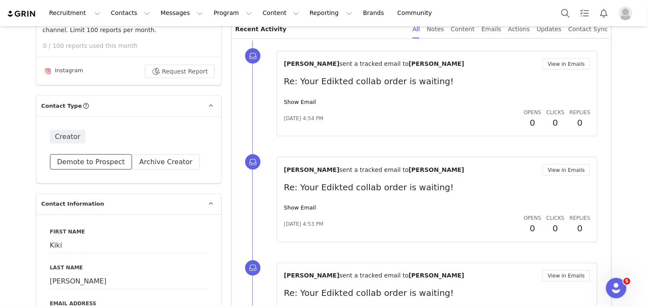
click at [79, 163] on button "Demote to Prospect" at bounding box center [91, 161] width 82 height 15
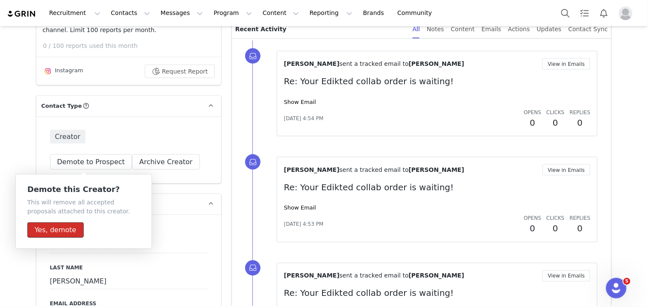
click at [66, 236] on button "Yes, demote" at bounding box center [55, 229] width 56 height 15
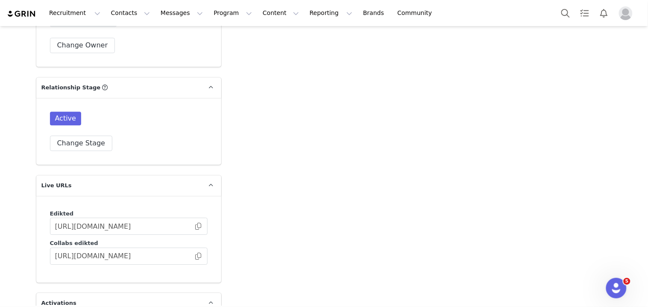
scroll to position [2180, 0]
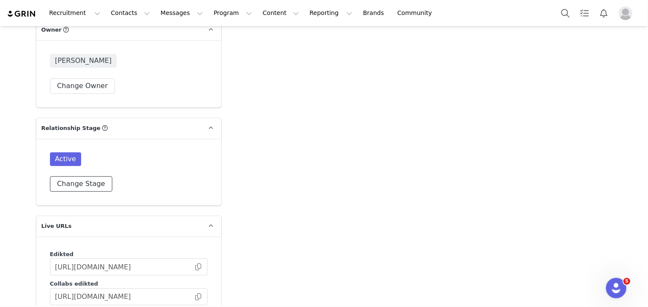
click at [69, 176] on button "Change Stage" at bounding box center [81, 183] width 63 height 15
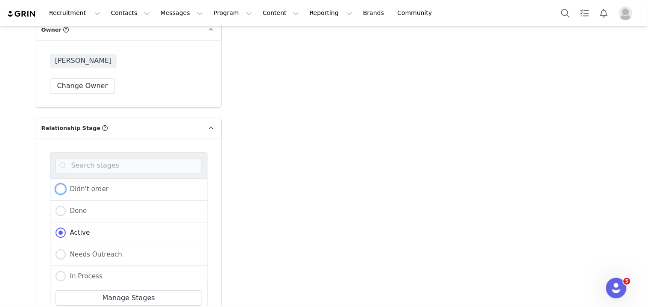
click at [70, 185] on span "Didn't order" at bounding box center [87, 189] width 43 height 8
click at [66, 184] on input "Didn't order" at bounding box center [61, 189] width 10 height 11
radio input "true"
radio input "false"
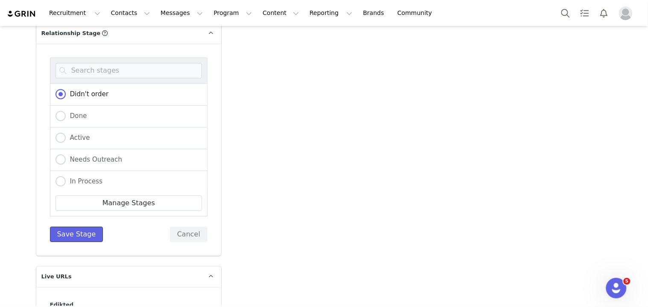
click at [76, 226] on button "Save Stage" at bounding box center [76, 233] width 53 height 15
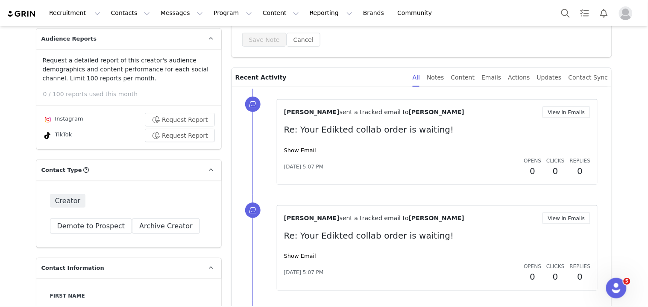
scroll to position [190, 0]
click at [97, 220] on button "Demote to Prospect" at bounding box center [91, 225] width 82 height 15
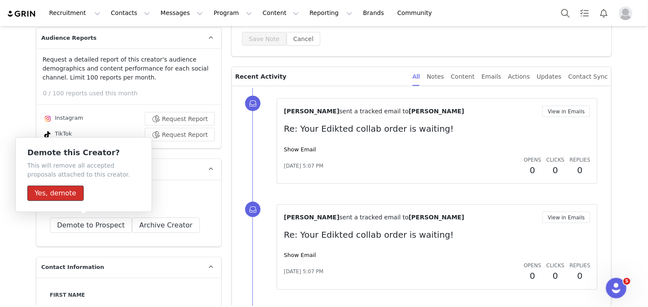
click at [62, 195] on button "Yes, demote" at bounding box center [55, 192] width 56 height 15
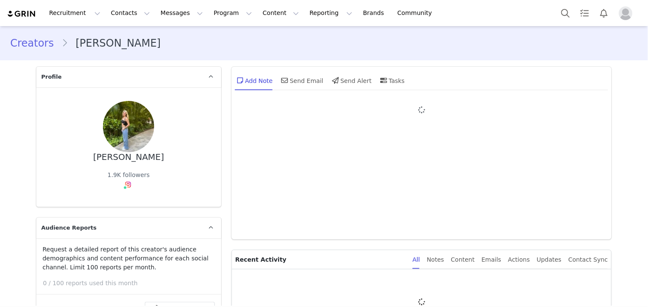
type input "+1 (United States)"
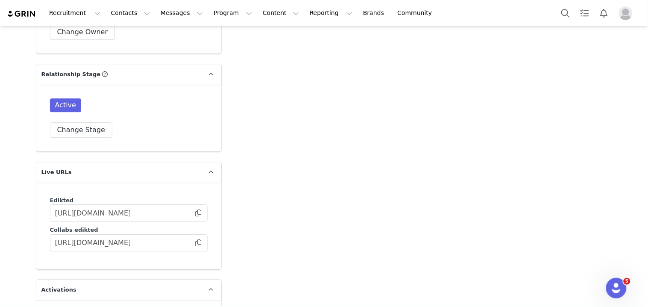
scroll to position [2212, 0]
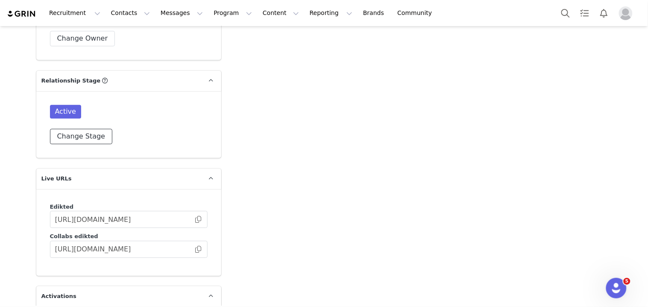
click at [76, 129] on button "Change Stage" at bounding box center [81, 136] width 63 height 15
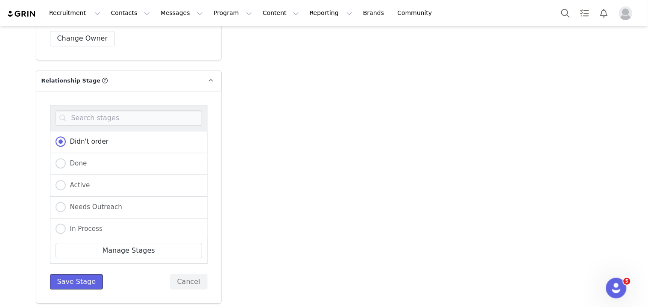
click at [79, 274] on button "Save Stage" at bounding box center [76, 281] width 53 height 15
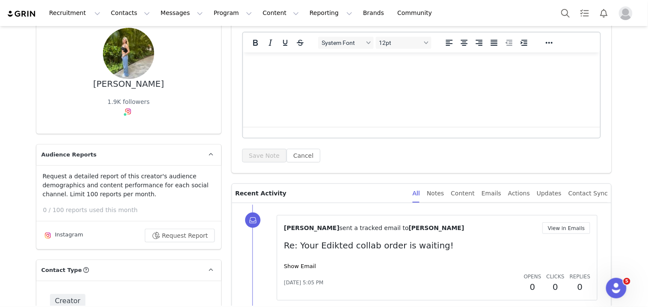
scroll to position [142, 0]
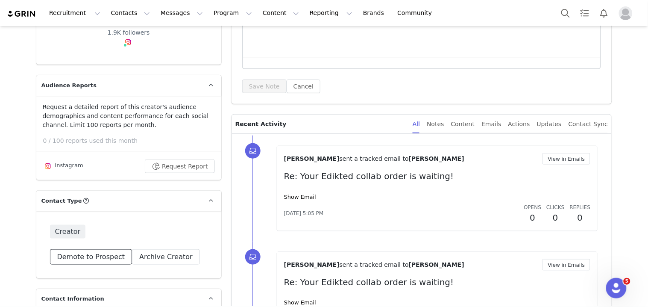
click at [76, 253] on button "Demote to Prospect" at bounding box center [91, 256] width 82 height 15
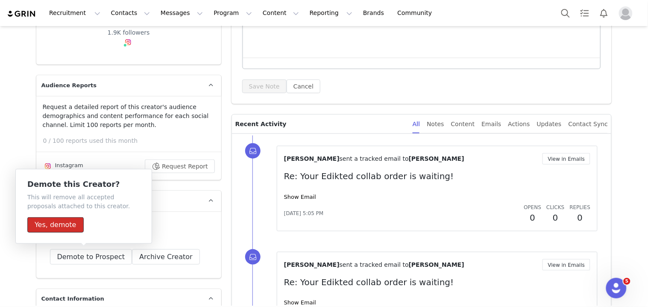
click at [74, 228] on button "Yes, demote" at bounding box center [55, 224] width 56 height 15
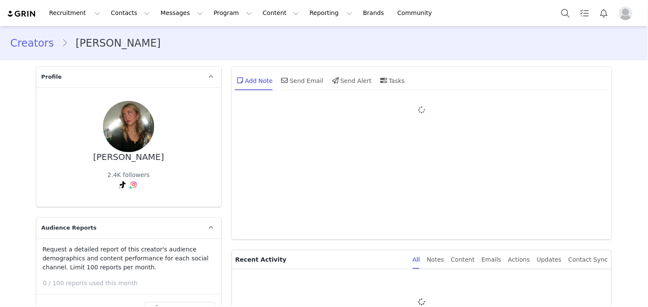
type input "+1 ([GEOGRAPHIC_DATA])"
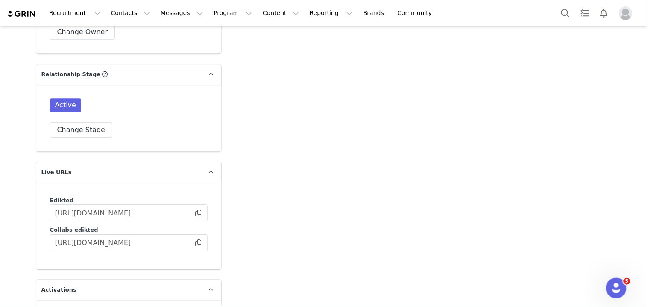
scroll to position [2250, 0]
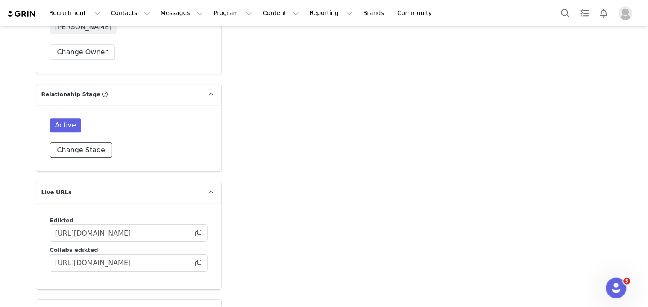
click at [83, 142] on button "Change Stage" at bounding box center [81, 149] width 63 height 15
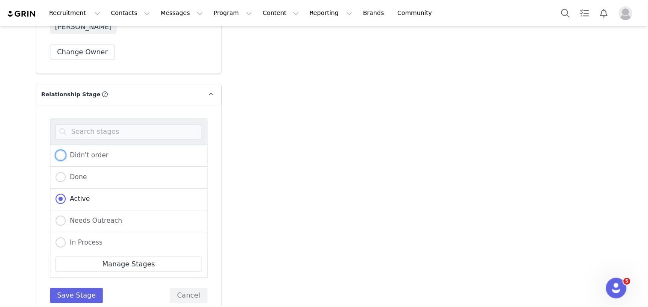
click at [84, 151] on span "Didn't order" at bounding box center [87, 155] width 43 height 8
click at [66, 150] on input "Didn't order" at bounding box center [61, 155] width 10 height 11
radio input "true"
radio input "false"
click at [80, 288] on button "Save Stage" at bounding box center [76, 295] width 53 height 15
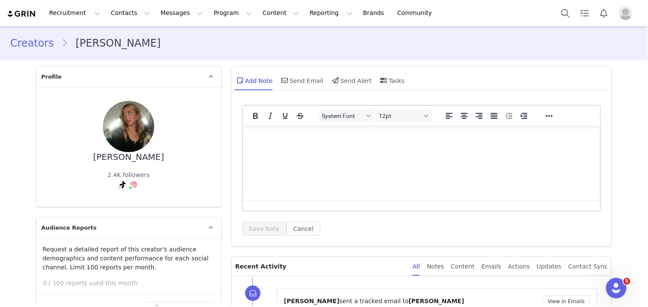
scroll to position [237, 0]
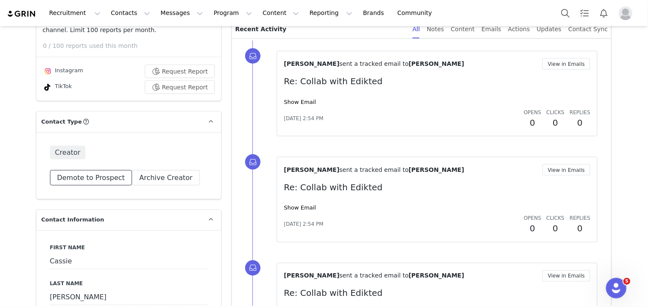
click at [76, 181] on button "Demote to Prospect" at bounding box center [91, 177] width 82 height 15
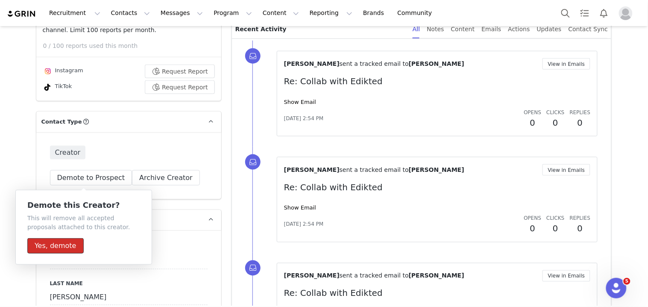
click at [65, 248] on button "Yes, demote" at bounding box center [55, 245] width 56 height 15
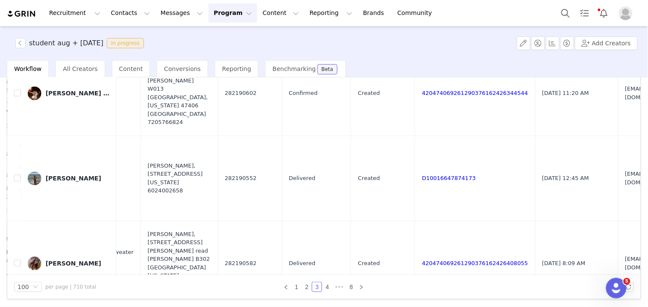
scroll to position [3798, 220]
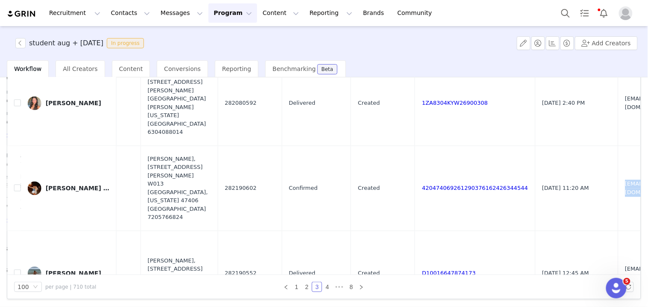
drag, startPoint x: 536, startPoint y: 153, endPoint x: 583, endPoint y: 152, distance: 47.0
click at [618, 154] on td "[EMAIL_ADDRESS][DOMAIN_NAME]" at bounding box center [650, 188] width 65 height 85
copy span "[EMAIL_ADDRESS][DOMAIN_NAME]"
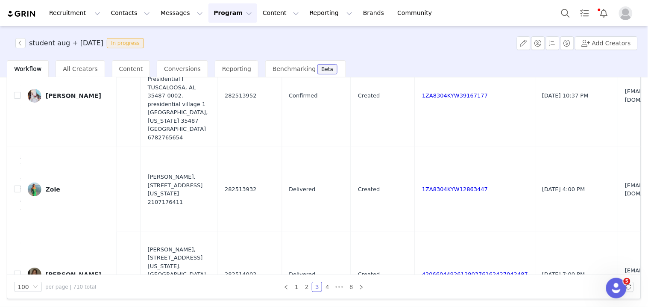
scroll to position [5745, 220]
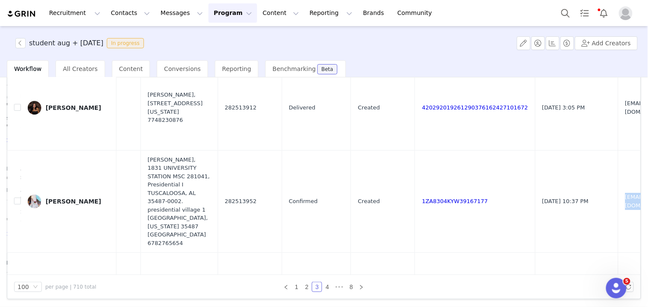
drag, startPoint x: 535, startPoint y: 168, endPoint x: 562, endPoint y: 170, distance: 27.0
click at [618, 170] on td "[EMAIL_ADDRESS][DOMAIN_NAME]" at bounding box center [650, 201] width 65 height 103
copy span "[EMAIL_ADDRESS][DOMAIN_NAME]"
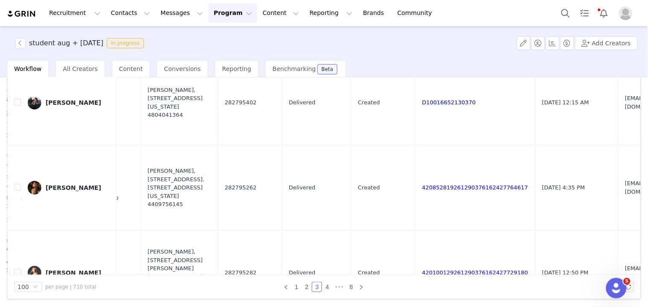
scroll to position [8323, 220]
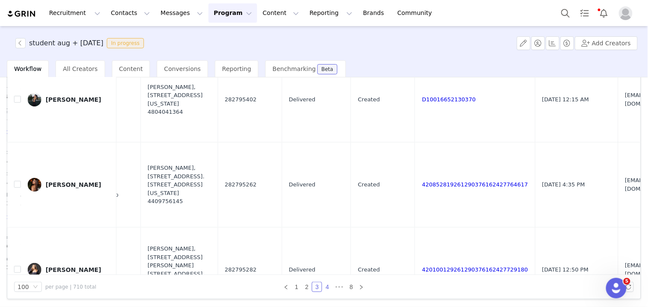
click at [326, 284] on link "4" at bounding box center [327, 286] width 9 height 9
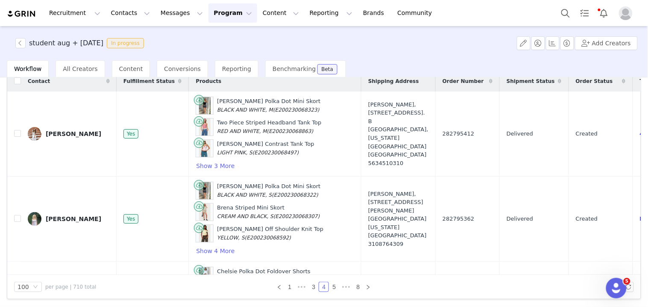
scroll to position [1282, 176]
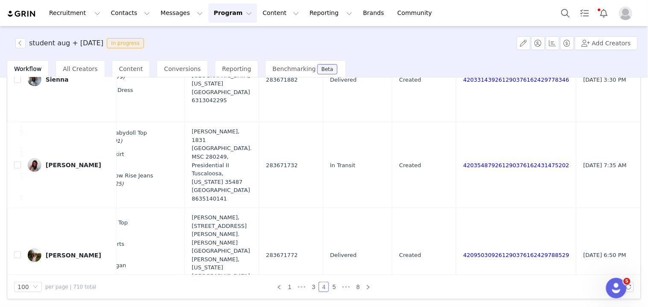
scroll to position [3466, 228]
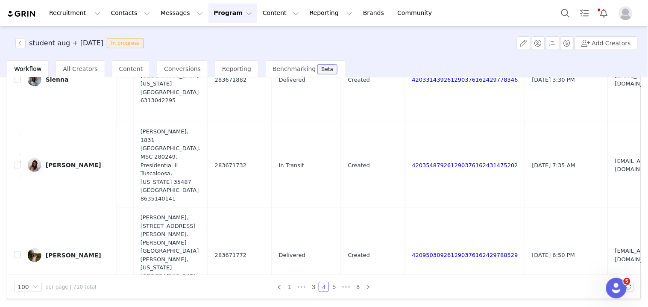
drag, startPoint x: 510, startPoint y: 194, endPoint x: 550, endPoint y: 196, distance: 39.8
click at [550, 196] on tr "Ally [PERSON_NAME] Yes Maddie Strapless Striped Babydoll Top LIGHT PINK, S (E20…" at bounding box center [227, 165] width 897 height 86
copy tr "[EMAIL_ADDRESS][DOMAIN_NAME]"
click at [412, 168] on link "420354879261290376162431475202" at bounding box center [465, 165] width 106 height 6
drag, startPoint x: 189, startPoint y: 173, endPoint x: 149, endPoint y: 168, distance: 40.4
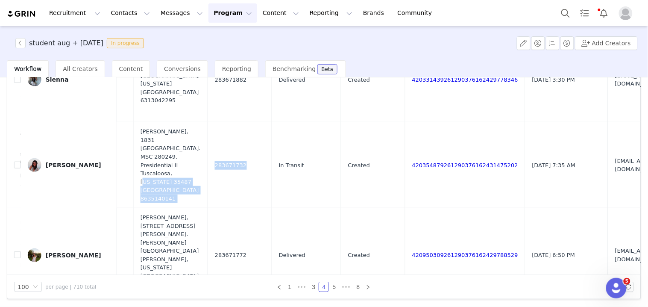
click at [149, 168] on tr "Ally [PERSON_NAME] Yes Maddie Strapless Striped Babydoll Top LIGHT PINK, S (E20…" at bounding box center [227, 165] width 897 height 86
copy tr "[US_STATE] 35487 [GEOGRAPHIC_DATA] 8635140141 283671732"
click at [208, 194] on td "283671732" at bounding box center [240, 165] width 64 height 86
drag, startPoint x: 191, startPoint y: 170, endPoint x: 155, endPoint y: 168, distance: 36.8
click at [208, 168] on td "283671732" at bounding box center [240, 165] width 64 height 86
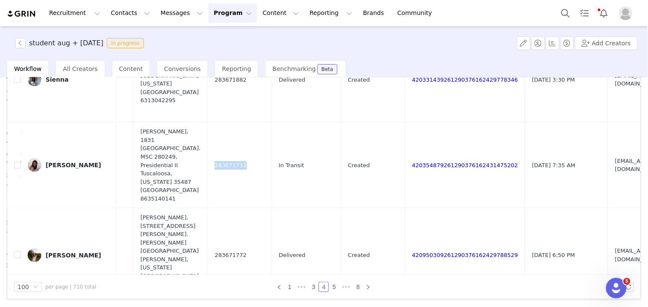
copy span "283671732"
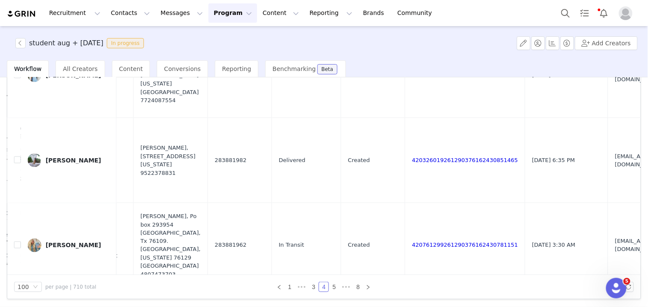
scroll to position [4511, 228]
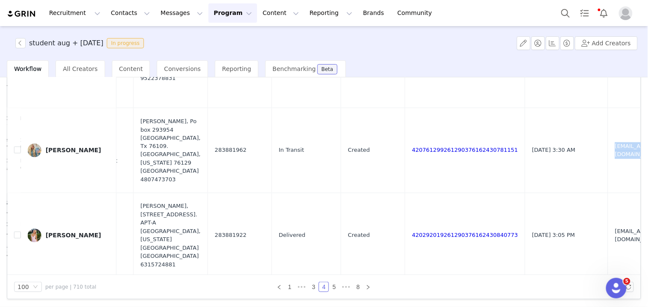
drag, startPoint x: 523, startPoint y: 178, endPoint x: 553, endPoint y: 176, distance: 29.5
click at [609, 176] on td "[EMAIL_ADDRESS][DOMAIN_NAME]" at bounding box center [641, 150] width 65 height 85
copy span "[EMAIL_ADDRESS][DOMAIN_NAME]"
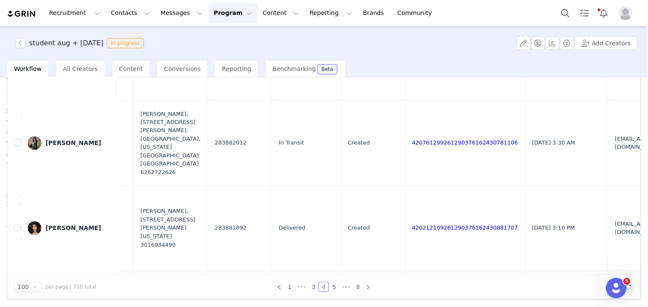
scroll to position [5365, 228]
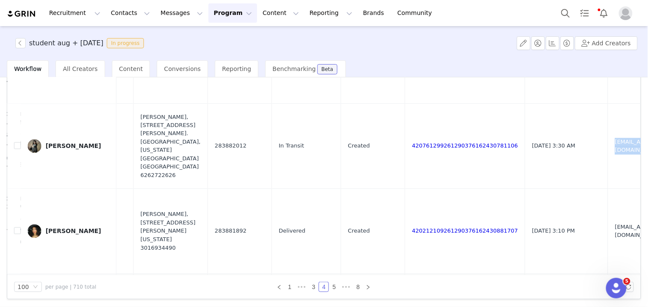
drag, startPoint x: 531, startPoint y: 165, endPoint x: 538, endPoint y: 165, distance: 6.9
click at [609, 165] on td "[EMAIL_ADDRESS][DOMAIN_NAME]" at bounding box center [641, 146] width 65 height 85
copy span "[EMAIL_ADDRESS][DOMAIN_NAME]"
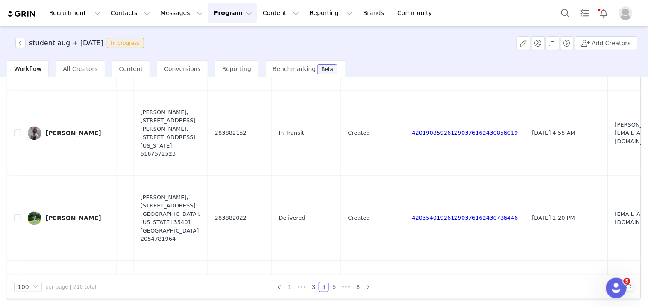
scroll to position [5555, 228]
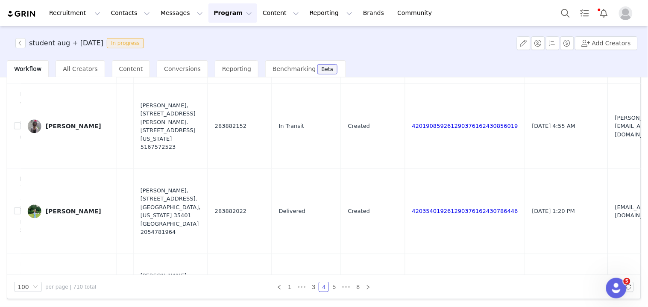
drag, startPoint x: 512, startPoint y: 150, endPoint x: 549, endPoint y: 151, distance: 36.8
click at [549, 151] on tr "[PERSON_NAME] Yes [PERSON_NAME] Strapless Cowl Neck Top DARK BROWN, S (E2002300…" at bounding box center [227, 126] width 897 height 85
copy tr "[PERSON_NAME][EMAIL_ADDRESS][DOMAIN_NAME]"
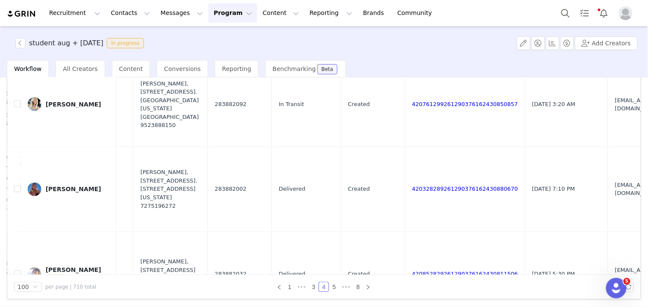
scroll to position [6125, 228]
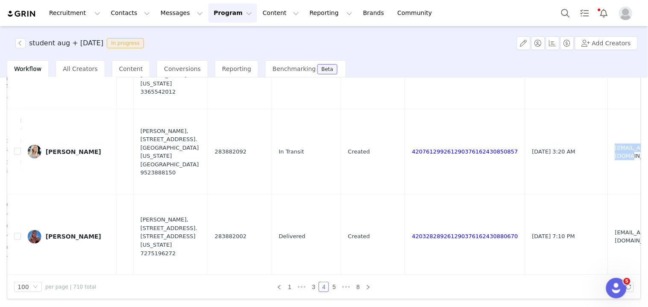
drag, startPoint x: 523, startPoint y: 180, endPoint x: 550, endPoint y: 178, distance: 27.4
click at [609, 178] on td "[EMAIL_ADDRESS][DOMAIN_NAME]" at bounding box center [641, 151] width 65 height 85
copy span "[EMAIL_ADDRESS][DOMAIN_NAME]"
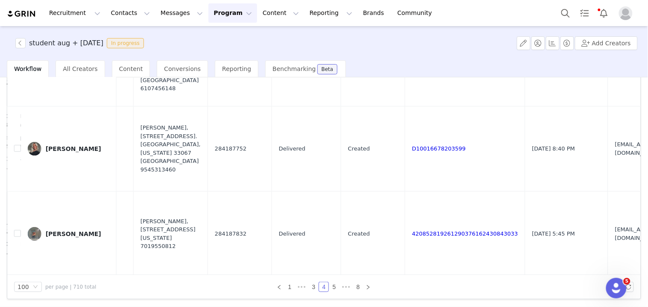
scroll to position [8393, 228]
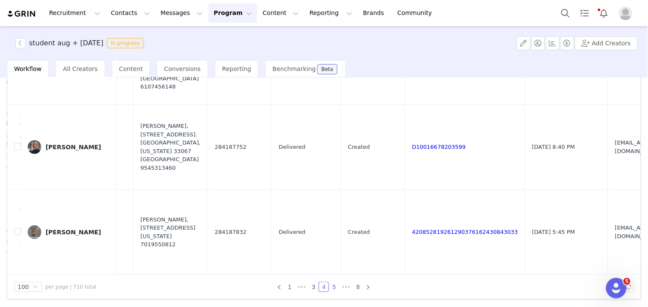
click at [330, 287] on link "5" at bounding box center [333, 286] width 9 height 9
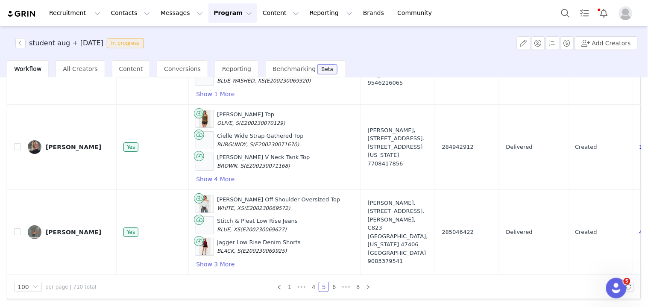
scroll to position [8331, 0]
click at [329, 288] on link "6" at bounding box center [333, 286] width 9 height 9
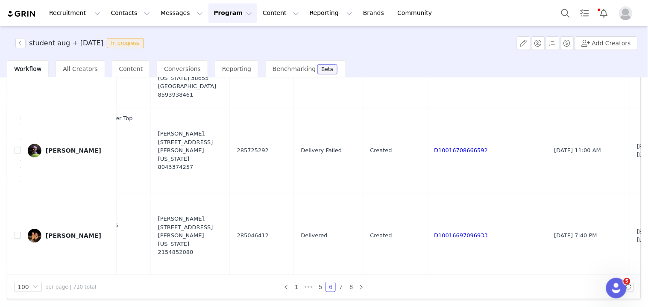
scroll to position [1424, 216]
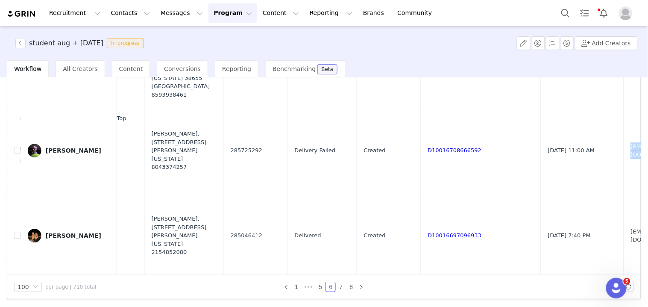
drag, startPoint x: 547, startPoint y: 174, endPoint x: 565, endPoint y: 176, distance: 17.6
click at [624, 176] on td "[EMAIL_ADDRESS][DOMAIN_NAME]" at bounding box center [656, 150] width 65 height 85
copy span "[EMAIL_ADDRESS][DOMAIN_NAME]"
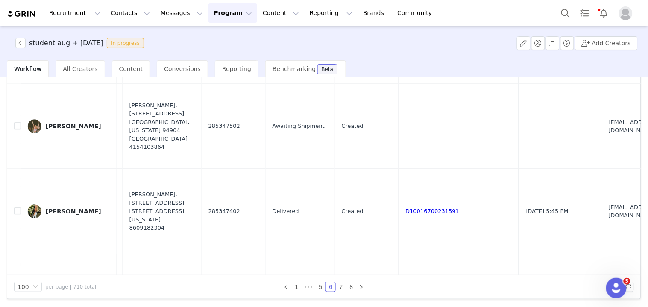
scroll to position [3894, 238]
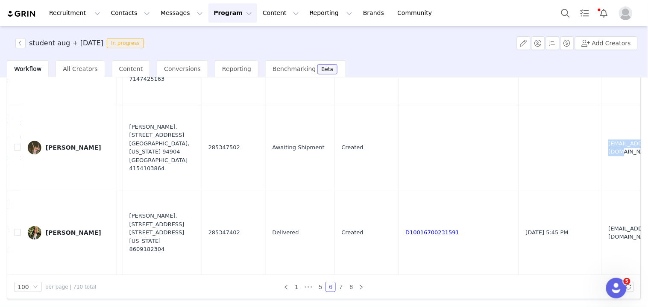
drag, startPoint x: 524, startPoint y: 178, endPoint x: 547, endPoint y: 176, distance: 23.6
click at [602, 177] on td "[EMAIL_ADDRESS][DOMAIN_NAME]" at bounding box center [634, 147] width 65 height 85
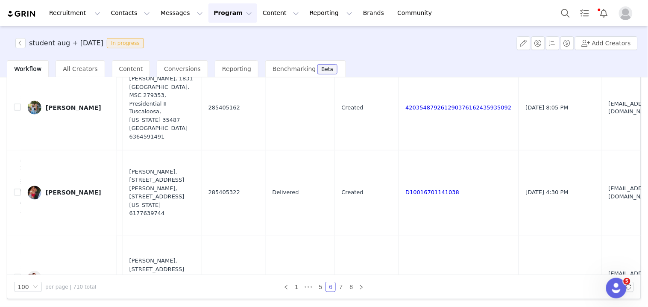
scroll to position [5365, 238]
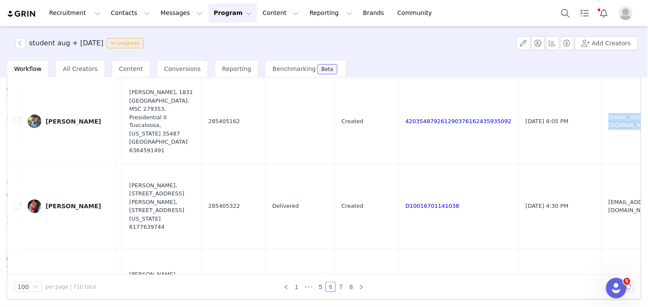
drag, startPoint x: 523, startPoint y: 150, endPoint x: 537, endPoint y: 154, distance: 14.3
click at [602, 154] on td "[EMAIL_ADDRESS][DOMAIN_NAME]" at bounding box center [634, 121] width 65 height 85
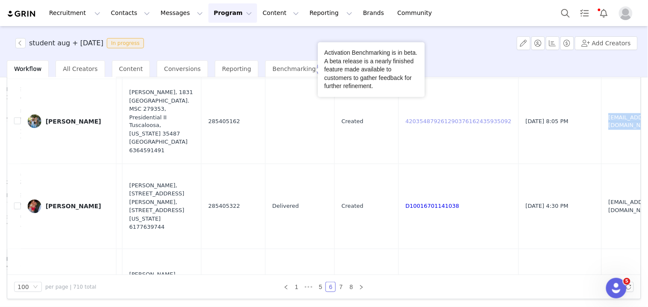
click at [406, 124] on link "420354879261290376162435935092" at bounding box center [459, 121] width 106 height 6
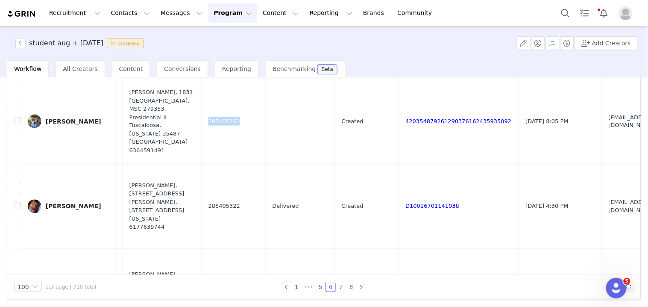
drag, startPoint x: 197, startPoint y: 135, endPoint x: 159, endPoint y: 132, distance: 38.7
click at [201, 132] on td "285405162" at bounding box center [233, 121] width 64 height 85
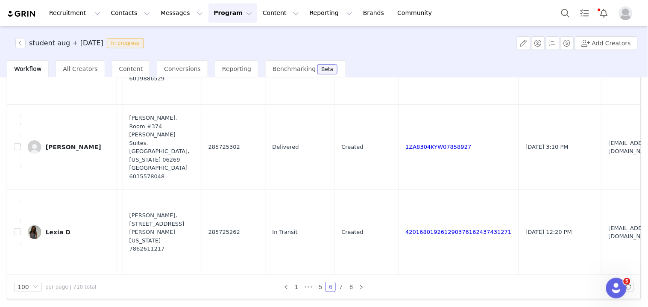
scroll to position [8345, 238]
drag, startPoint x: 522, startPoint y: 244, endPoint x: 537, endPoint y: 244, distance: 15.4
click at [602, 244] on td "[EMAIL_ADDRESS][DOMAIN_NAME]" at bounding box center [634, 232] width 65 height 85
click at [406, 229] on link "420168019261290376162437431271" at bounding box center [459, 232] width 106 height 6
click at [336, 287] on link "7" at bounding box center [340, 286] width 9 height 9
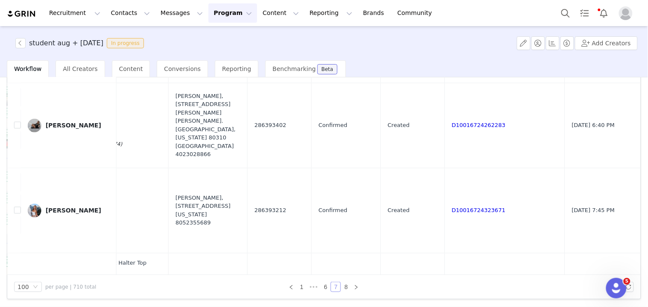
scroll to position [3751, 221]
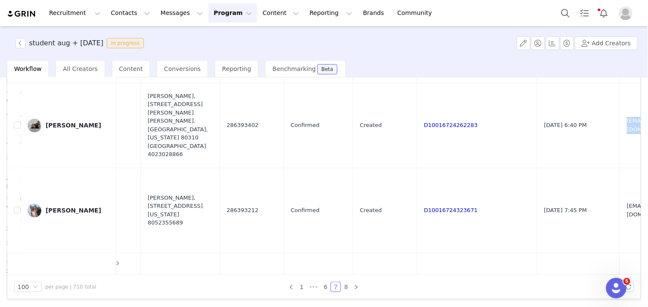
drag, startPoint x: 559, startPoint y: 156, endPoint x: 503, endPoint y: 58, distance: 113.5
click at [621, 156] on td "[EMAIL_ADDRESS][DOMAIN_NAME]" at bounding box center [653, 125] width 65 height 85
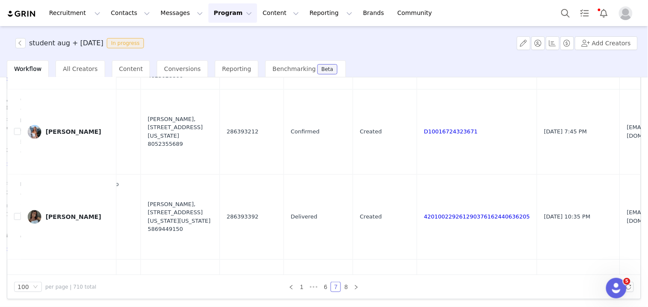
scroll to position [3846, 221]
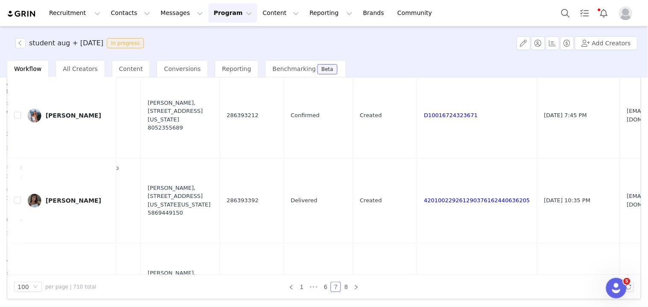
drag, startPoint x: 553, startPoint y: 162, endPoint x: 566, endPoint y: 163, distance: 12.4
click at [565, 158] on tr "[PERSON_NAME] Yes Raiyne Low Rise Wide Leg Jeans DARK-BLUE, S (E200230072209) O…" at bounding box center [238, 115] width 902 height 85
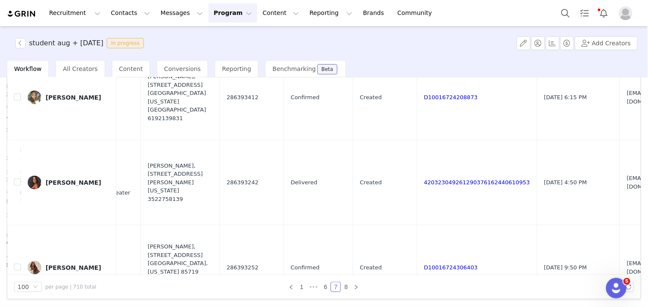
scroll to position [4368, 221]
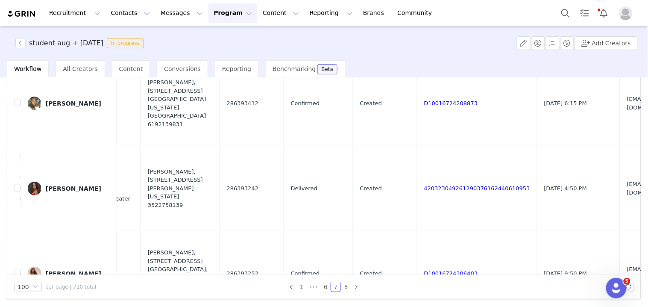
drag, startPoint x: 542, startPoint y: 144, endPoint x: 575, endPoint y: 151, distance: 33.7
click at [572, 146] on tr "Jashlyn T Yes [PERSON_NAME] Halter Top WHITE, XS (E200230069768) Imrie Plaid Co…" at bounding box center [238, 103] width 902 height 85
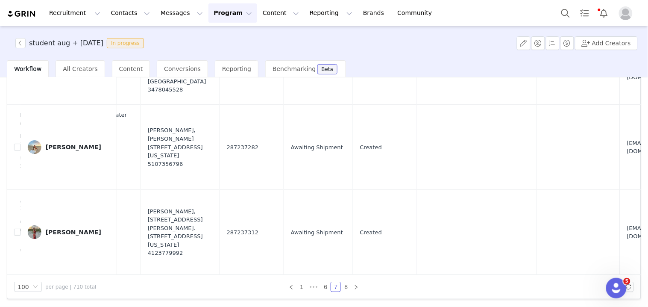
scroll to position [8318, 221]
click at [354, 288] on icon "icon: right" at bounding box center [356, 287] width 5 height 5
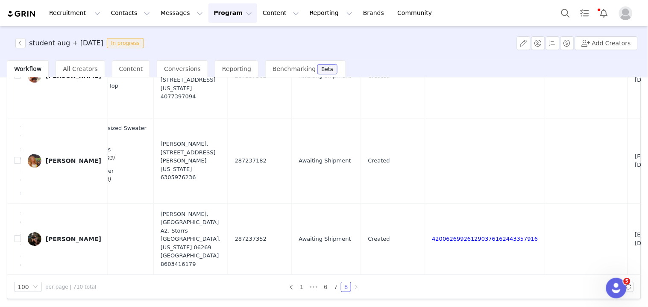
scroll to position [0, 0]
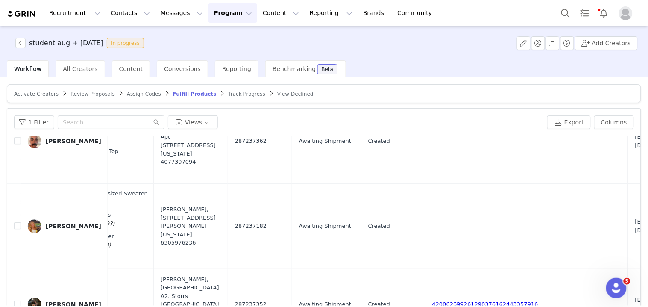
click at [229, 93] on span "Track Progress" at bounding box center [247, 94] width 37 height 6
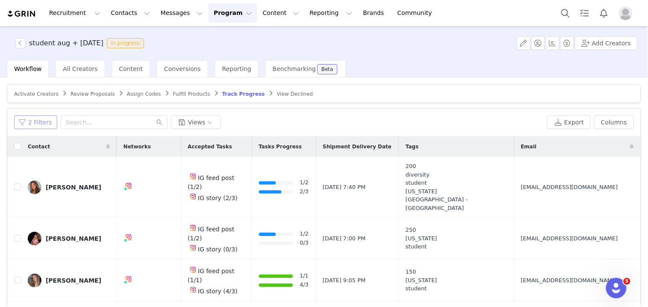
click at [45, 122] on button "2 Filters" at bounding box center [35, 122] width 43 height 14
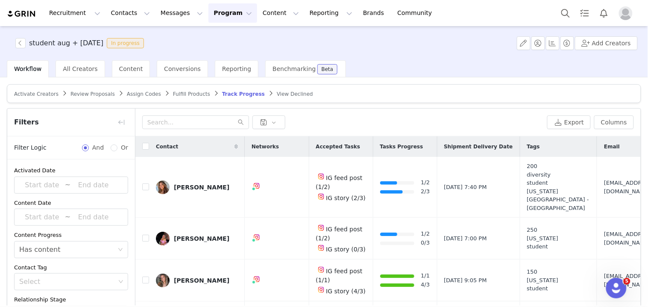
scroll to position [65, 0]
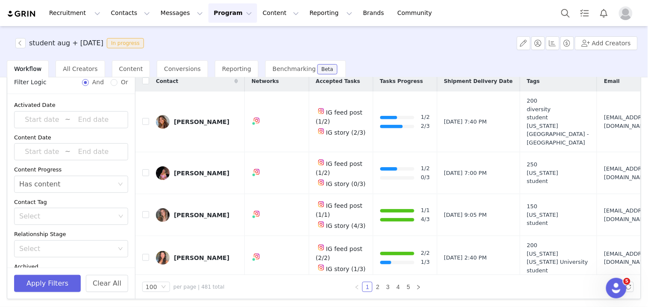
click at [62, 185] on div "Select Has content" at bounding box center [68, 184] width 98 height 16
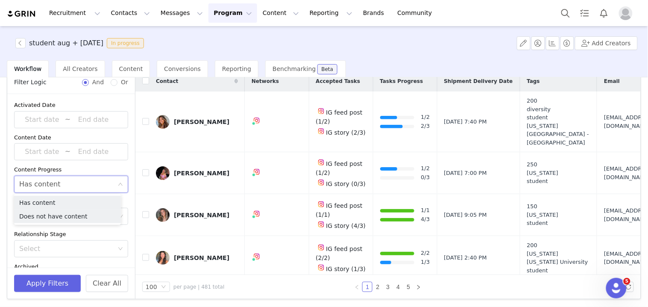
click at [60, 218] on li "Does not have content" at bounding box center [67, 216] width 107 height 14
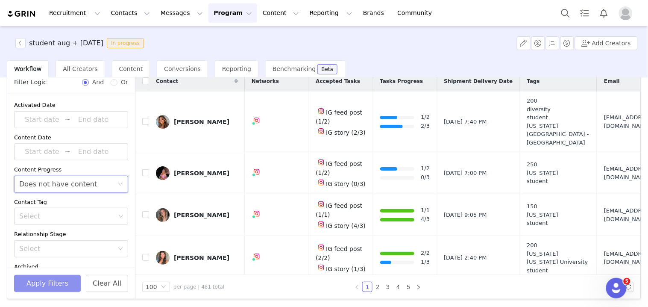
click at [60, 277] on button "Apply Filters" at bounding box center [47, 283] width 67 height 17
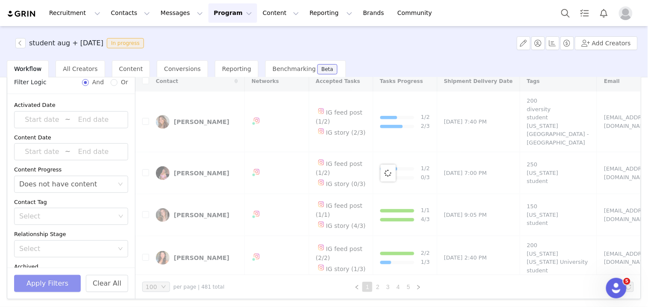
scroll to position [0, 0]
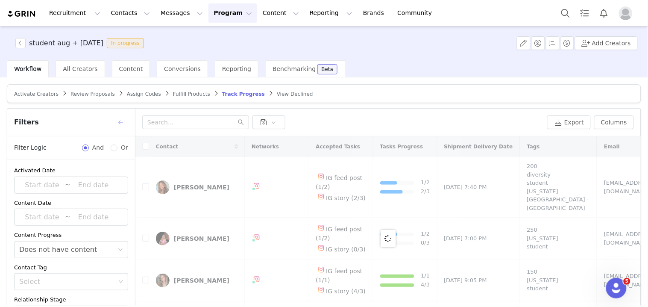
click at [117, 123] on button "button" at bounding box center [122, 122] width 14 height 14
